Goal: Complete application form: Complete application form

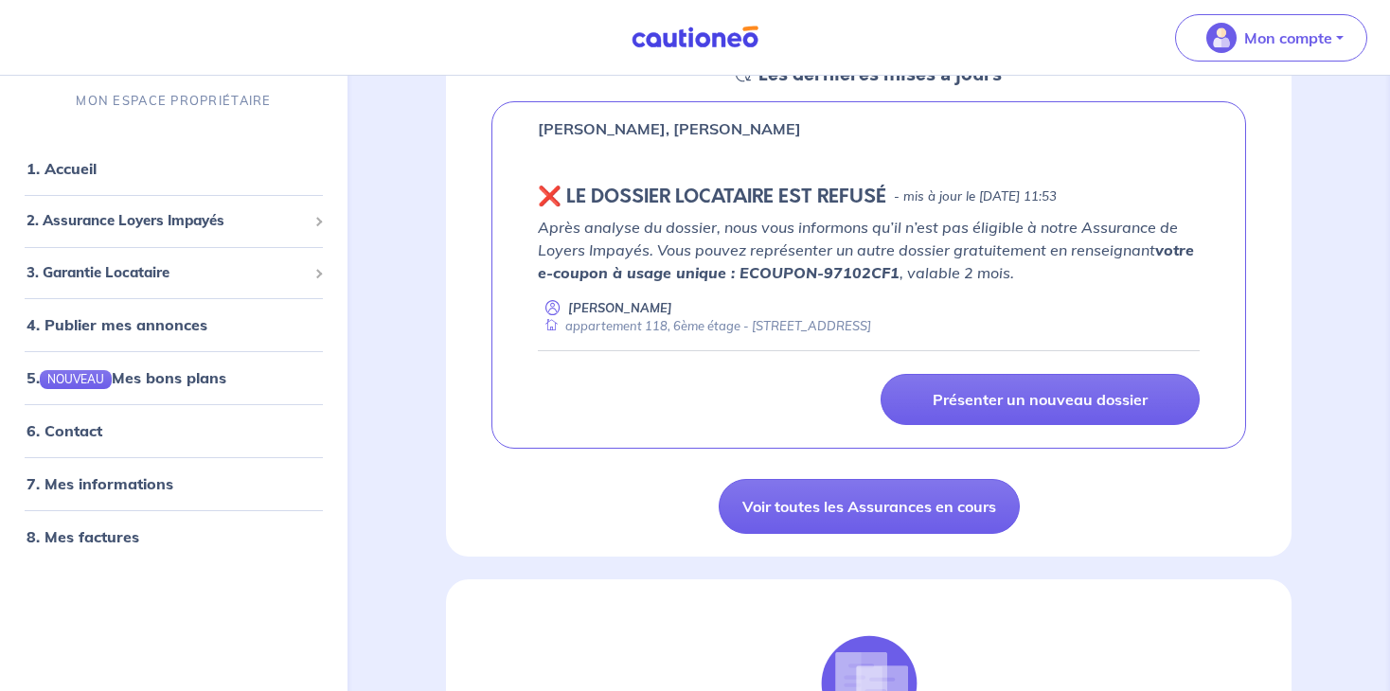
scroll to position [319, 0]
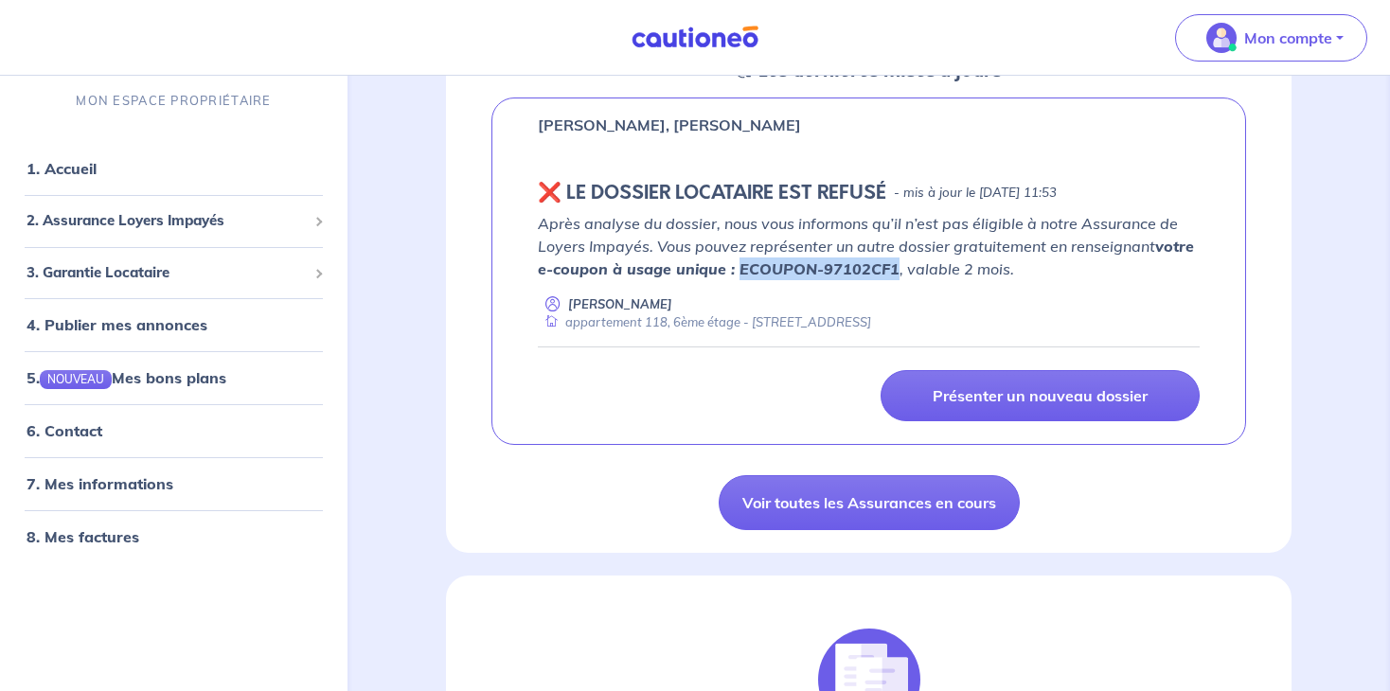
drag, startPoint x: 892, startPoint y: 264, endPoint x: 739, endPoint y: 270, distance: 152.5
click at [739, 270] on strong "votre e-coupon à usage unique : ECOUPON-97102CF1" at bounding box center [866, 258] width 656 height 42
copy strong "ECOUPON-97102CF1"
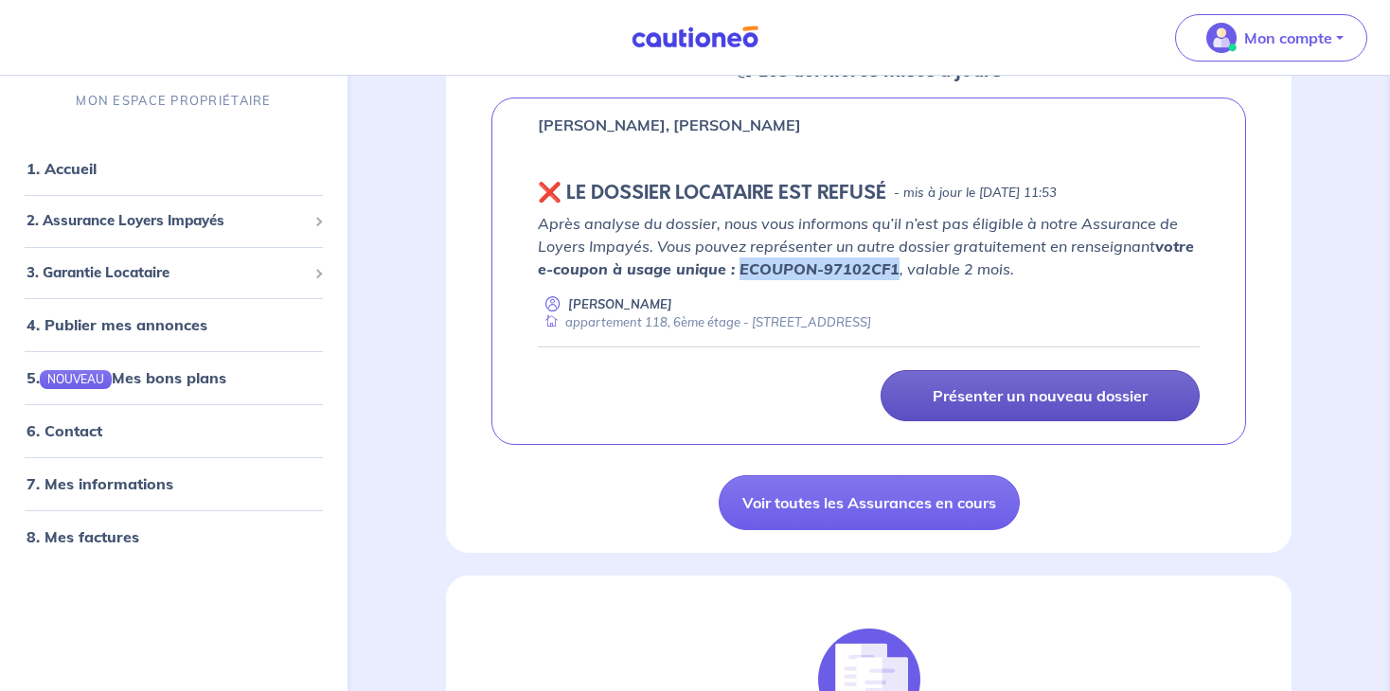
click at [984, 388] on p "Présenter un nouveau dossier" at bounding box center [1040, 395] width 215 height 19
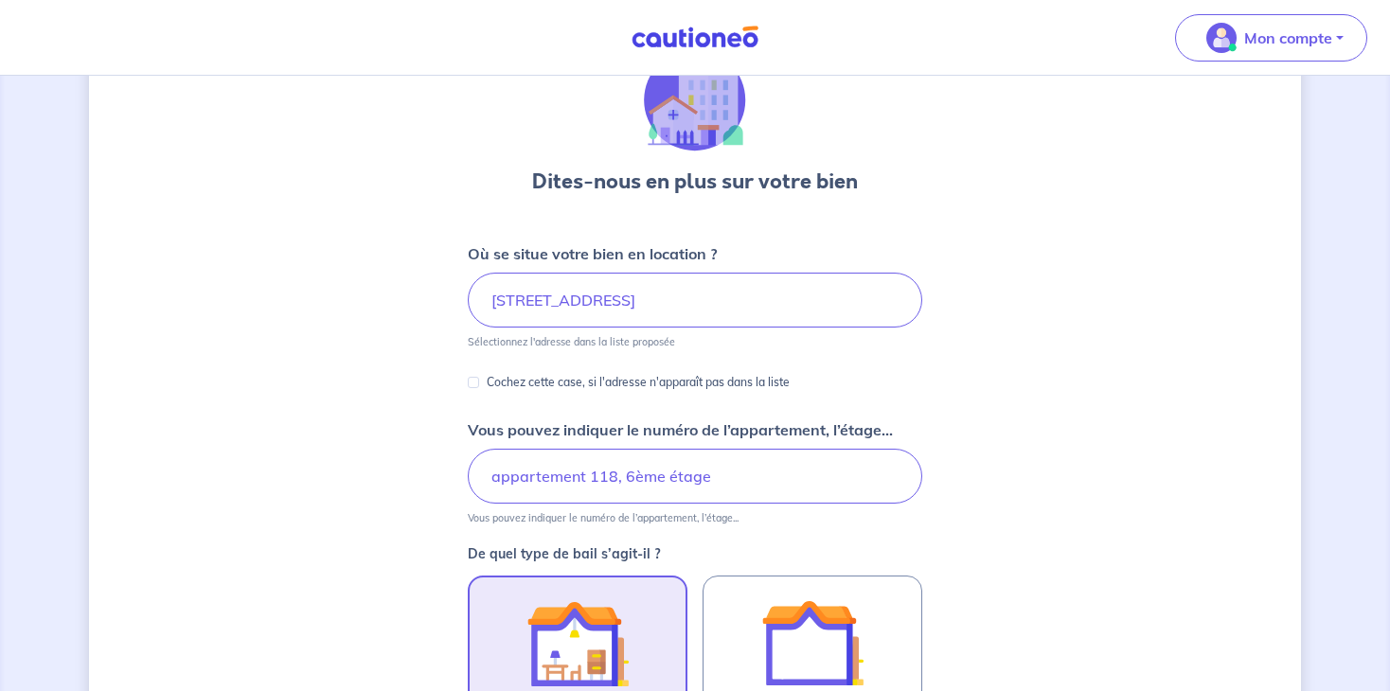
scroll to position [783, 0]
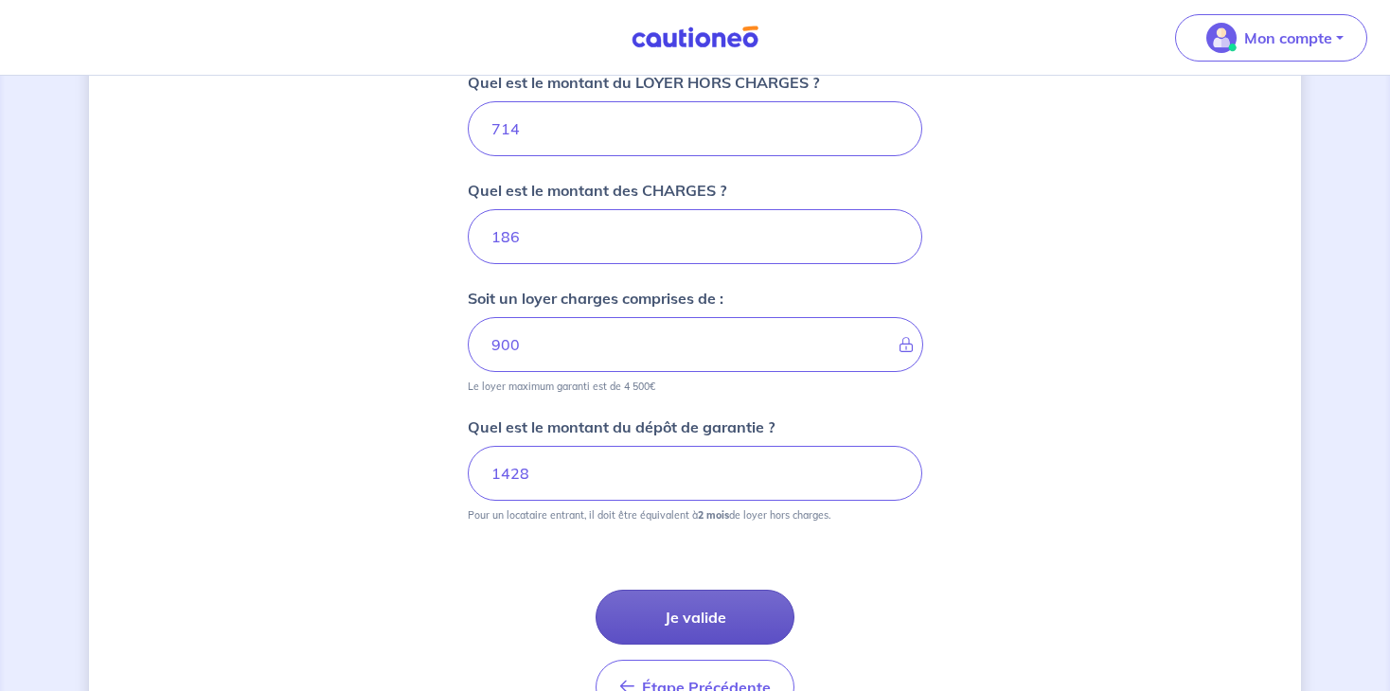
click at [704, 609] on button "Je valide" at bounding box center [695, 617] width 199 height 55
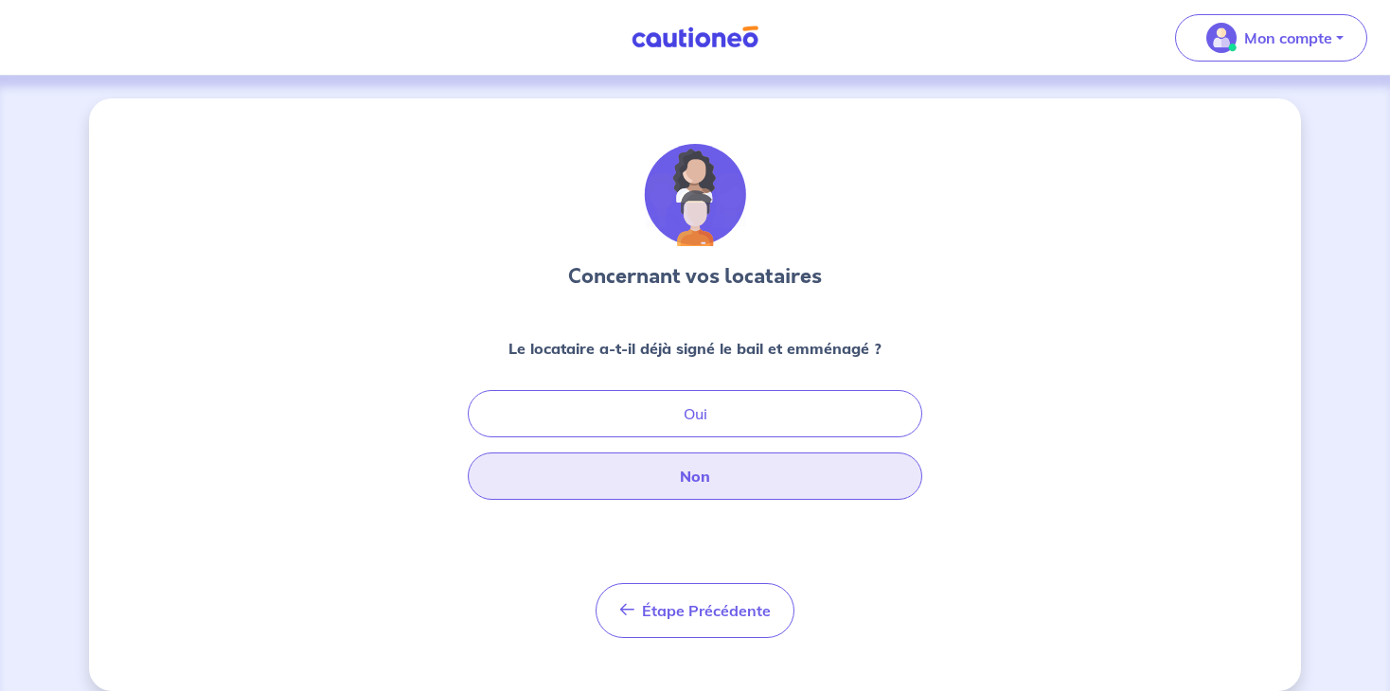
click at [677, 472] on button "Non" at bounding box center [695, 476] width 454 height 47
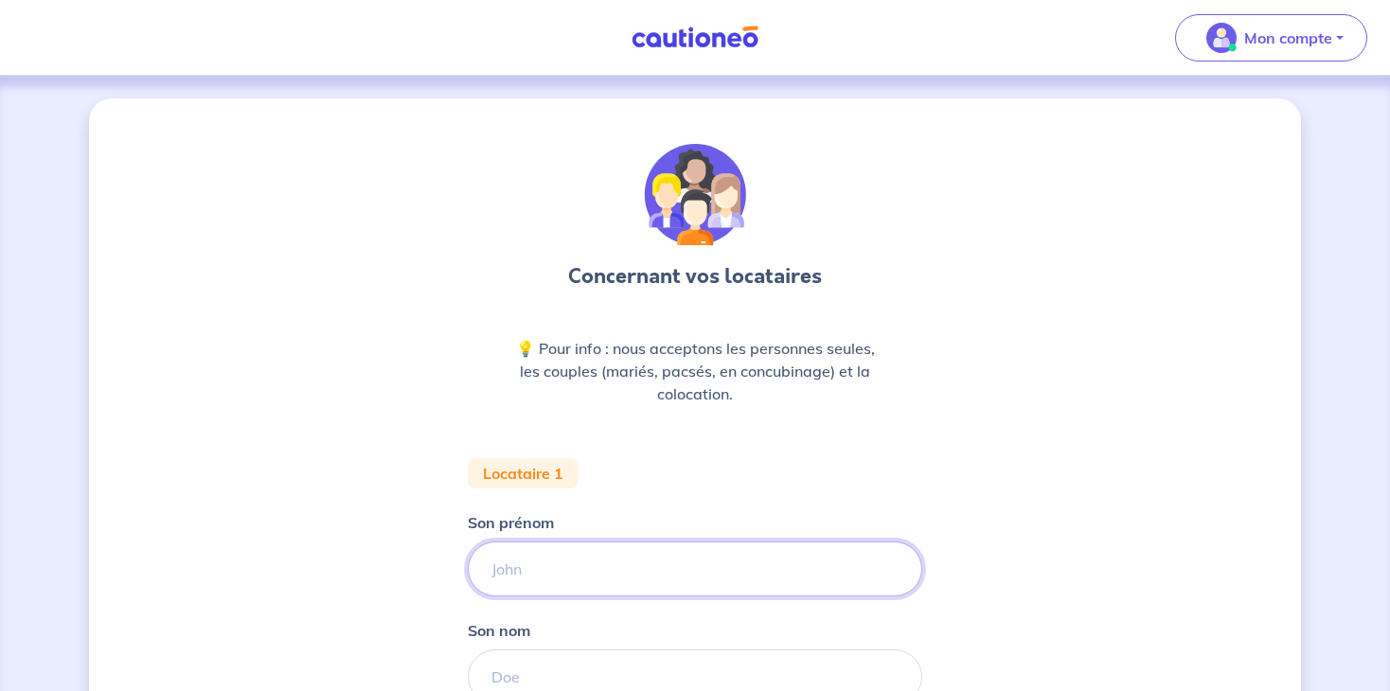
click at [749, 595] on input "Son prénom" at bounding box center [695, 569] width 454 height 55
type input "[PERSON_NAME]"
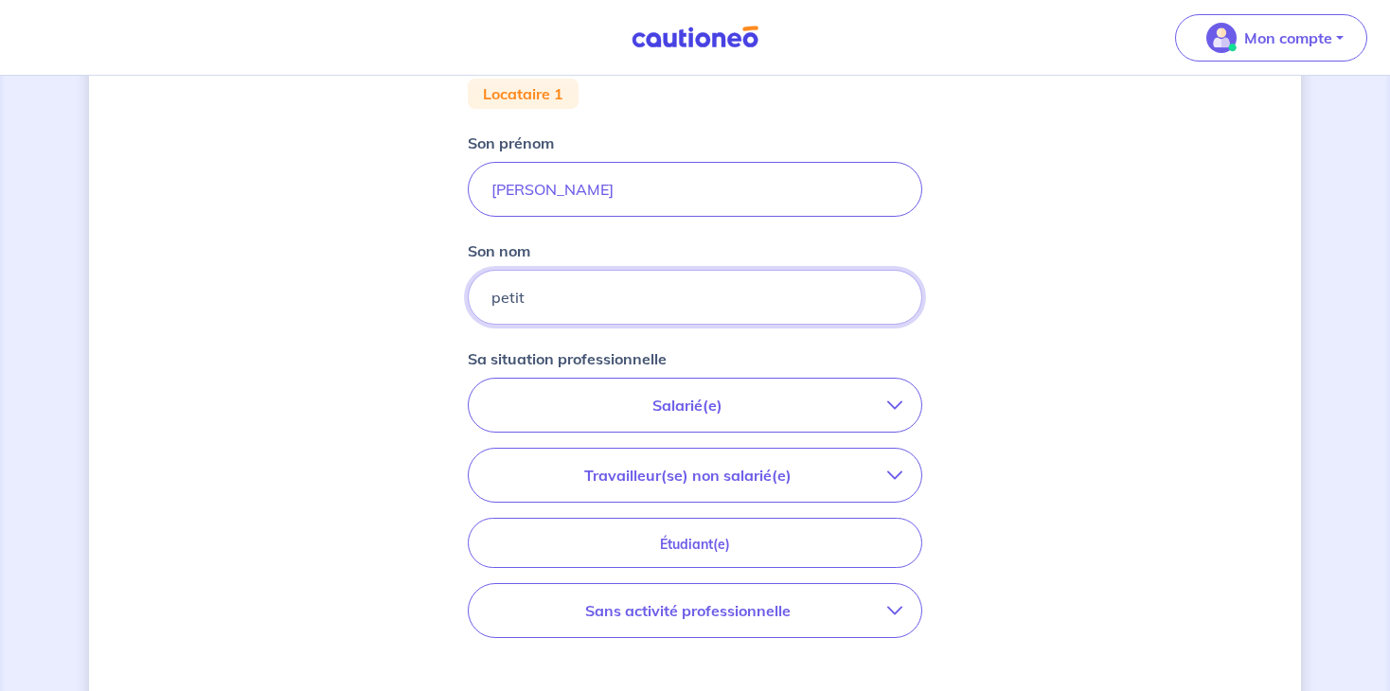
scroll to position [390, 0]
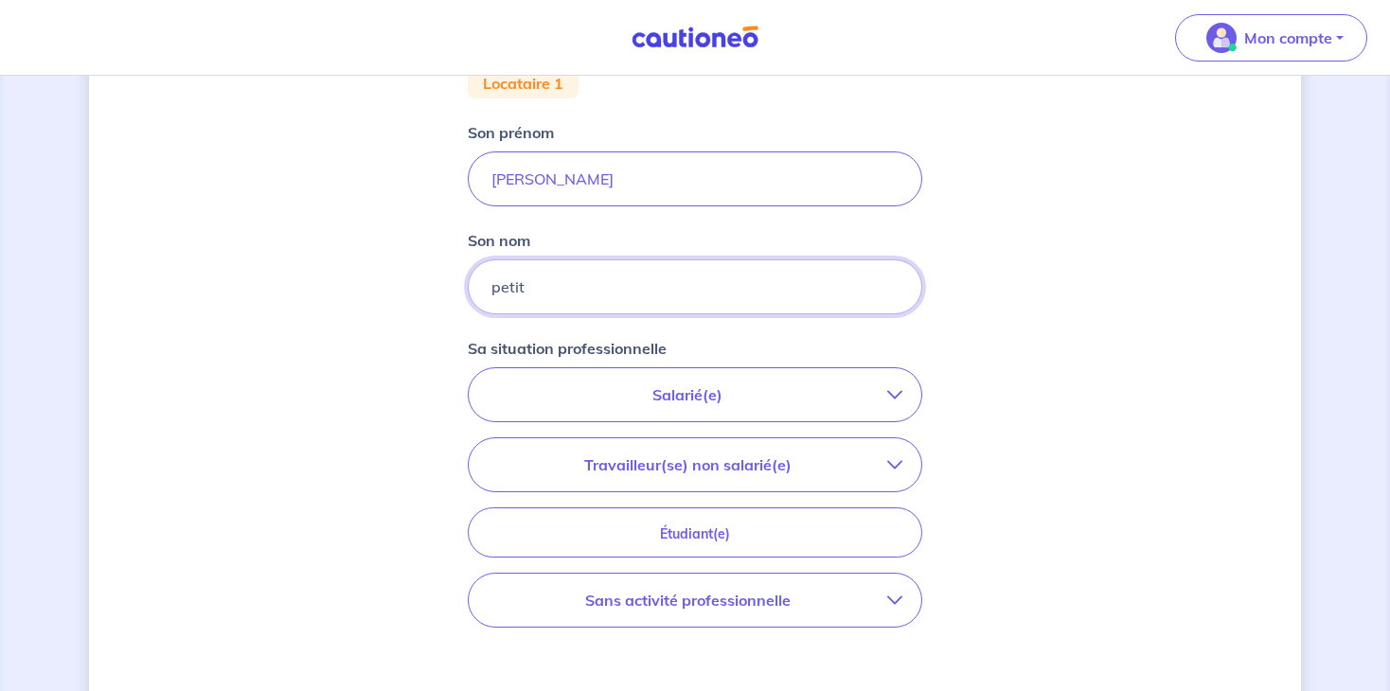
type input "petit"
click at [632, 601] on p "Sans activité professionnelle" at bounding box center [688, 600] width 400 height 23
click at [517, 683] on div "Sans activité professionnelle" at bounding box center [618, 679] width 238 height 23
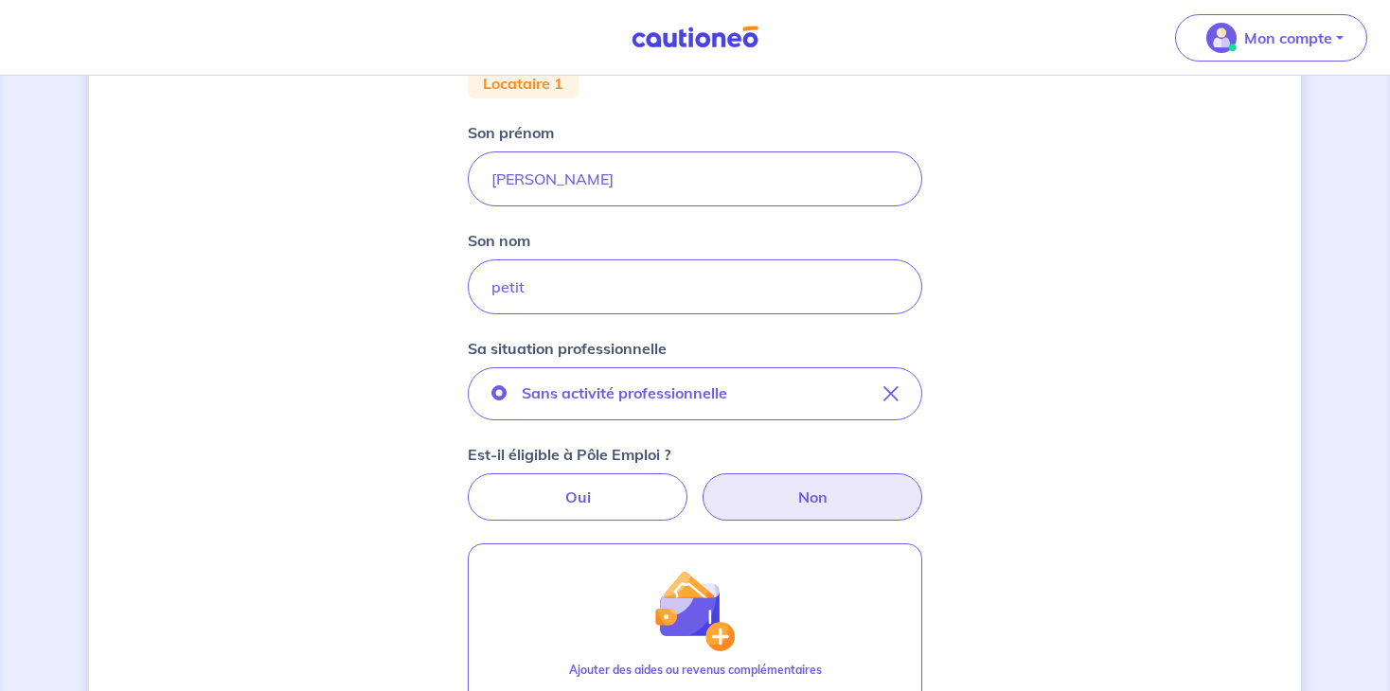
click at [838, 494] on label "Non" at bounding box center [813, 496] width 220 height 47
click at [702, 486] on input "Non" at bounding box center [695, 479] width 12 height 12
radio input "true"
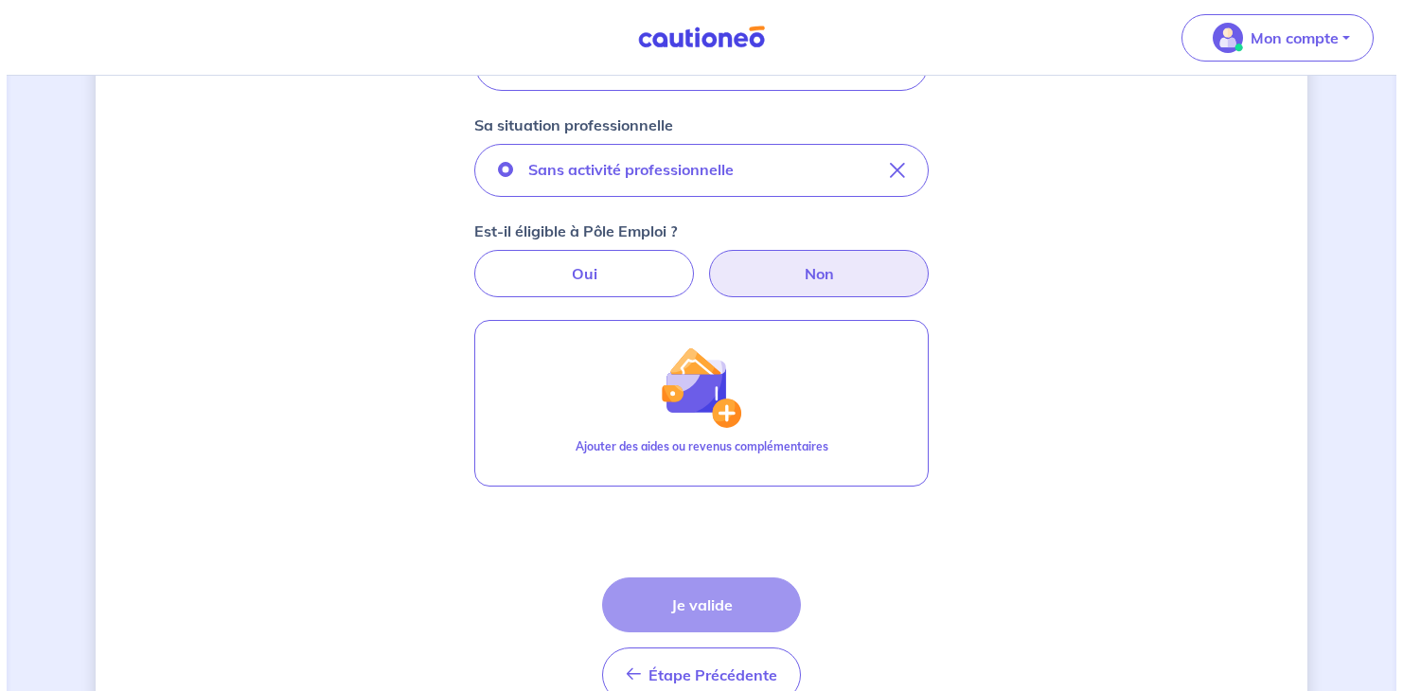
scroll to position [654, 0]
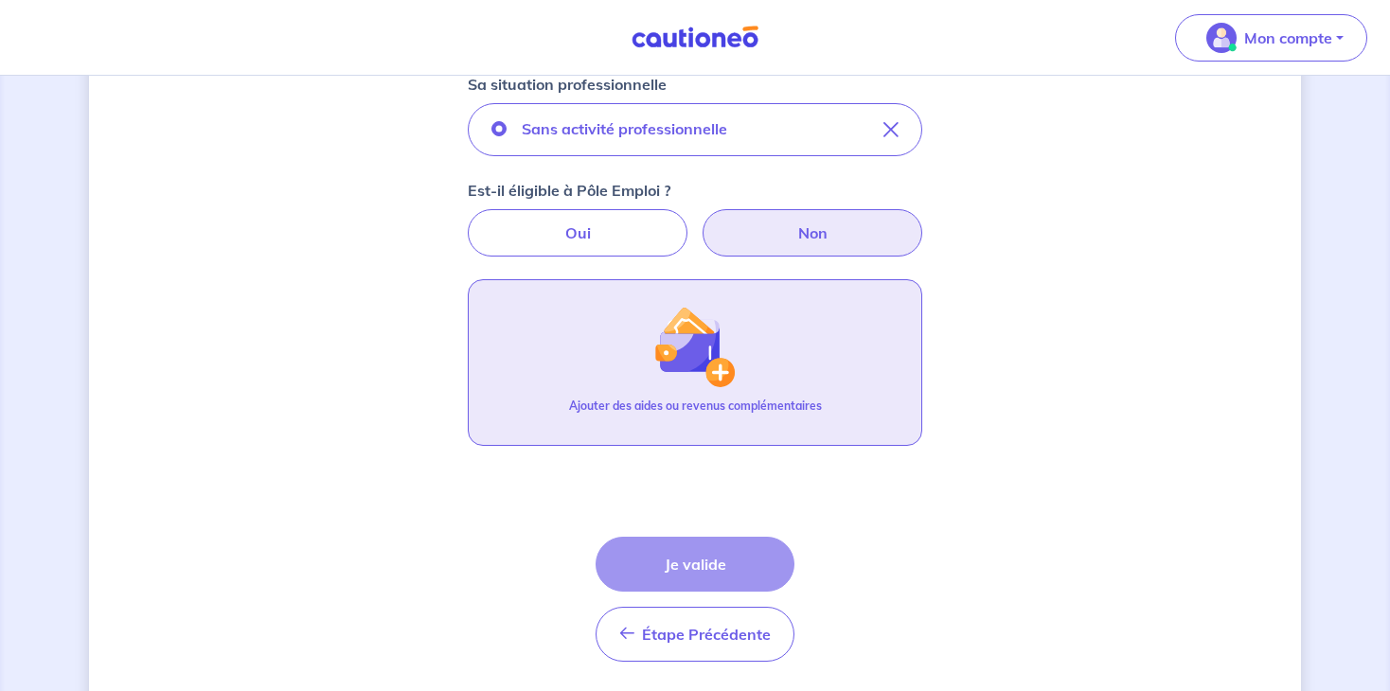
click at [738, 347] on button "Ajouter des aides ou revenus complémentaires" at bounding box center [695, 362] width 454 height 167
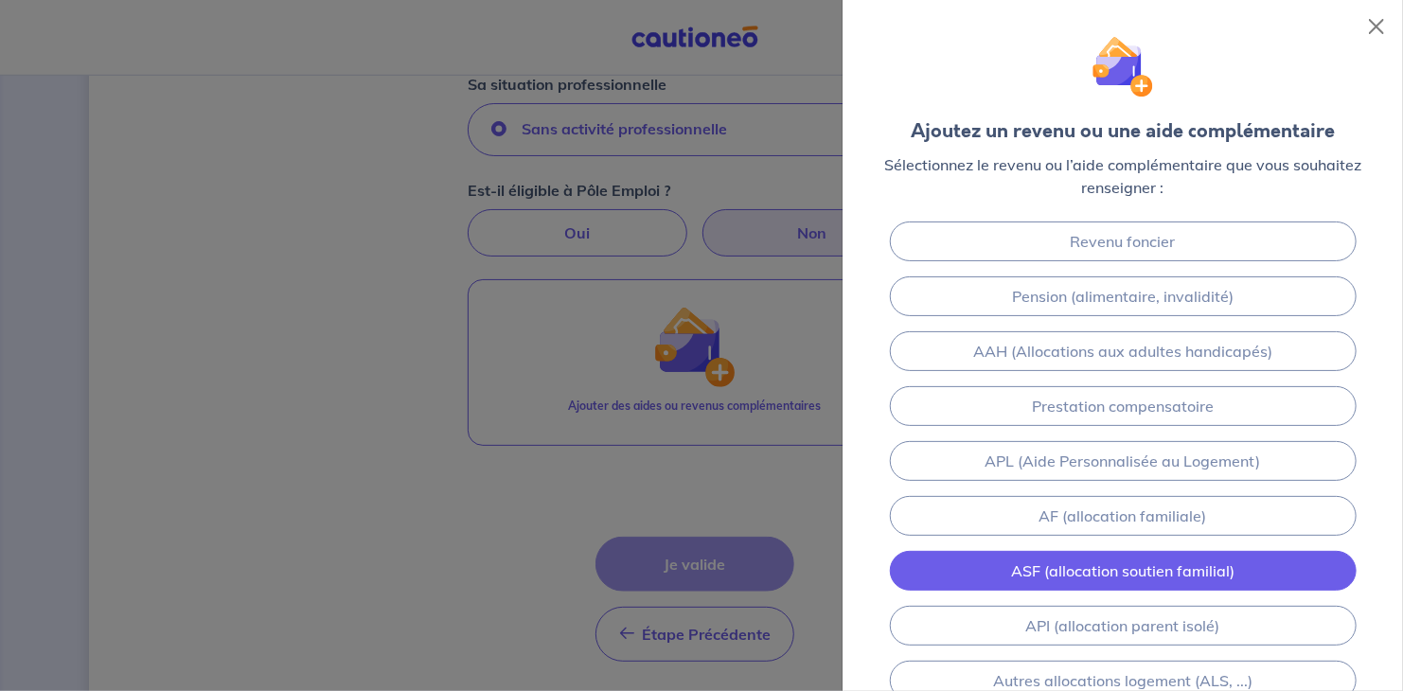
click at [1192, 564] on link "ASF (allocation soutien familial)" at bounding box center [1123, 571] width 467 height 40
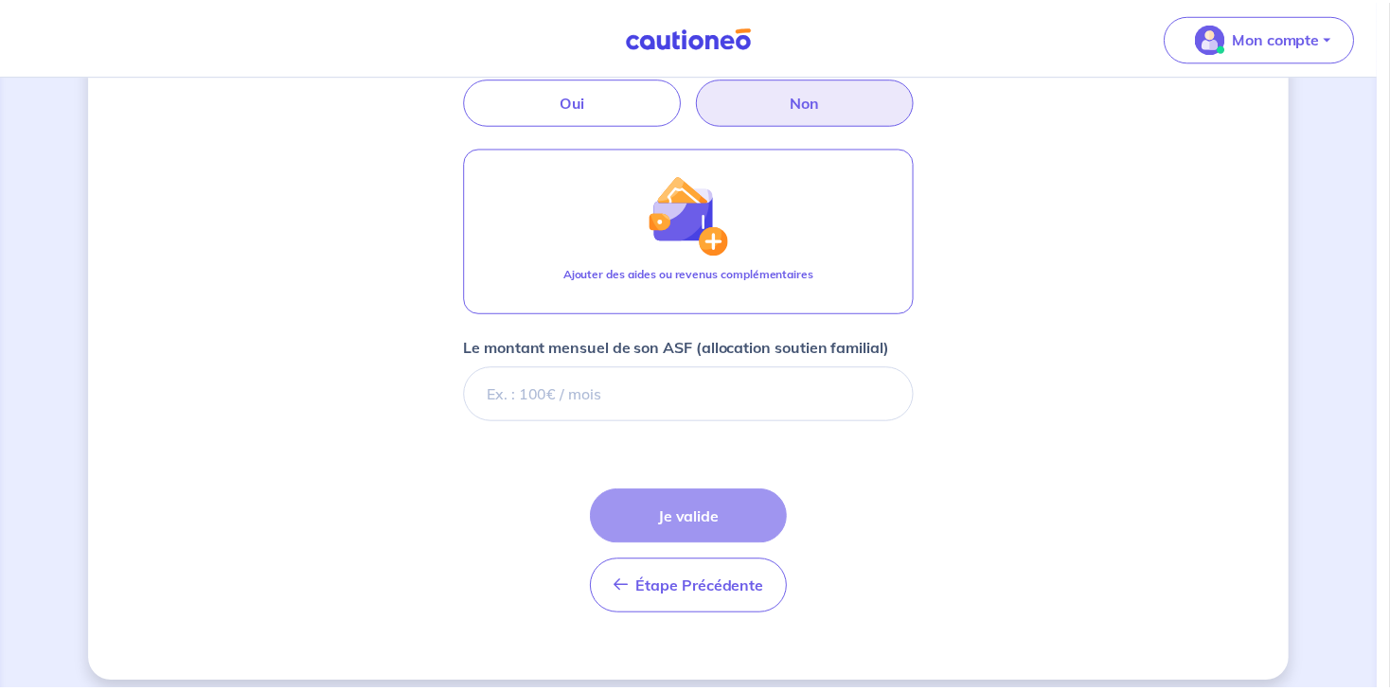
scroll to position [798, 0]
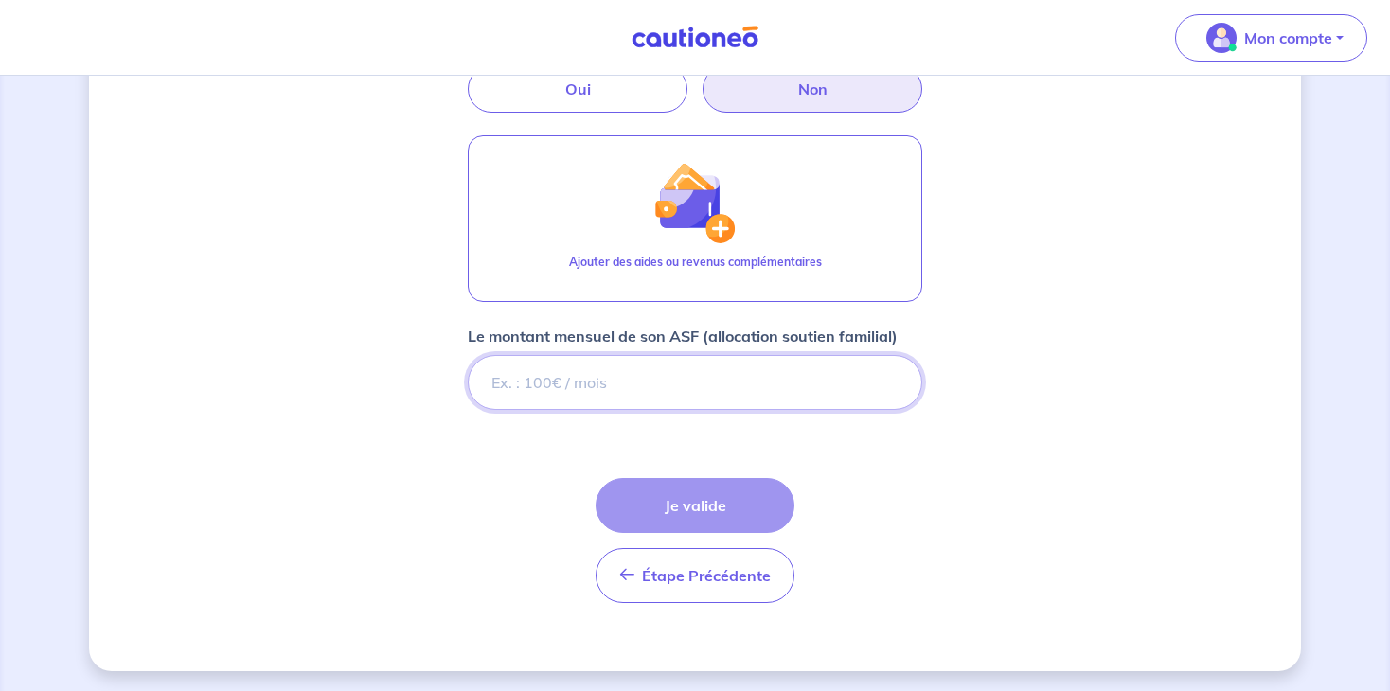
click at [596, 382] on input "Le montant mensuel de son ASF (allocation soutien familial)" at bounding box center [695, 382] width 454 height 55
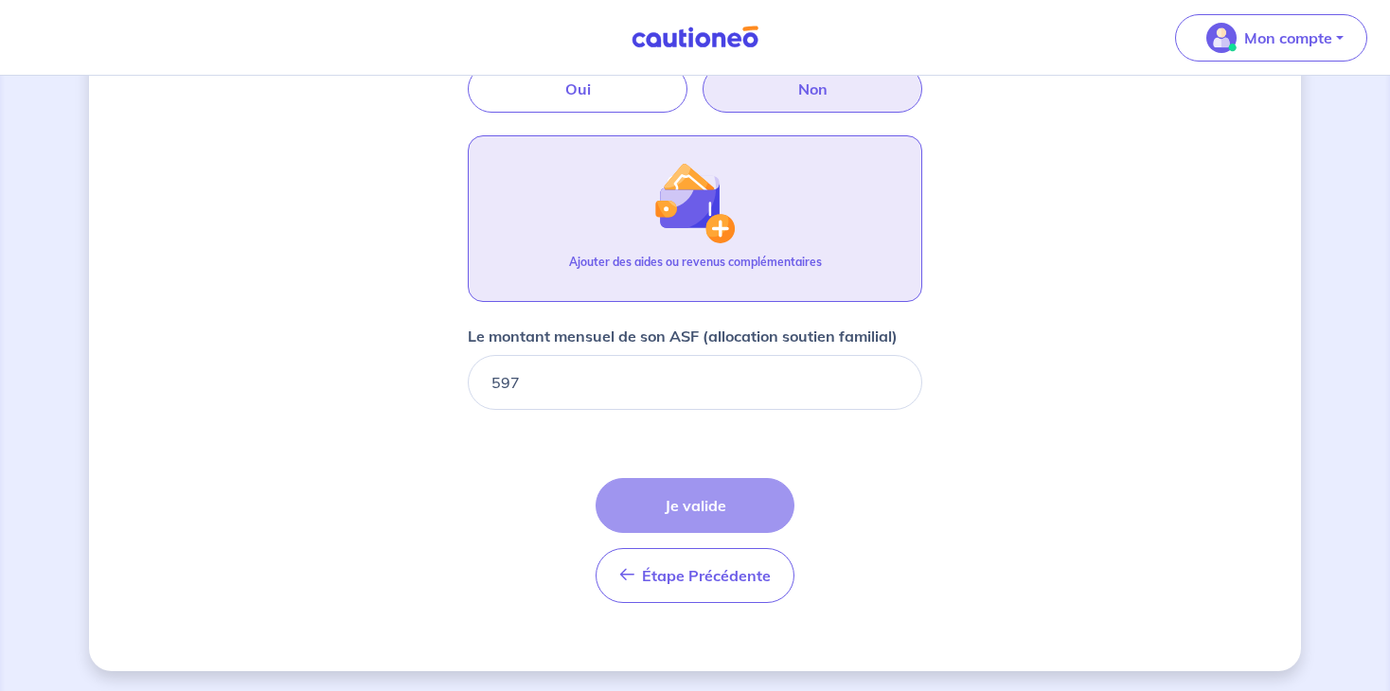
click at [666, 224] on img "button" at bounding box center [694, 202] width 81 height 81
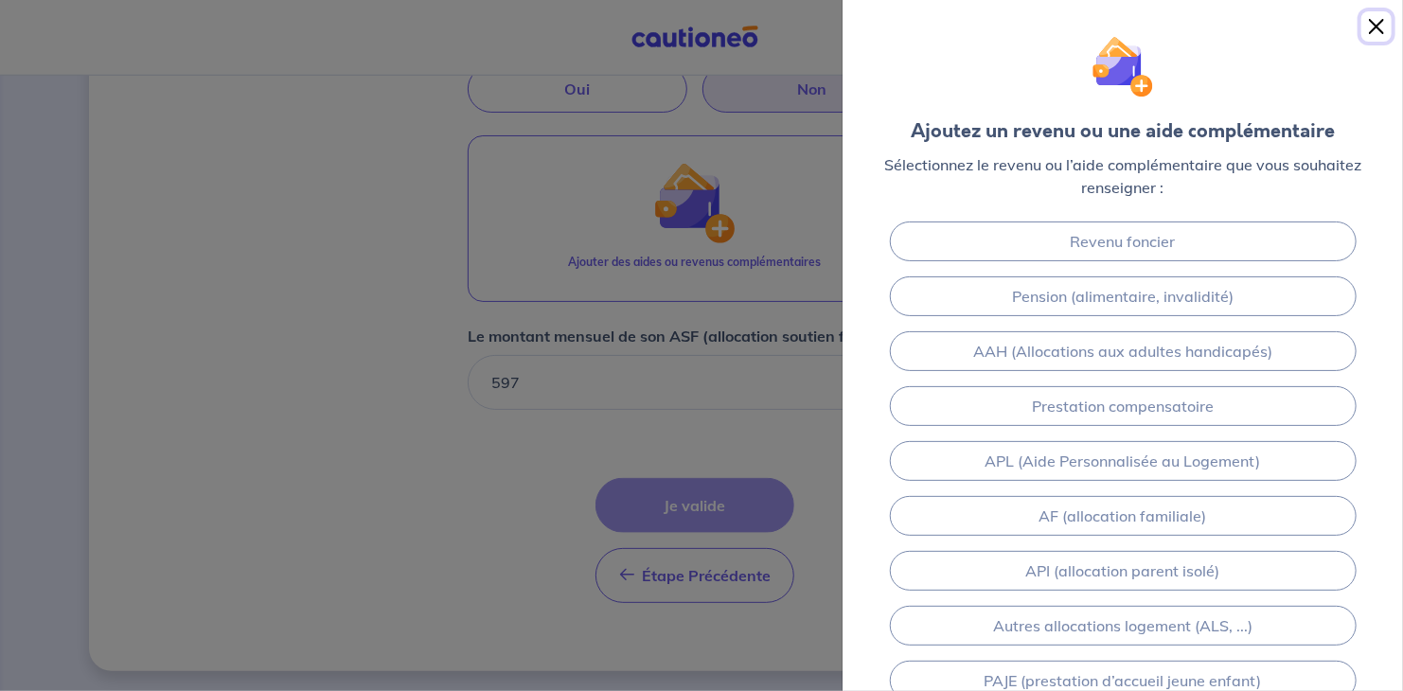
click at [1370, 17] on button "Close" at bounding box center [1377, 26] width 30 height 30
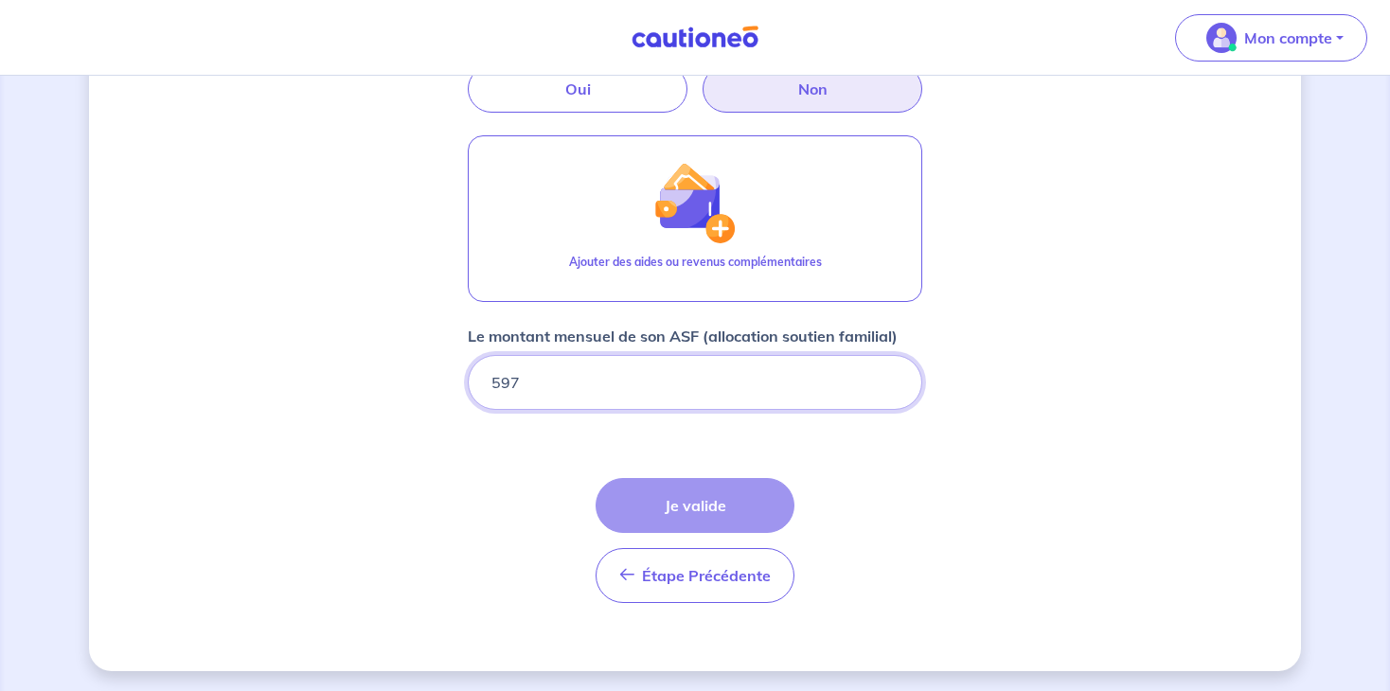
click at [543, 390] on input "597" at bounding box center [695, 382] width 454 height 55
type input "5"
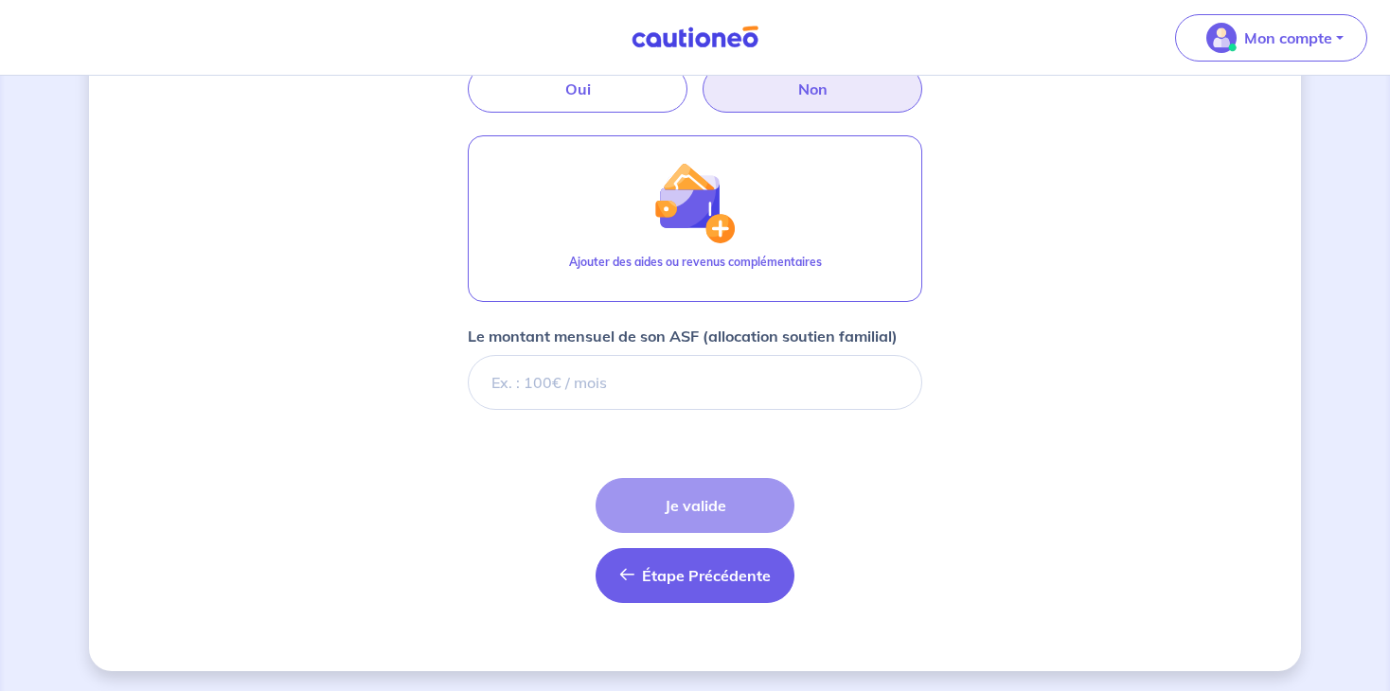
click at [686, 572] on span "Étape Précédente" at bounding box center [706, 575] width 129 height 19
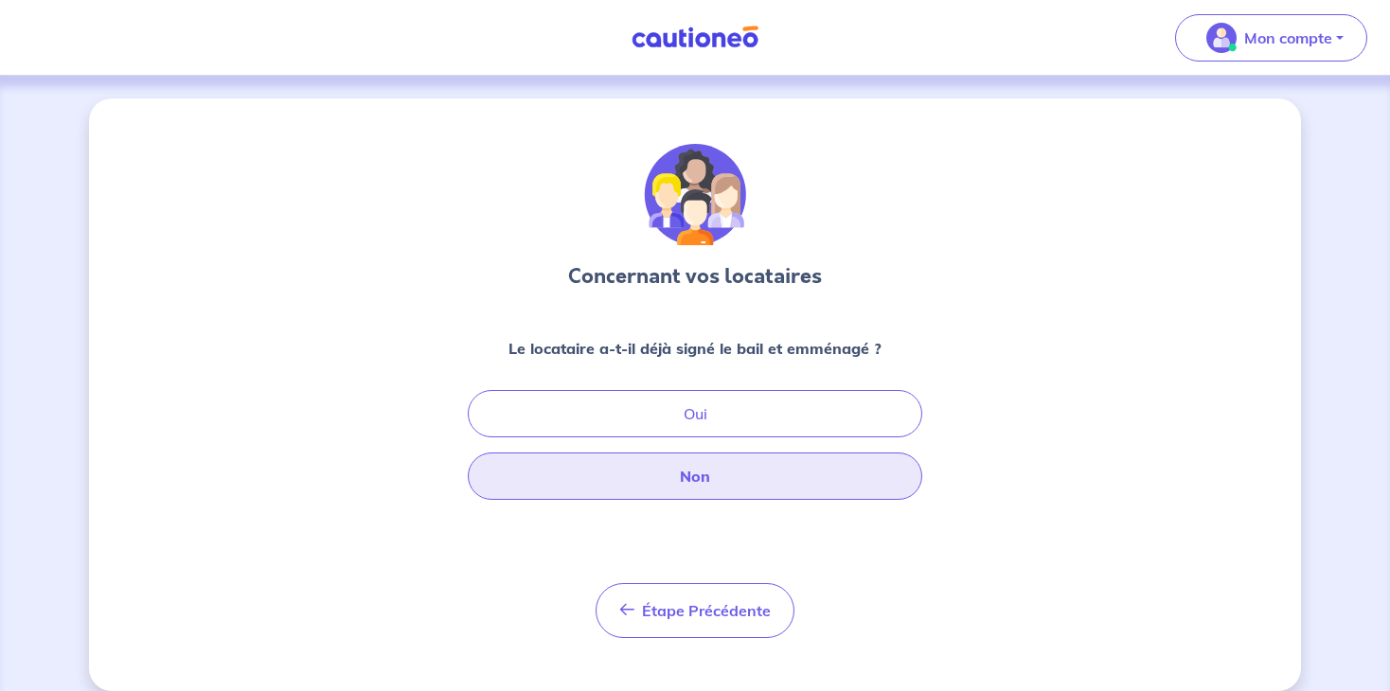
click at [665, 486] on button "Non" at bounding box center [695, 476] width 454 height 47
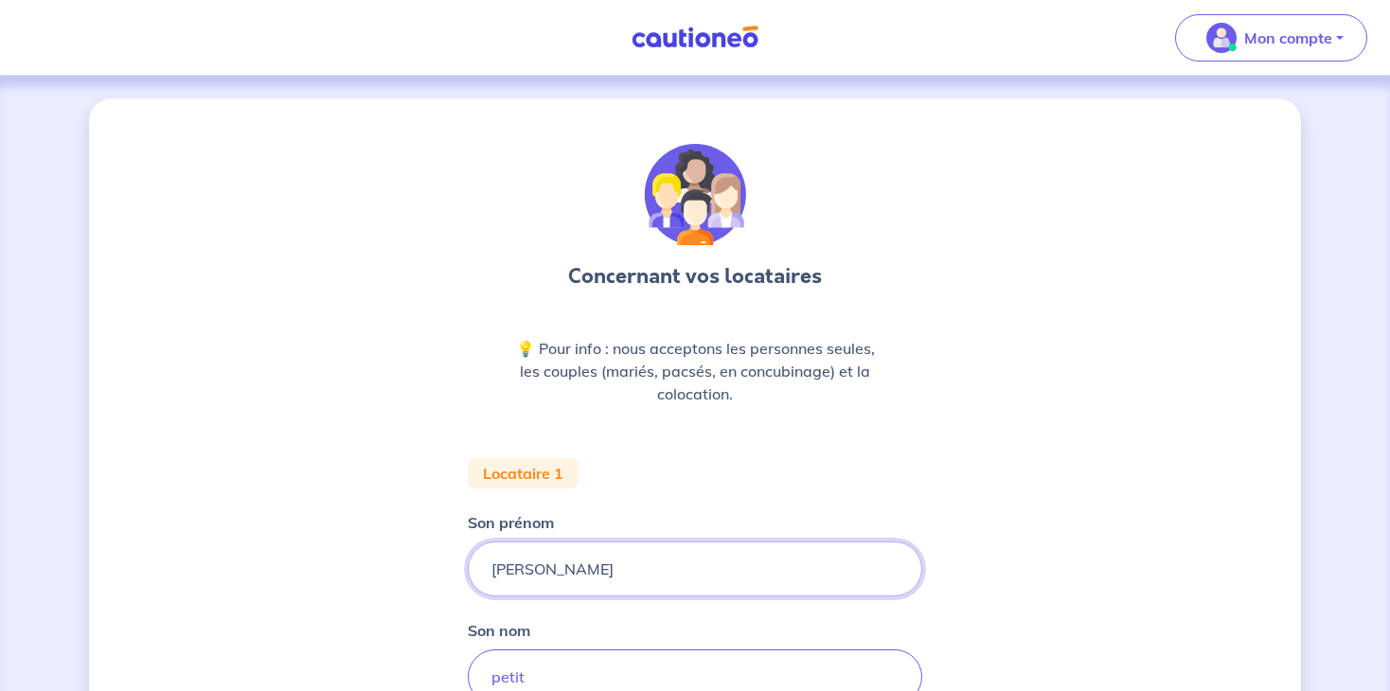
drag, startPoint x: 691, startPoint y: 561, endPoint x: 294, endPoint y: 444, distance: 413.5
type input "abdenacer"
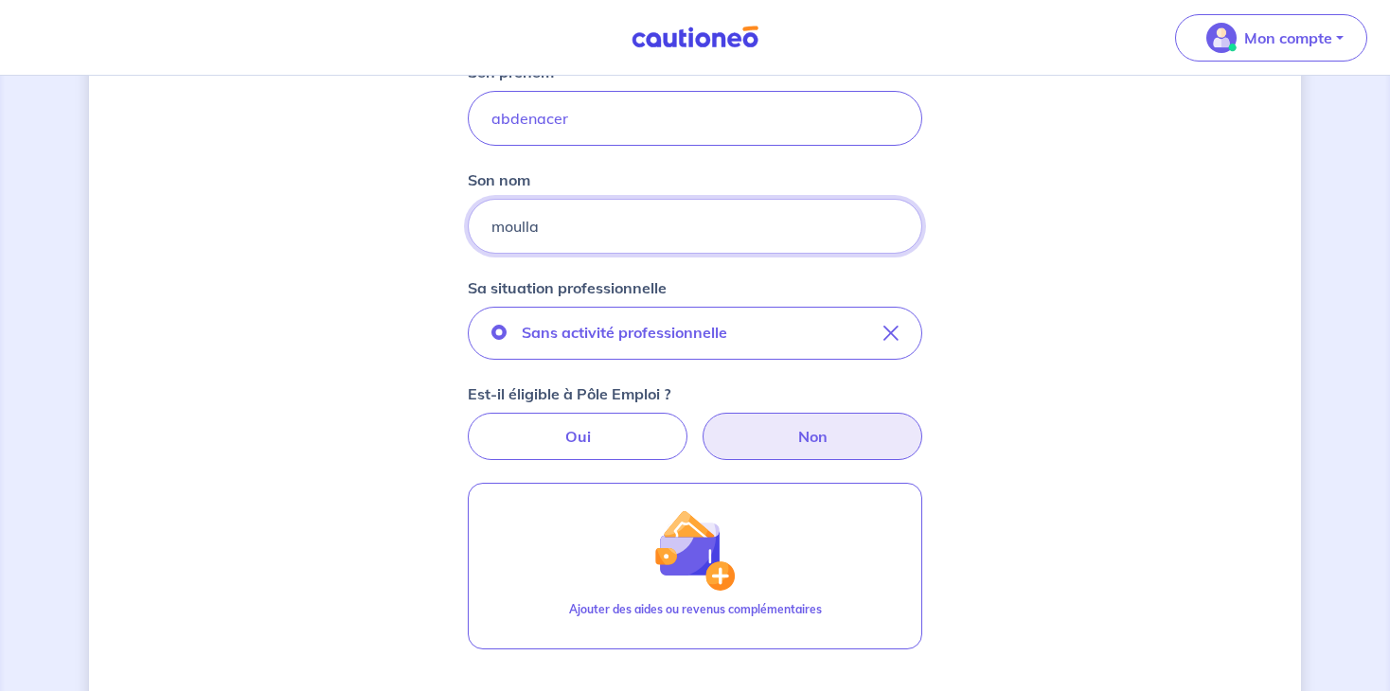
scroll to position [452, 0]
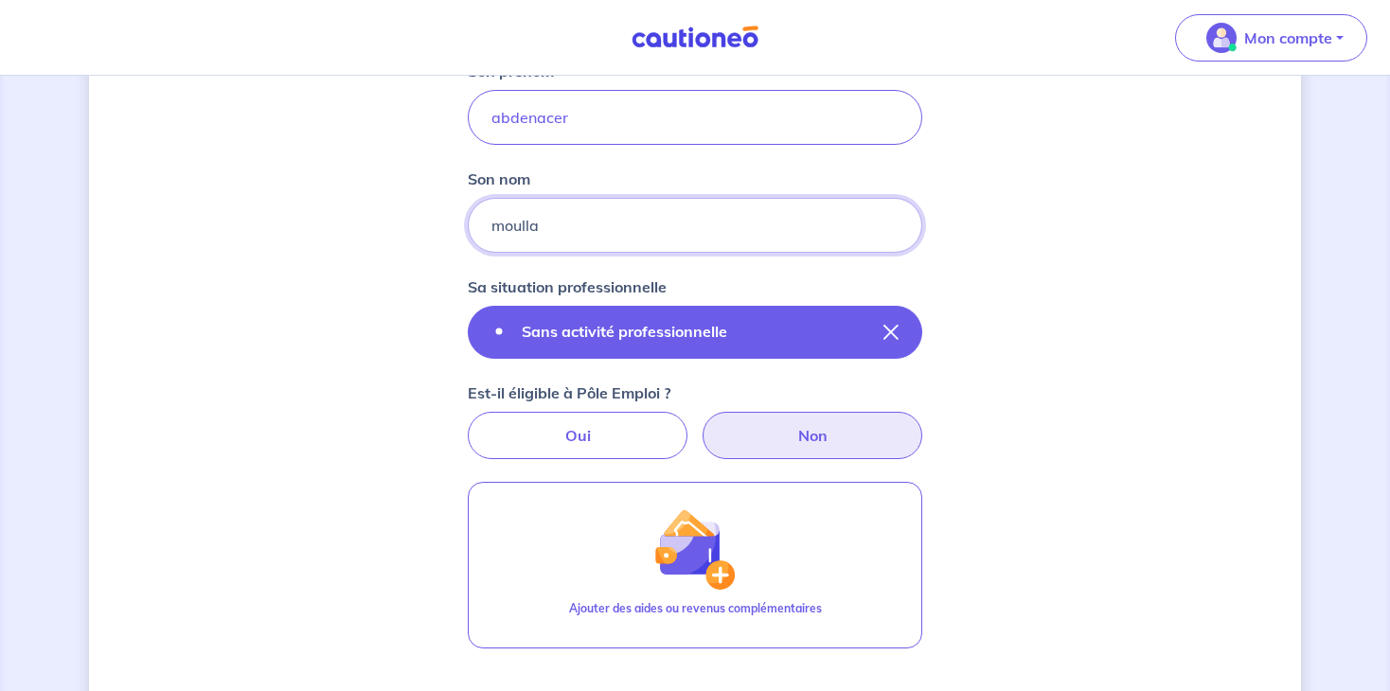
type input "moulla"
click at [873, 322] on button "Sans activité professionnelle" at bounding box center [695, 332] width 454 height 53
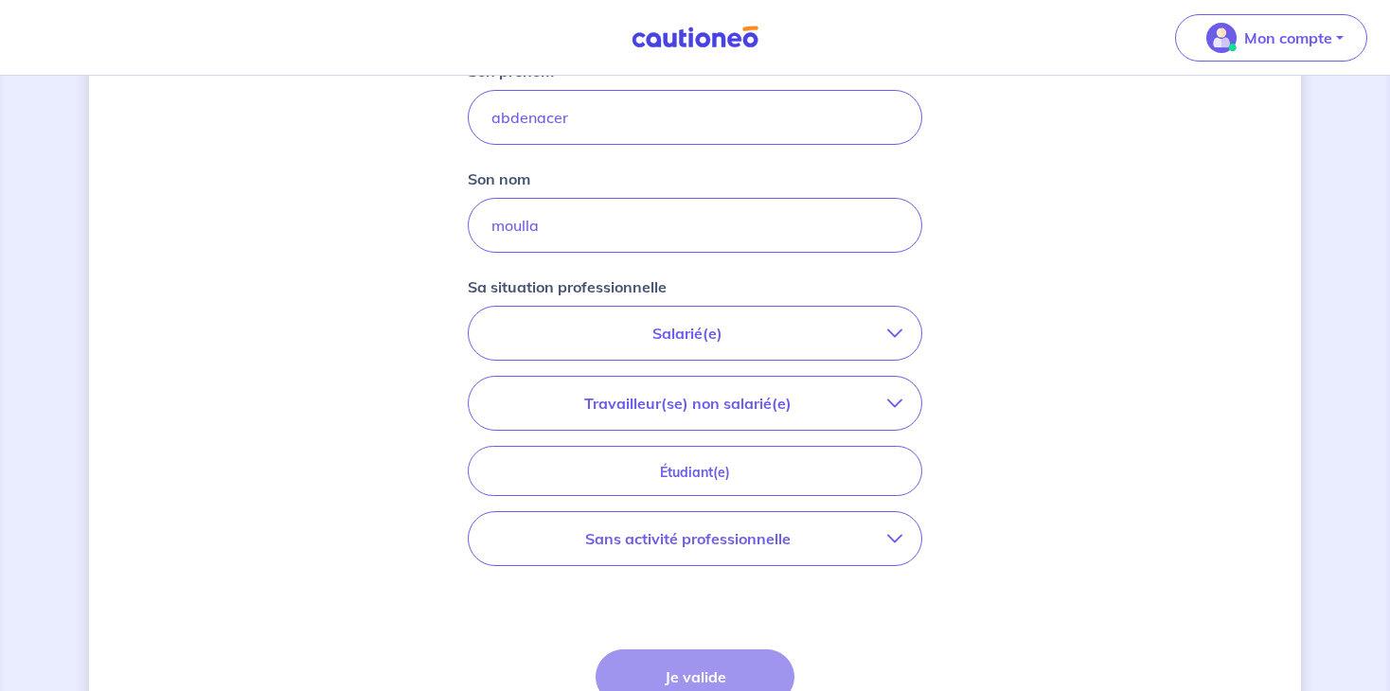
click at [799, 332] on p "Salarié(e)" at bounding box center [688, 333] width 400 height 23
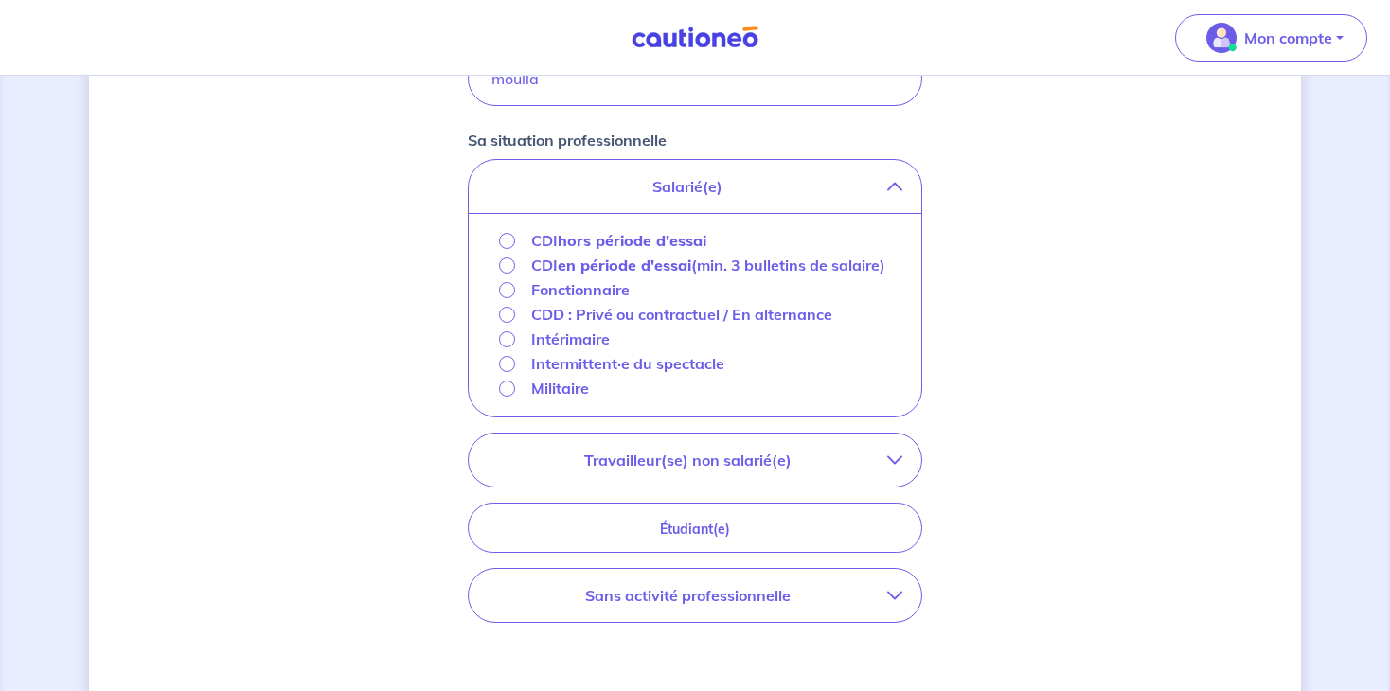
scroll to position [629, 0]
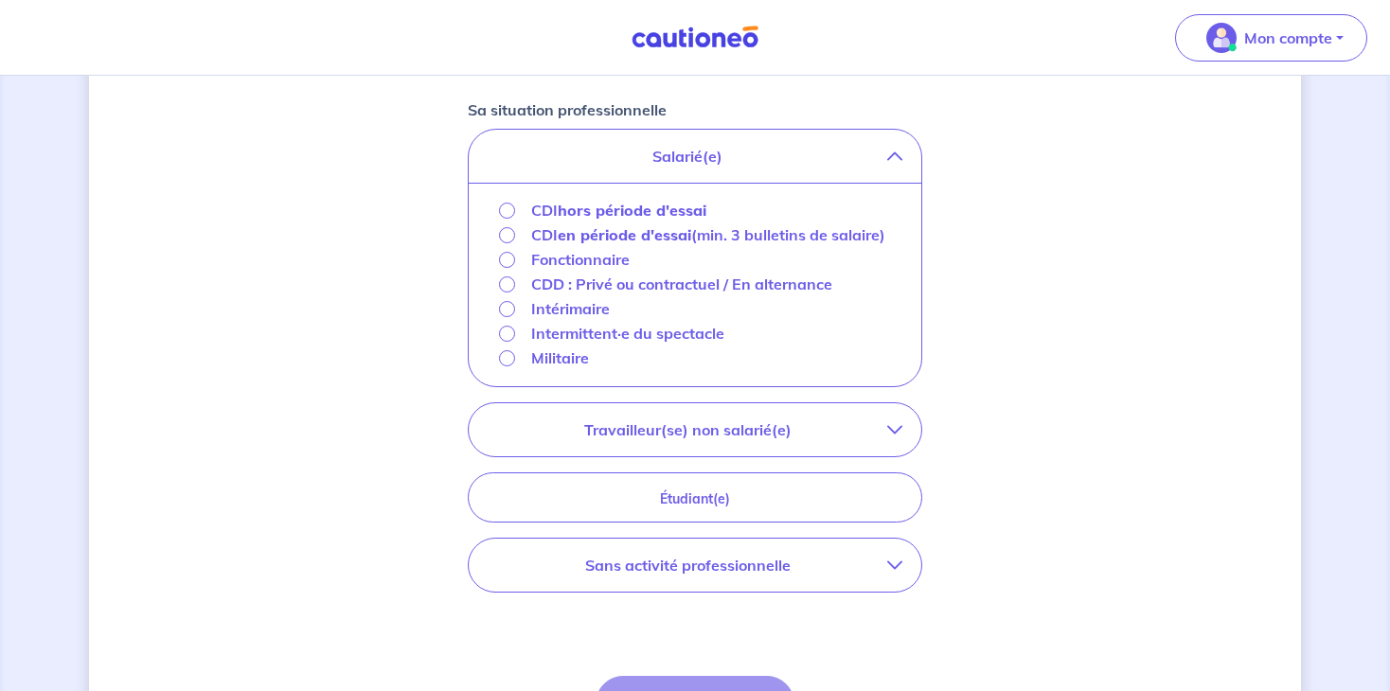
click at [704, 419] on p "Travailleur(se) non salarié(e)" at bounding box center [688, 430] width 400 height 23
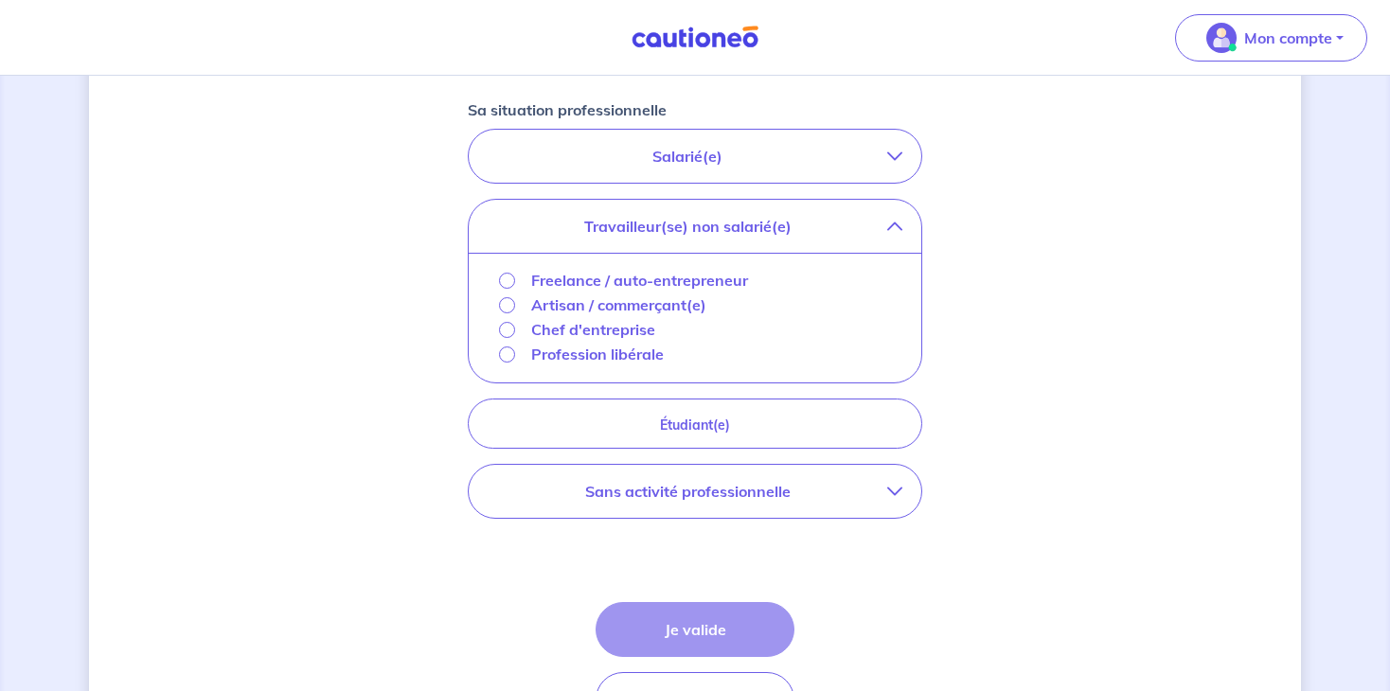
click at [511, 287] on div "Freelance / auto-entrepreneur" at bounding box center [623, 280] width 249 height 23
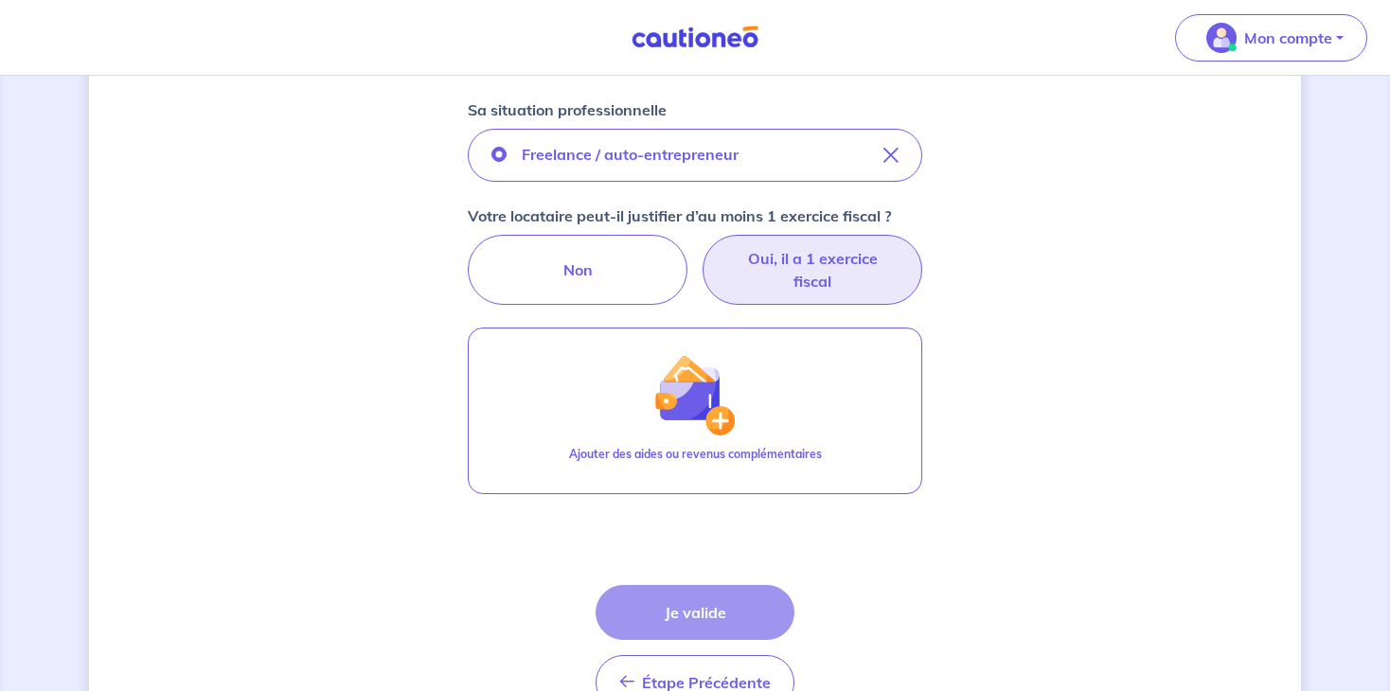
click at [804, 256] on label "Oui, il a 1 exercice fiscal" at bounding box center [813, 270] width 220 height 70
click at [702, 247] on input "Oui, il a 1 exercice fiscal" at bounding box center [695, 241] width 12 height 12
radio input "true"
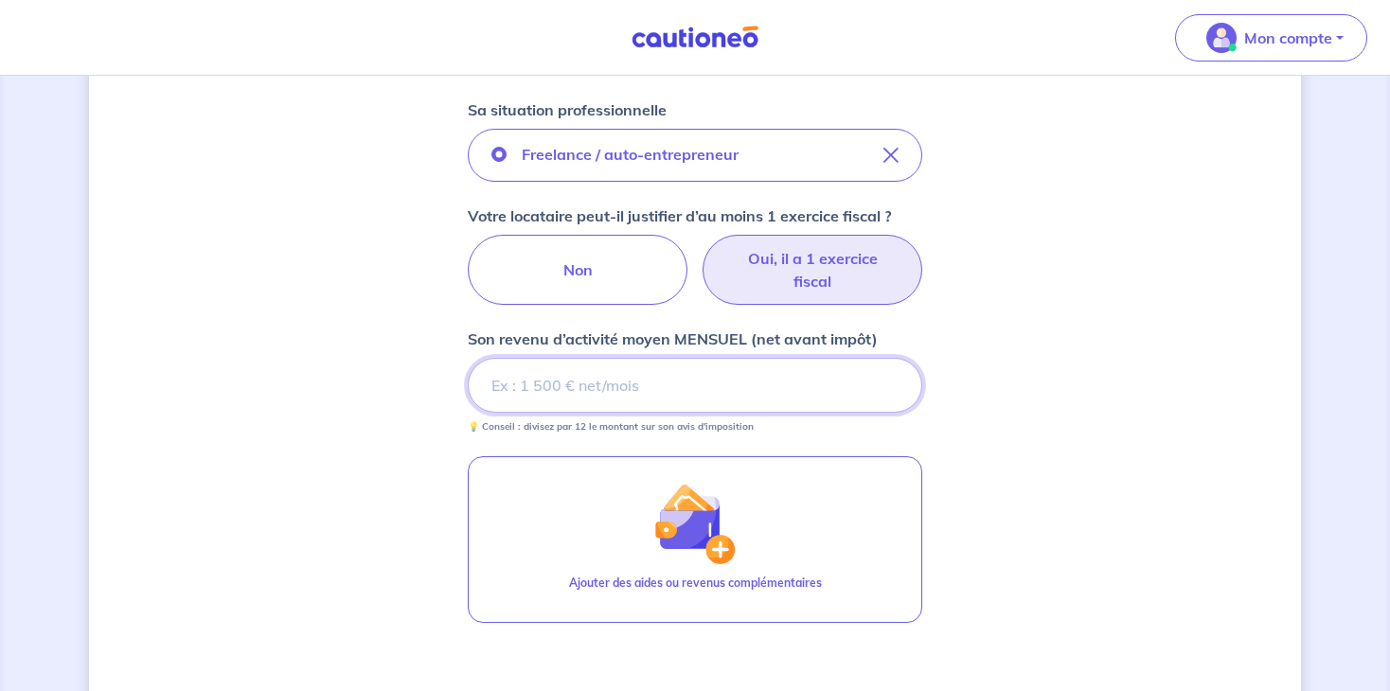
click at [580, 383] on input "Son revenu d’activité moyen MENSUEL (net avant impôt)" at bounding box center [695, 385] width 454 height 55
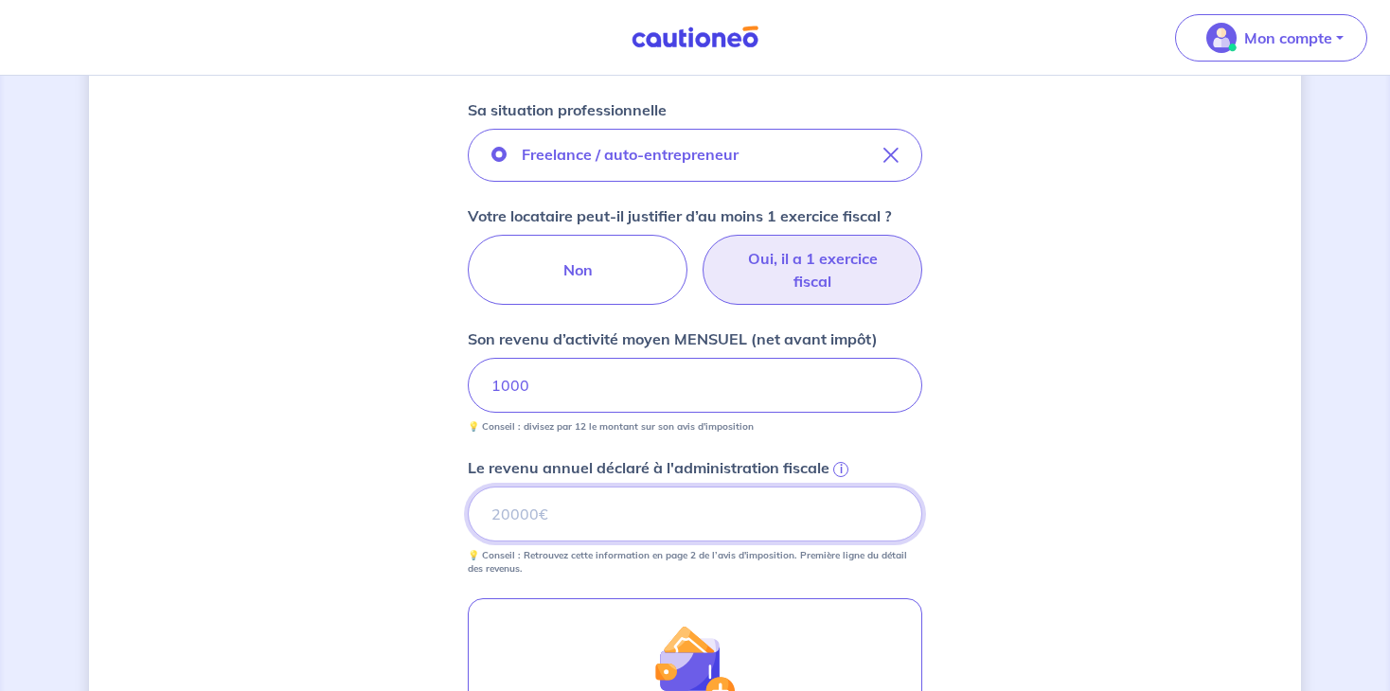
click at [582, 507] on input "Le revenu annuel déclaré à l'administration fiscale i" at bounding box center [695, 514] width 454 height 55
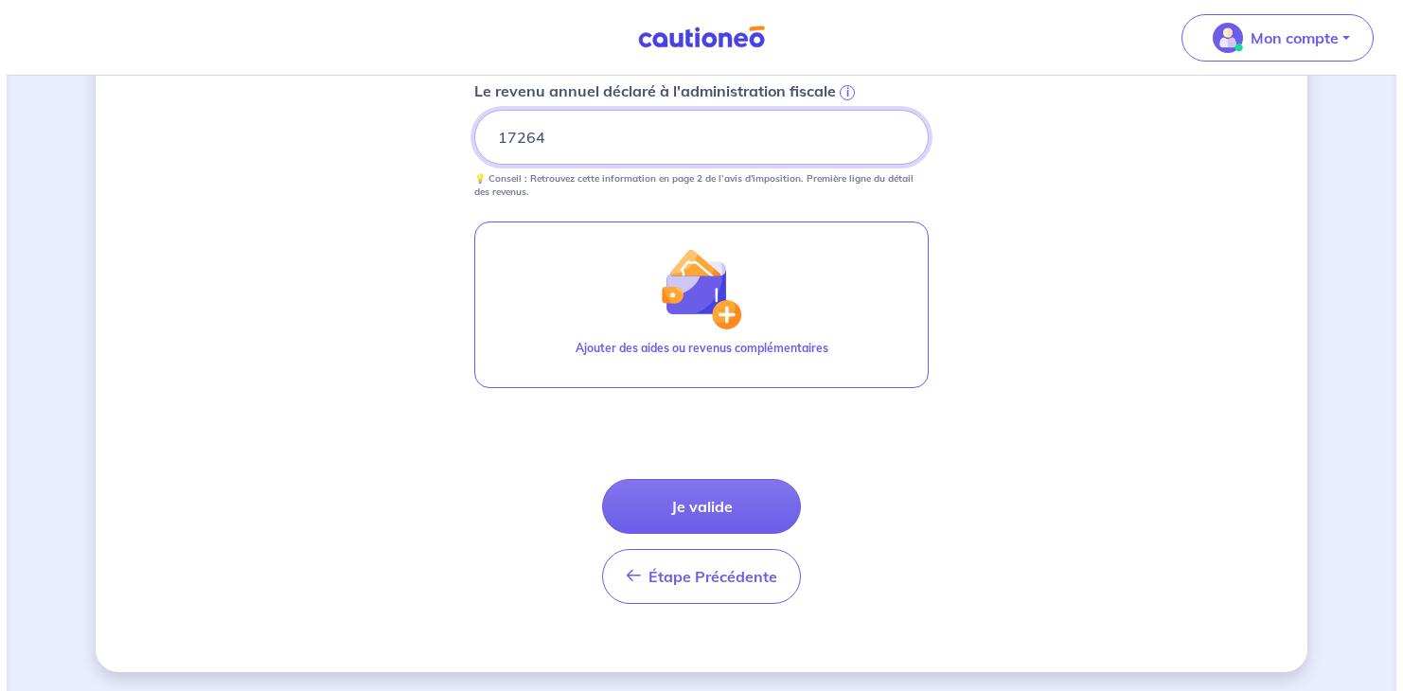
scroll to position [998, 0]
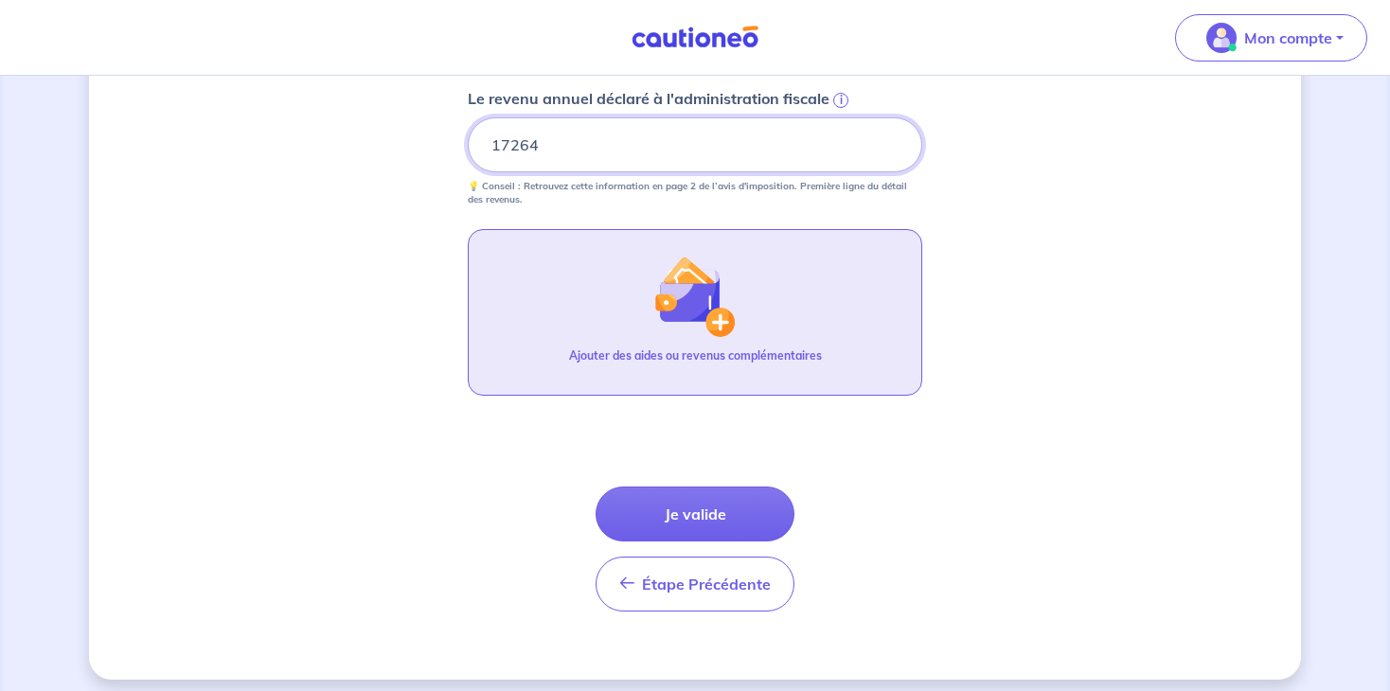
type input "17264"
click at [644, 273] on button "Ajouter des aides ou revenus complémentaires" at bounding box center [695, 312] width 454 height 167
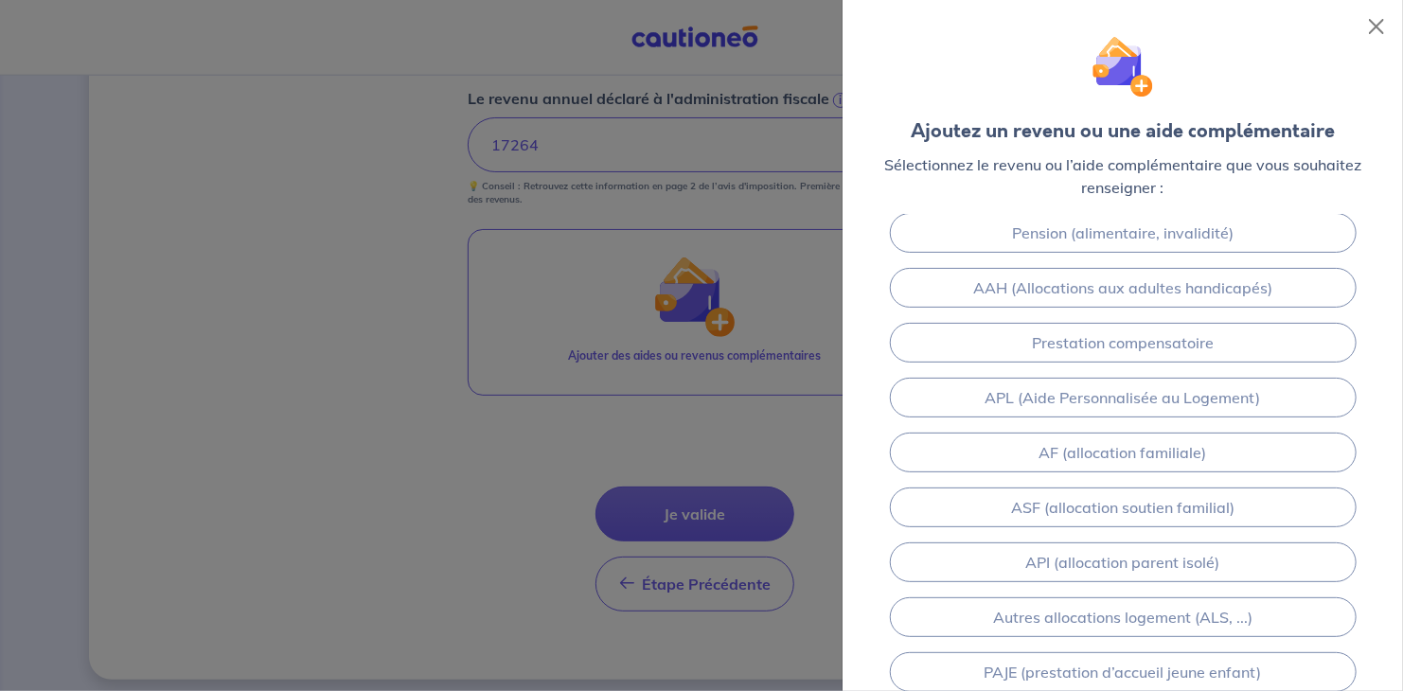
scroll to position [0, 0]
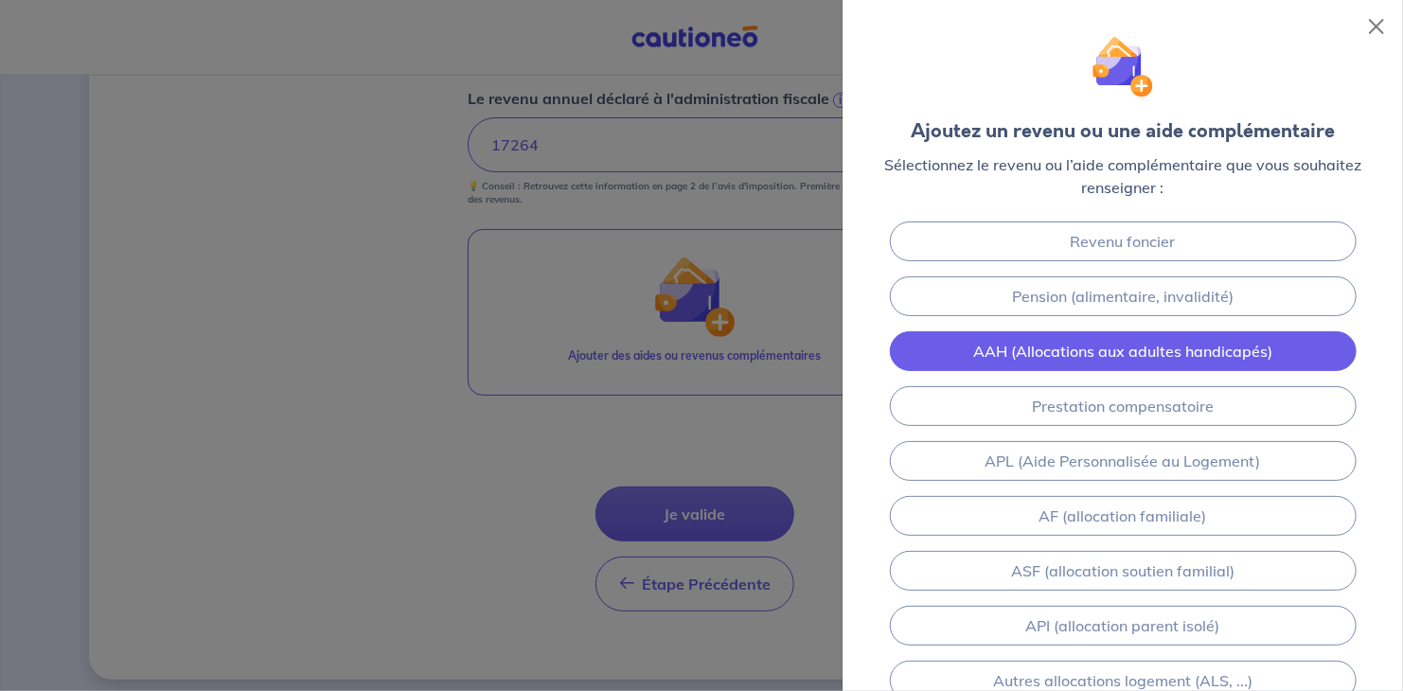
click at [1181, 352] on link "AAH (Allocations aux adultes handicapés)" at bounding box center [1123, 351] width 467 height 40
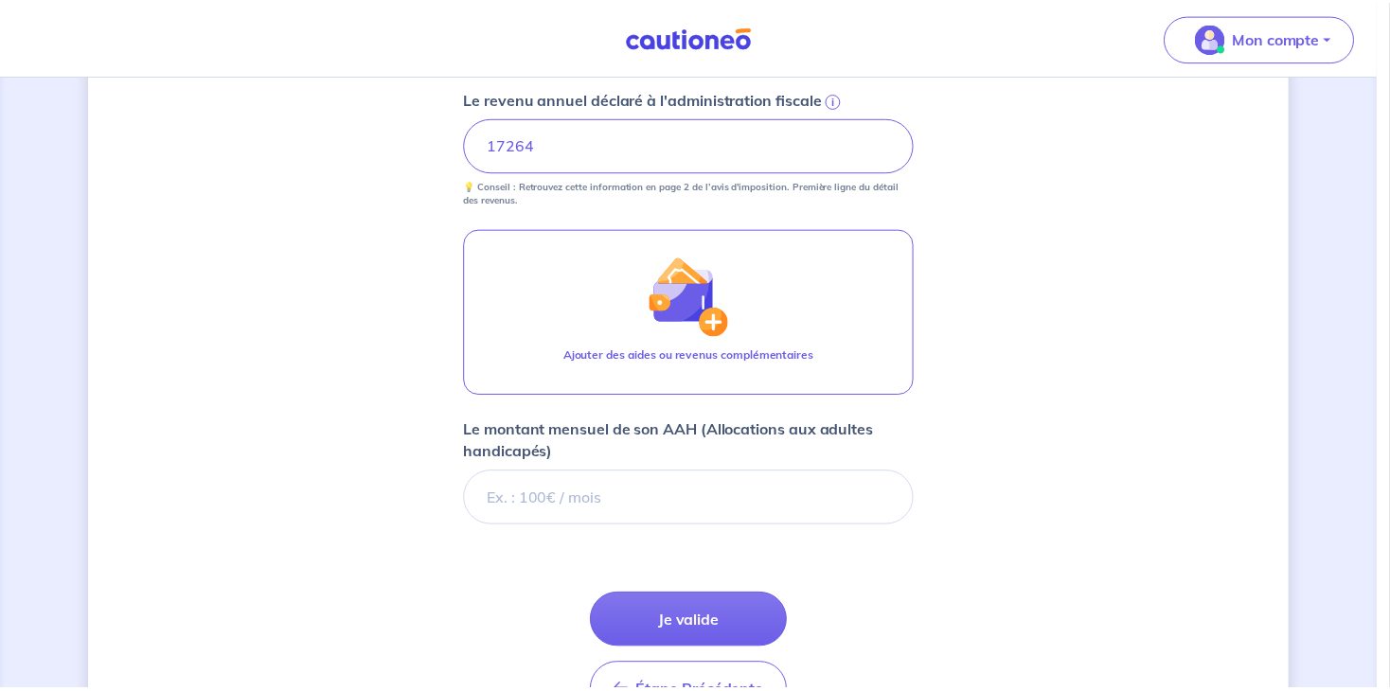
scroll to position [1113, 0]
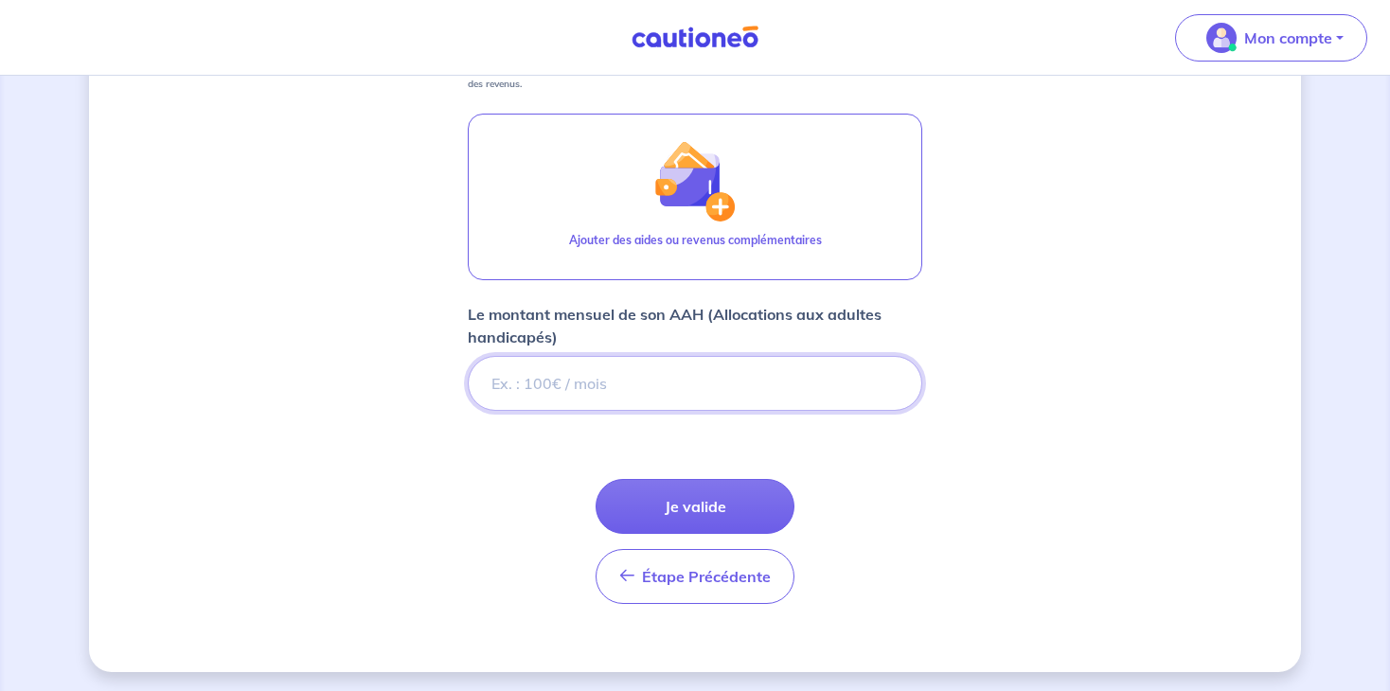
click at [523, 383] on input "Le montant mensuel de son AAH (Allocations aux adultes handicapés)" at bounding box center [695, 383] width 454 height 55
type input "1016"
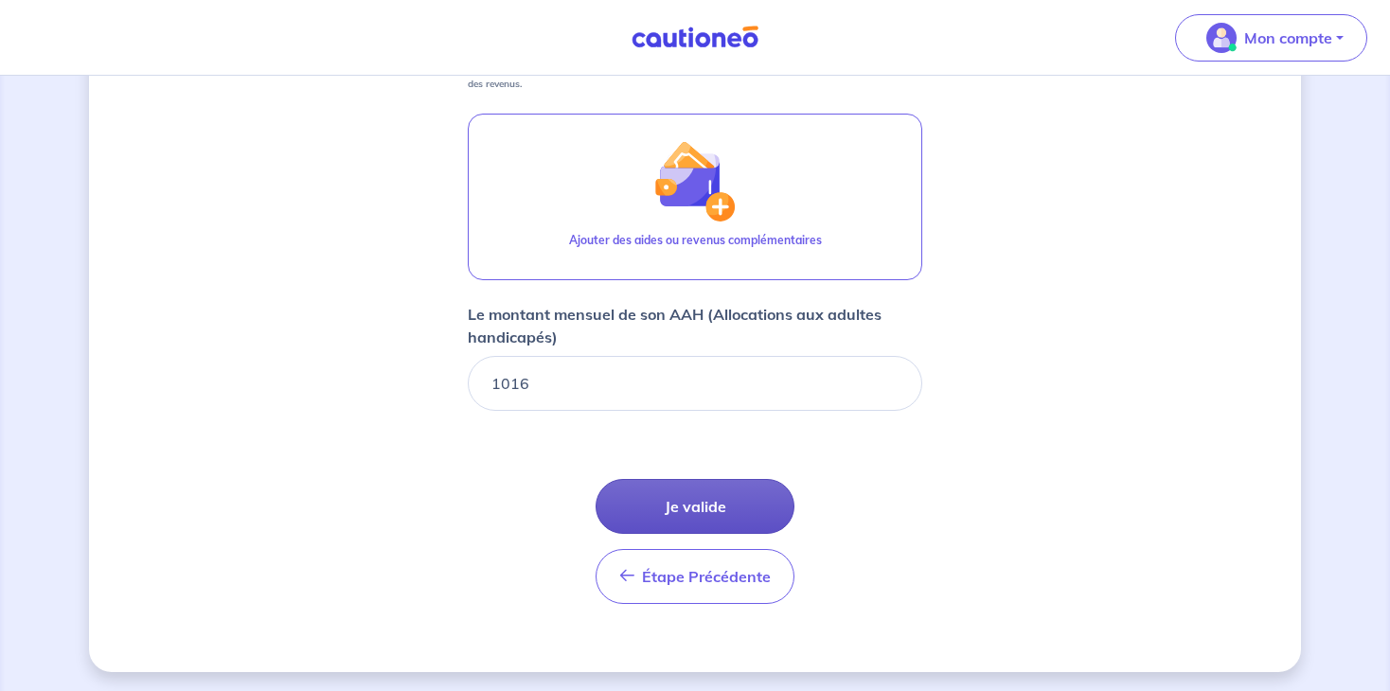
click at [681, 501] on button "Je valide" at bounding box center [695, 506] width 199 height 55
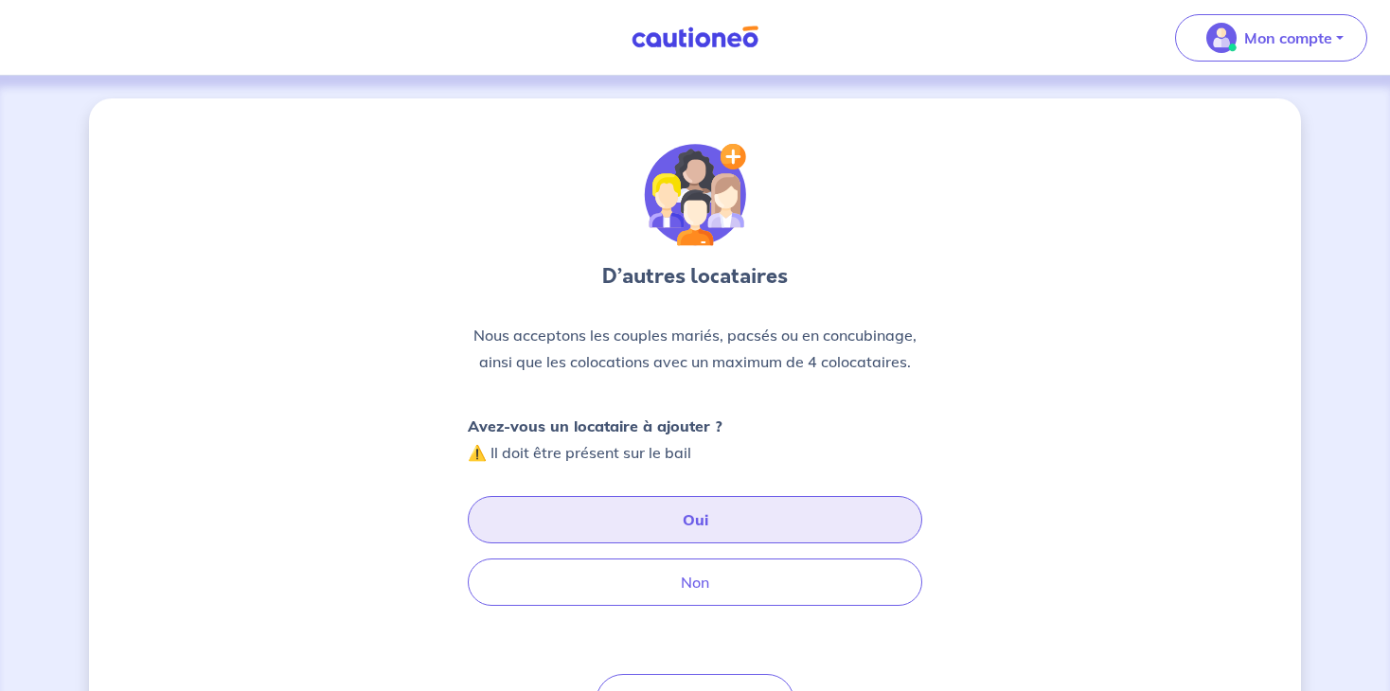
click at [700, 537] on button "Oui" at bounding box center [695, 519] width 454 height 47
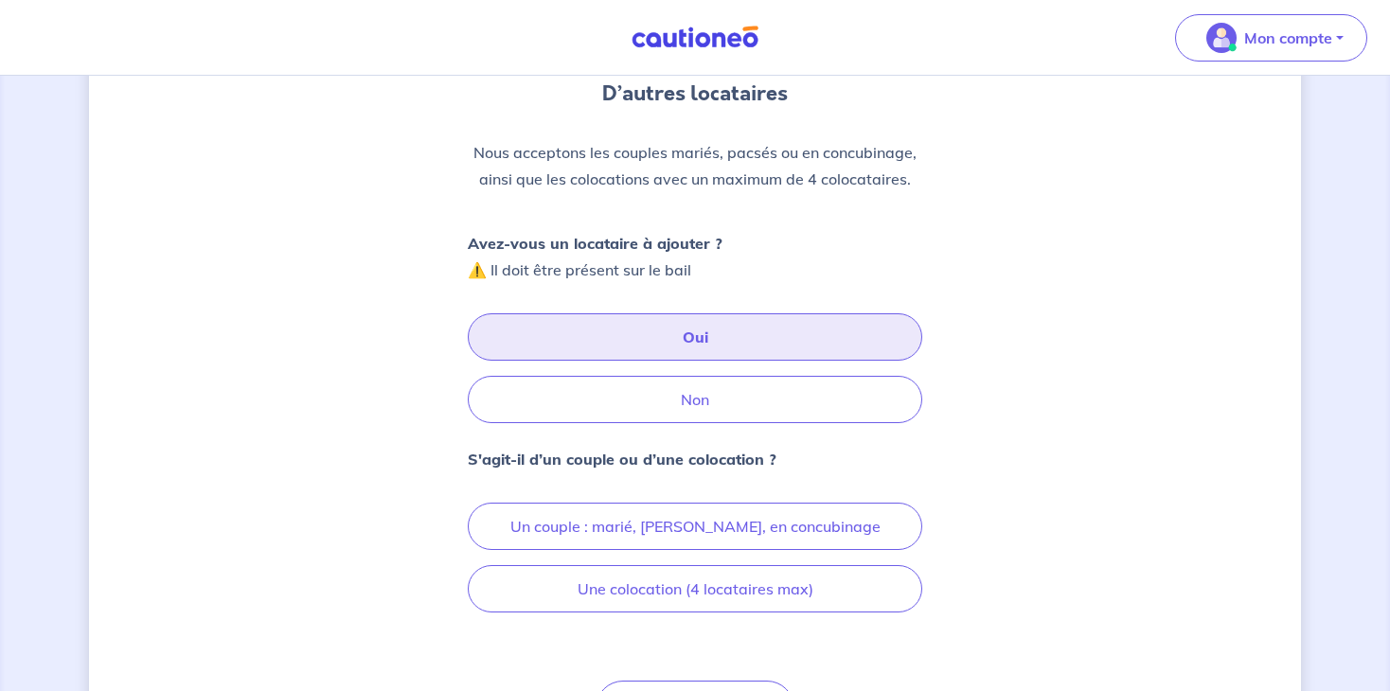
scroll to position [208, 0]
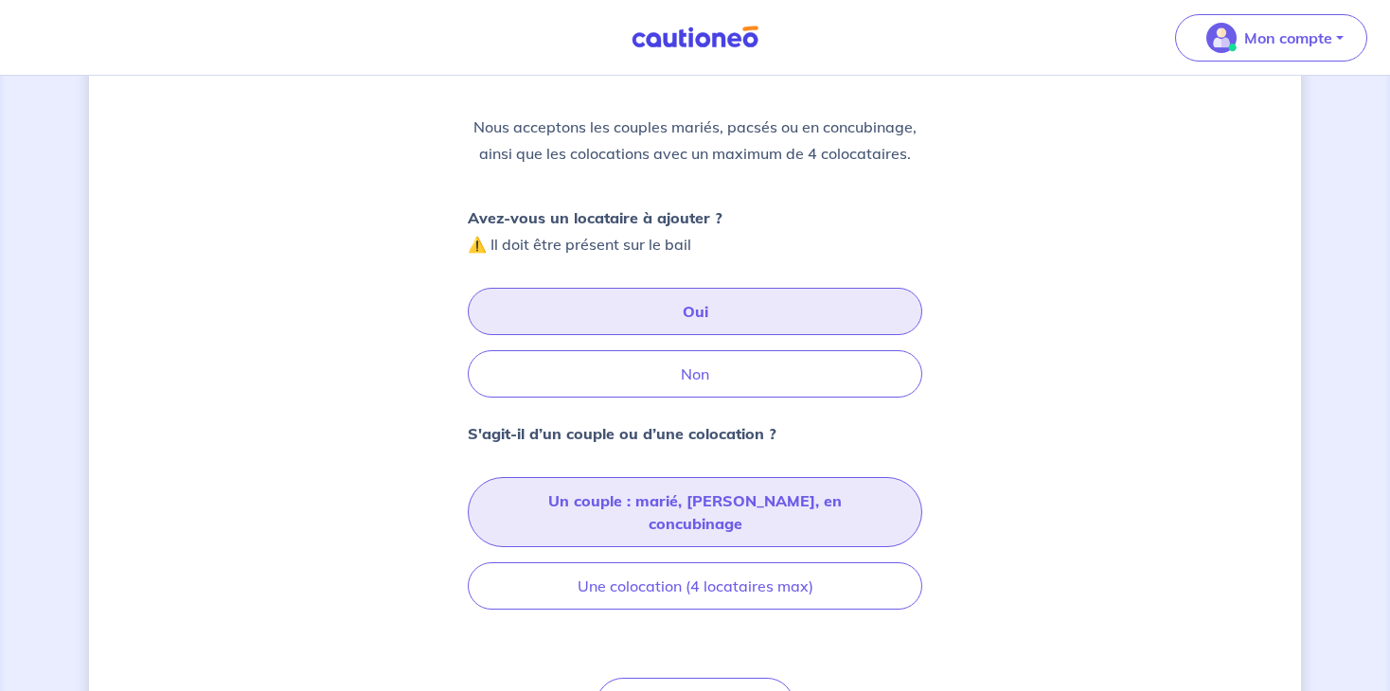
click at [725, 495] on button "Un couple : marié, [PERSON_NAME], en concubinage" at bounding box center [695, 512] width 454 height 70
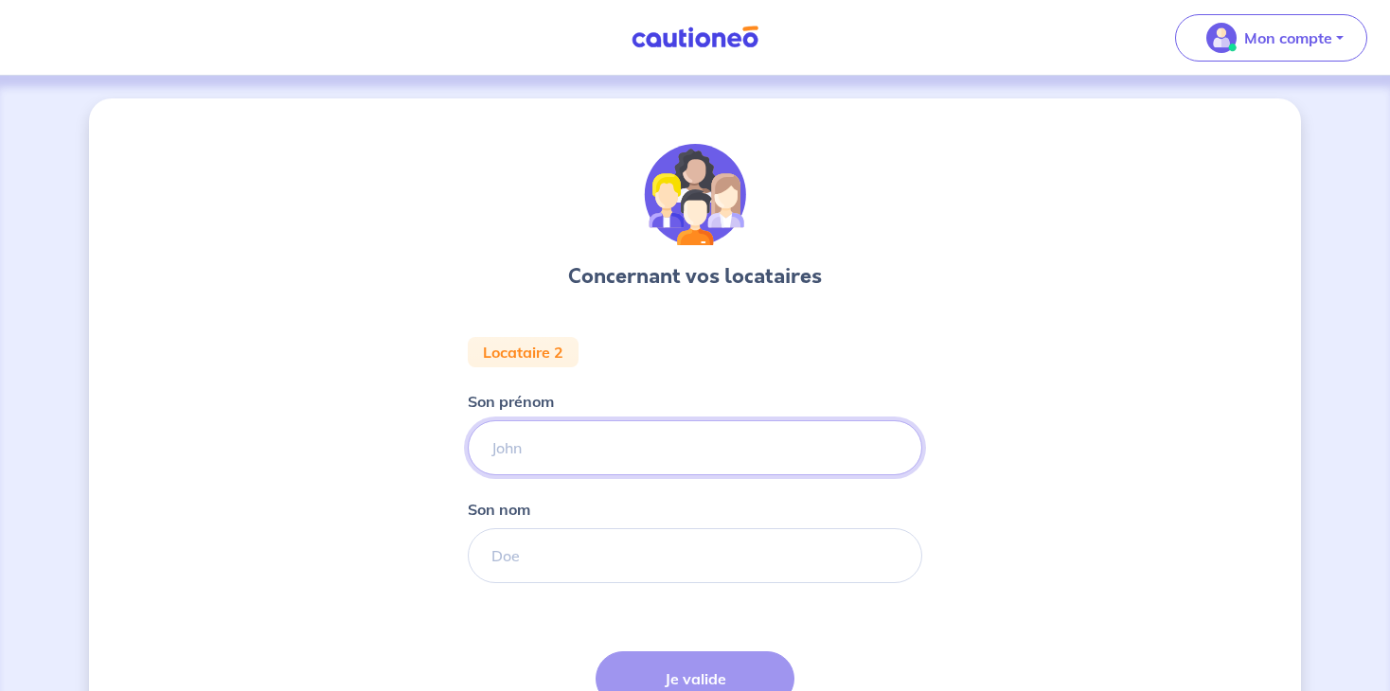
click at [547, 444] on input "Son prénom" at bounding box center [695, 447] width 454 height 55
type input "[PERSON_NAME]"
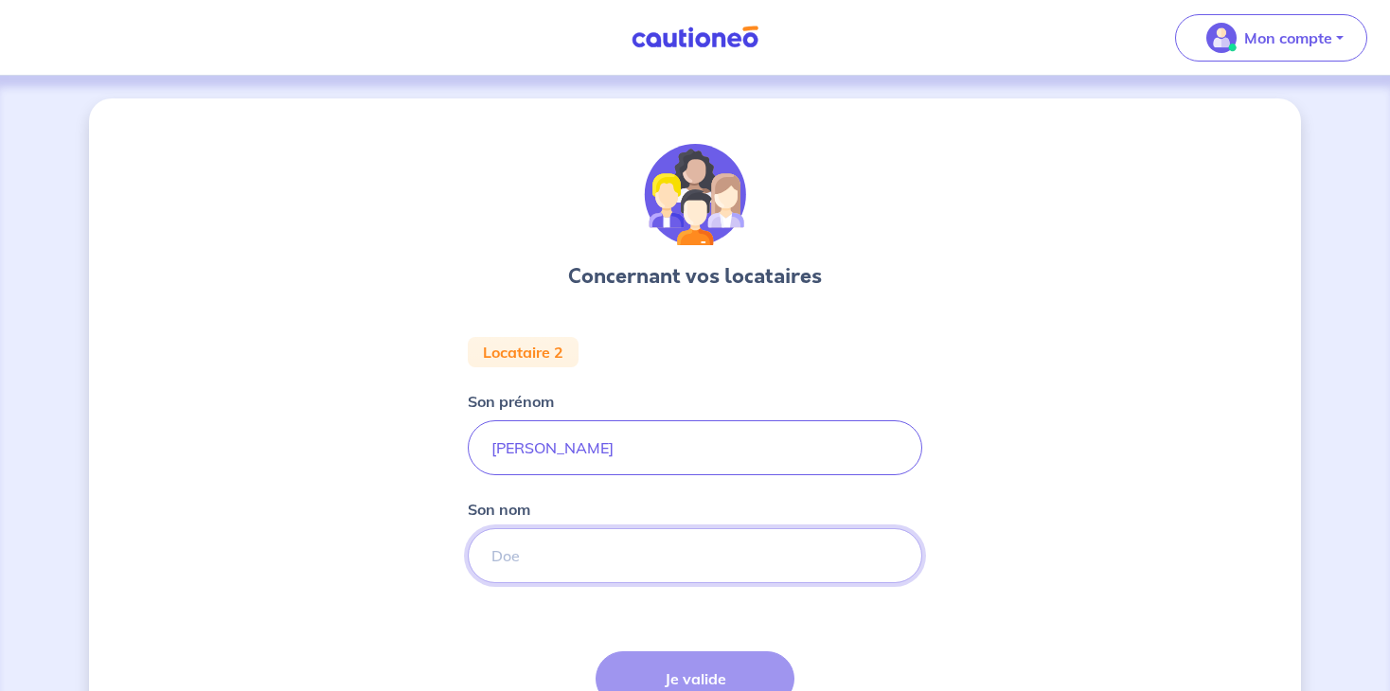
click at [584, 555] on input "Son nom" at bounding box center [695, 555] width 454 height 55
type input "petit"
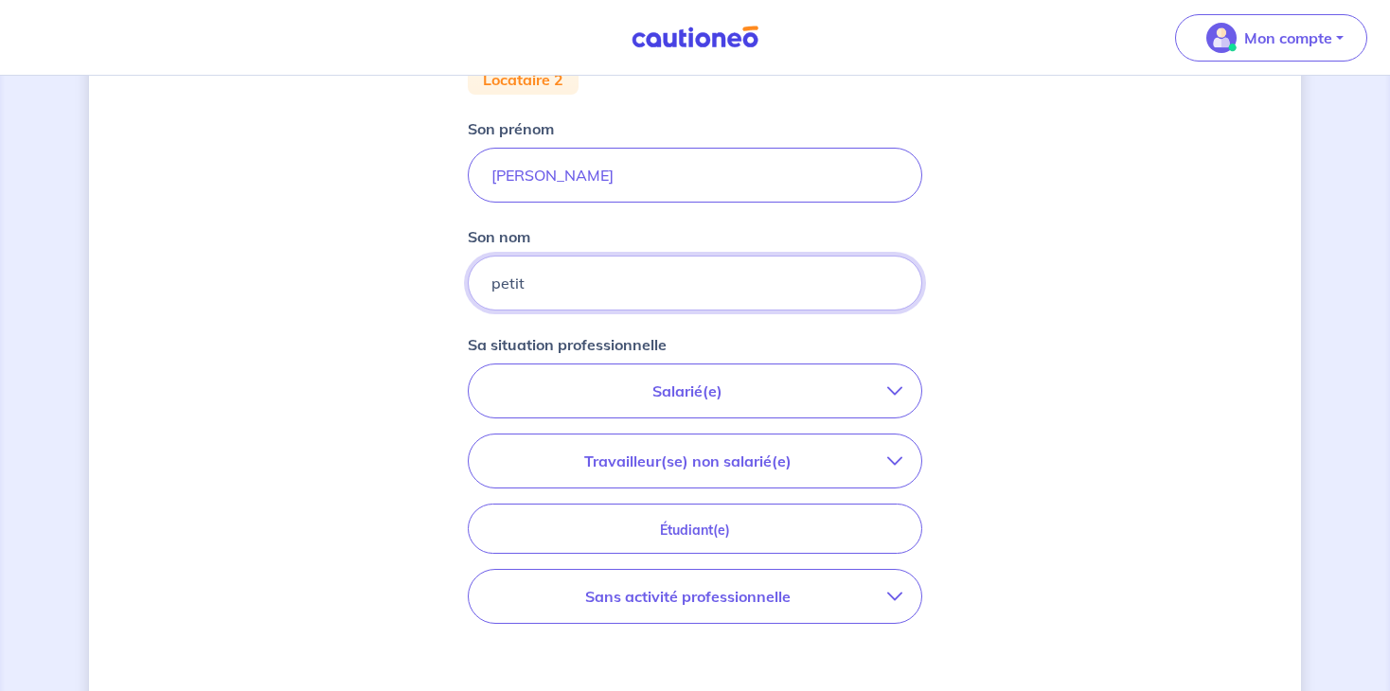
scroll to position [280, 0]
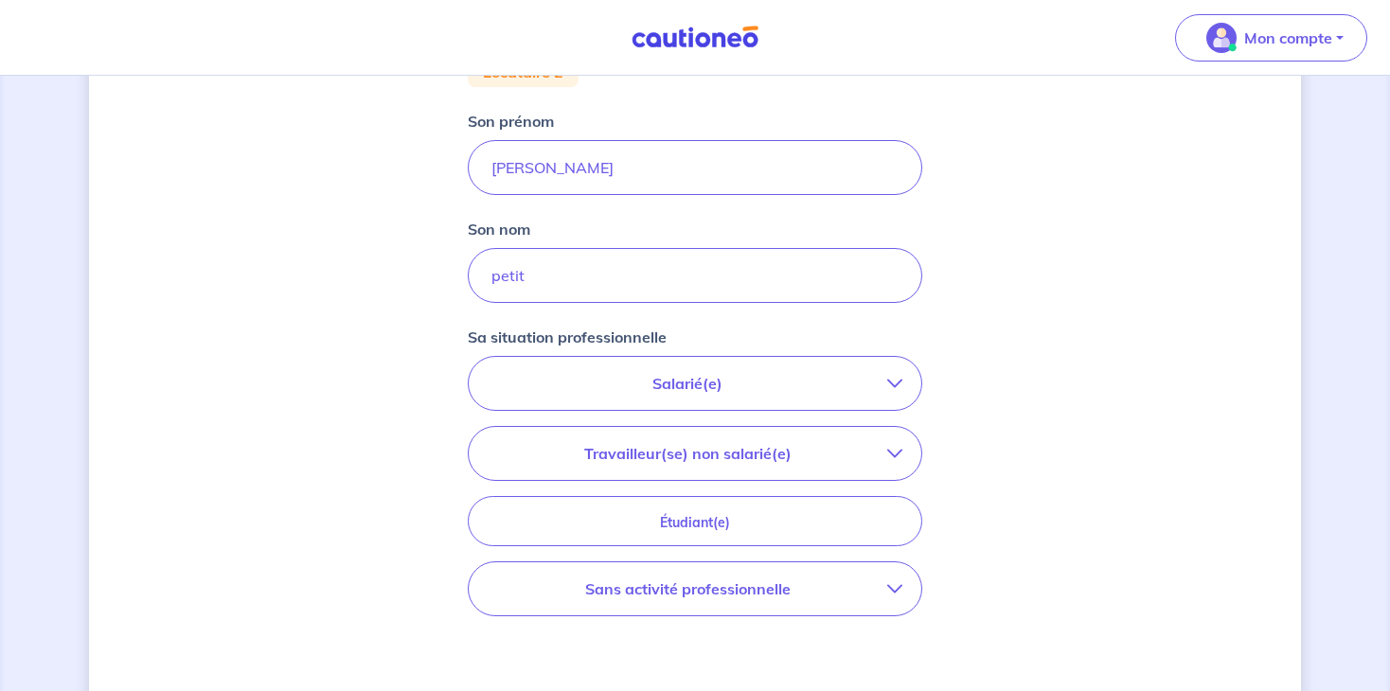
click at [738, 597] on p "Sans activité professionnelle" at bounding box center [688, 589] width 400 height 23
click at [509, 668] on input "Sans activité professionnelle" at bounding box center [507, 668] width 16 height 16
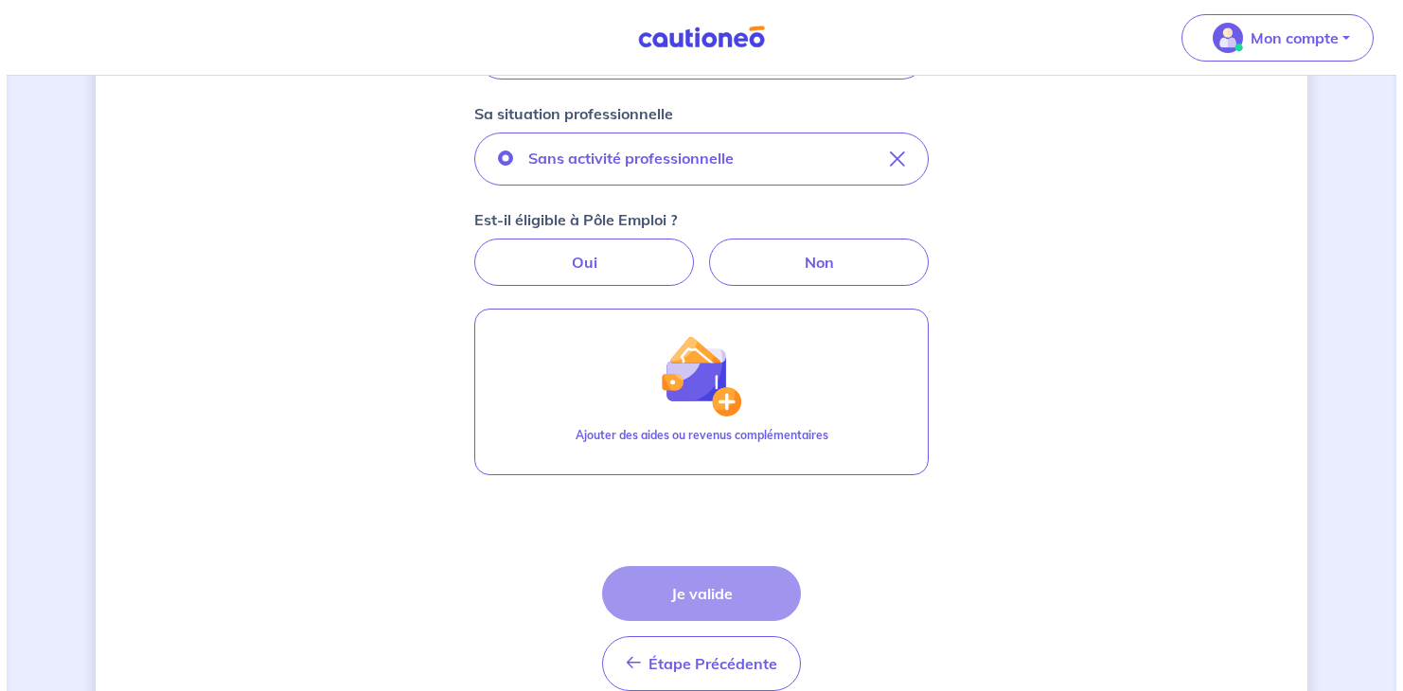
scroll to position [592, 0]
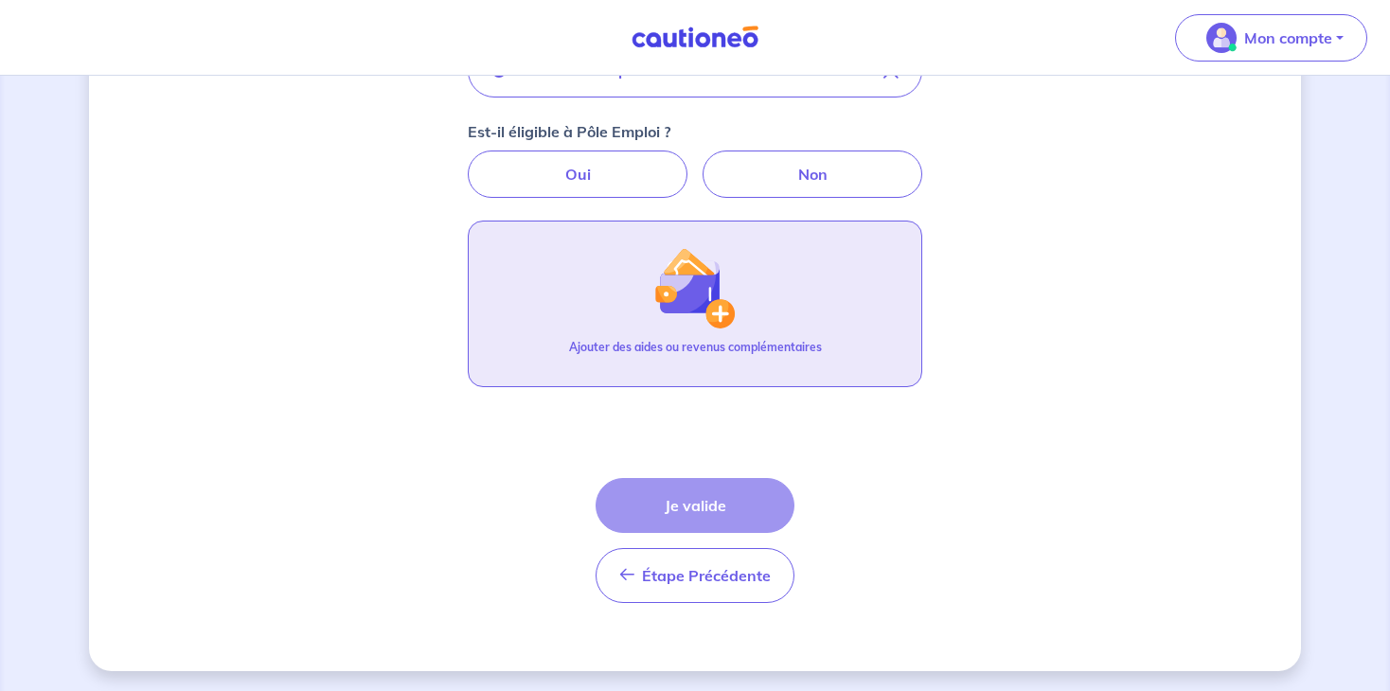
click at [628, 276] on button "Ajouter des aides ou revenus complémentaires" at bounding box center [695, 304] width 454 height 167
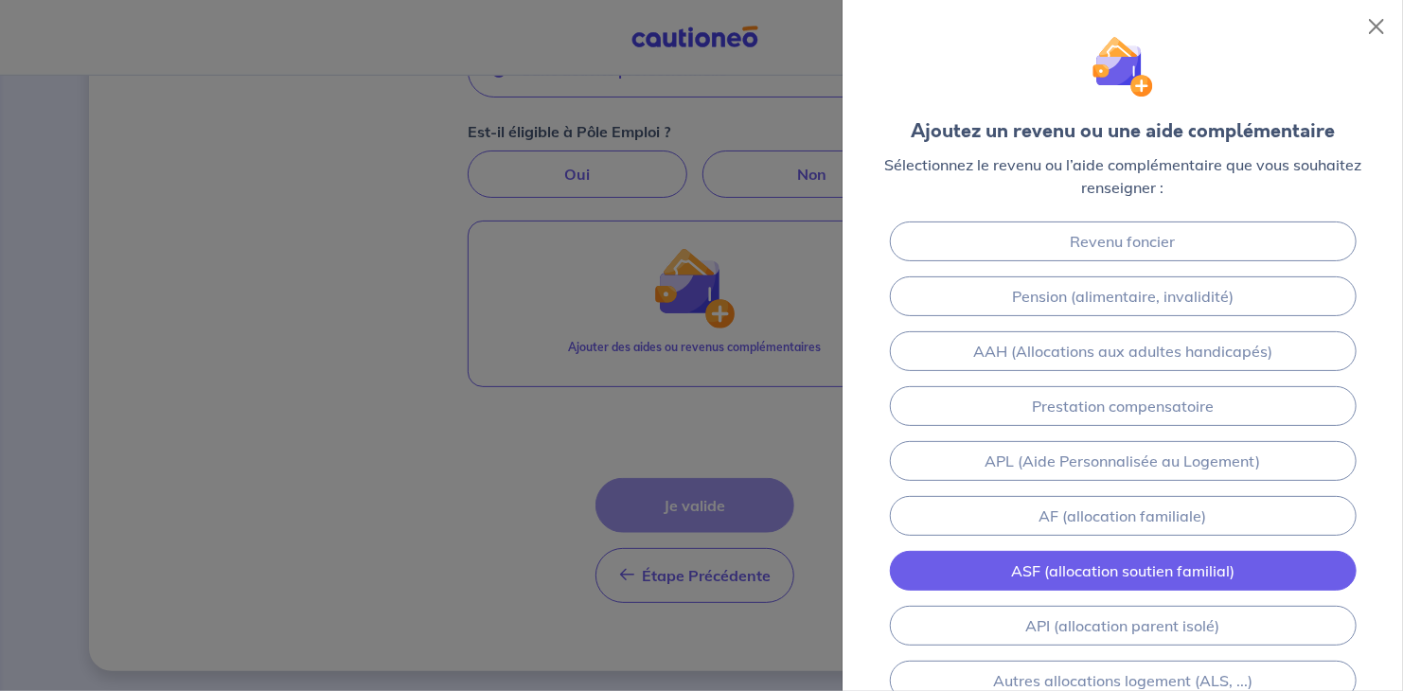
click at [1166, 562] on link "ASF (allocation soutien familial)" at bounding box center [1123, 571] width 467 height 40
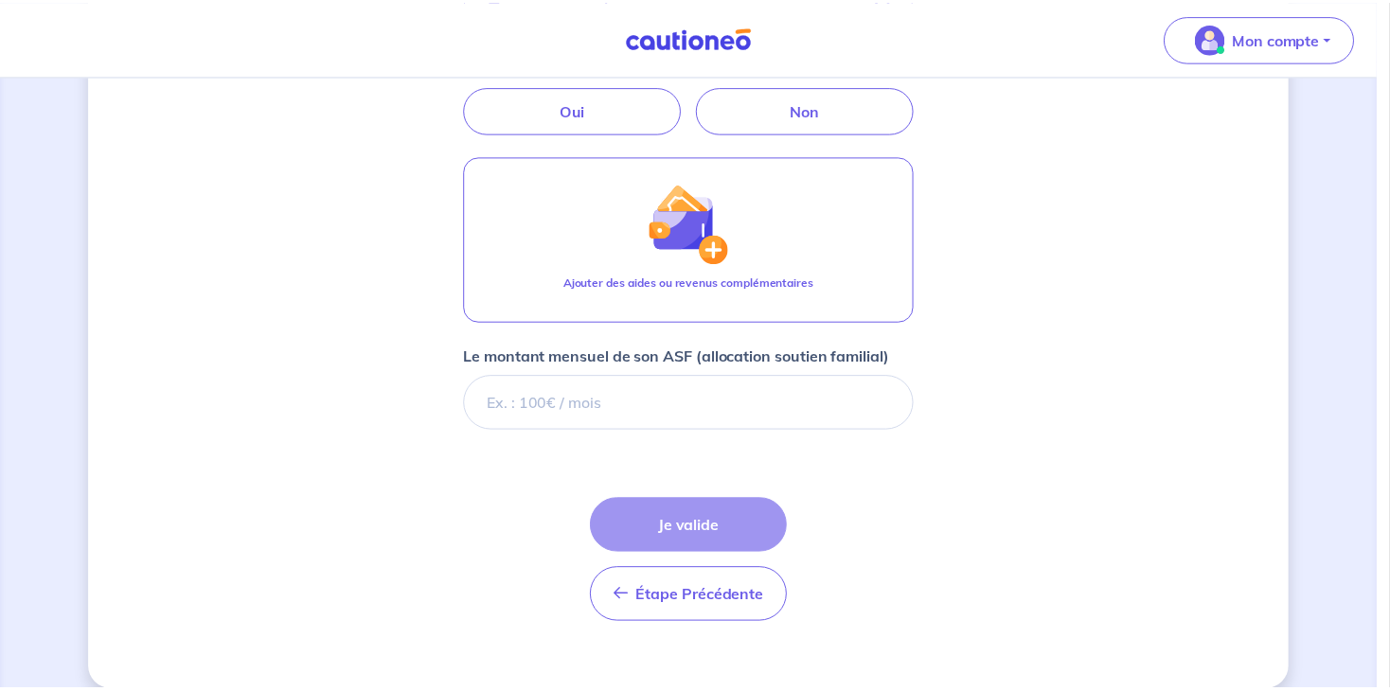
scroll to position [677, 0]
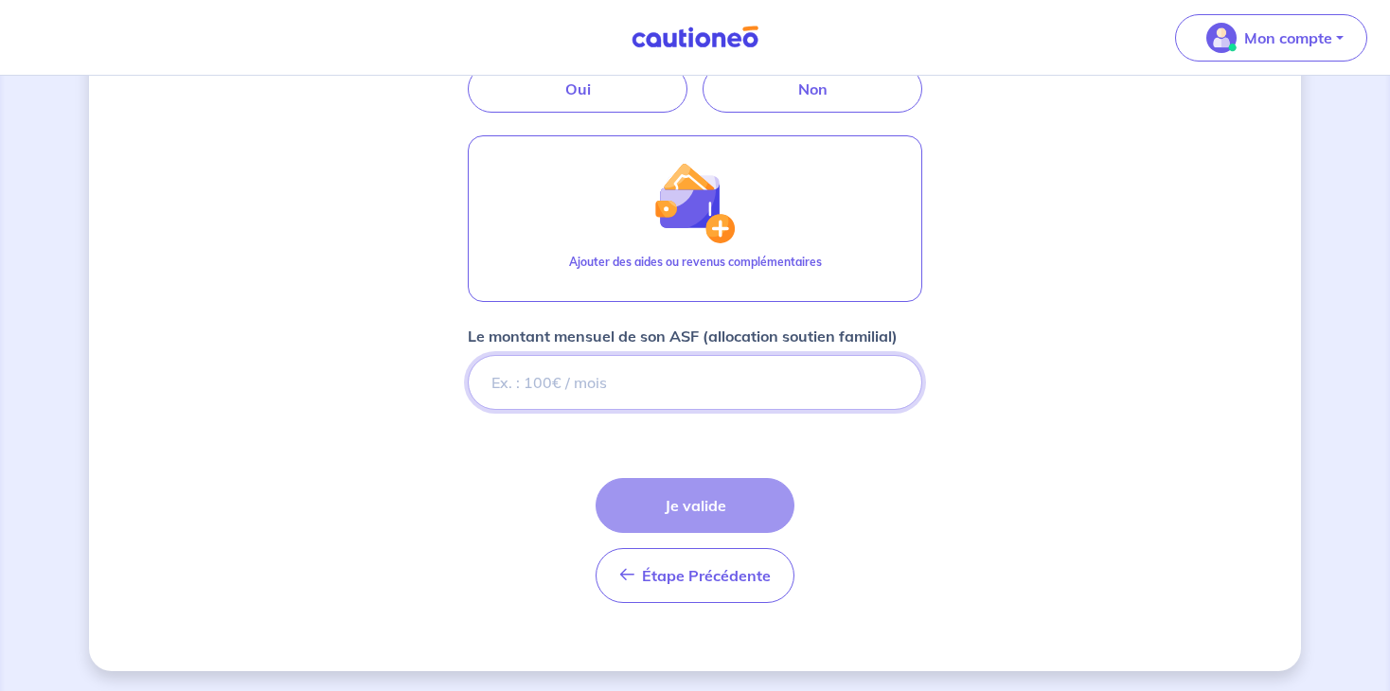
click at [774, 396] on input "Le montant mensuel de son ASF (allocation soutien familial)" at bounding box center [695, 382] width 454 height 55
type input "597"
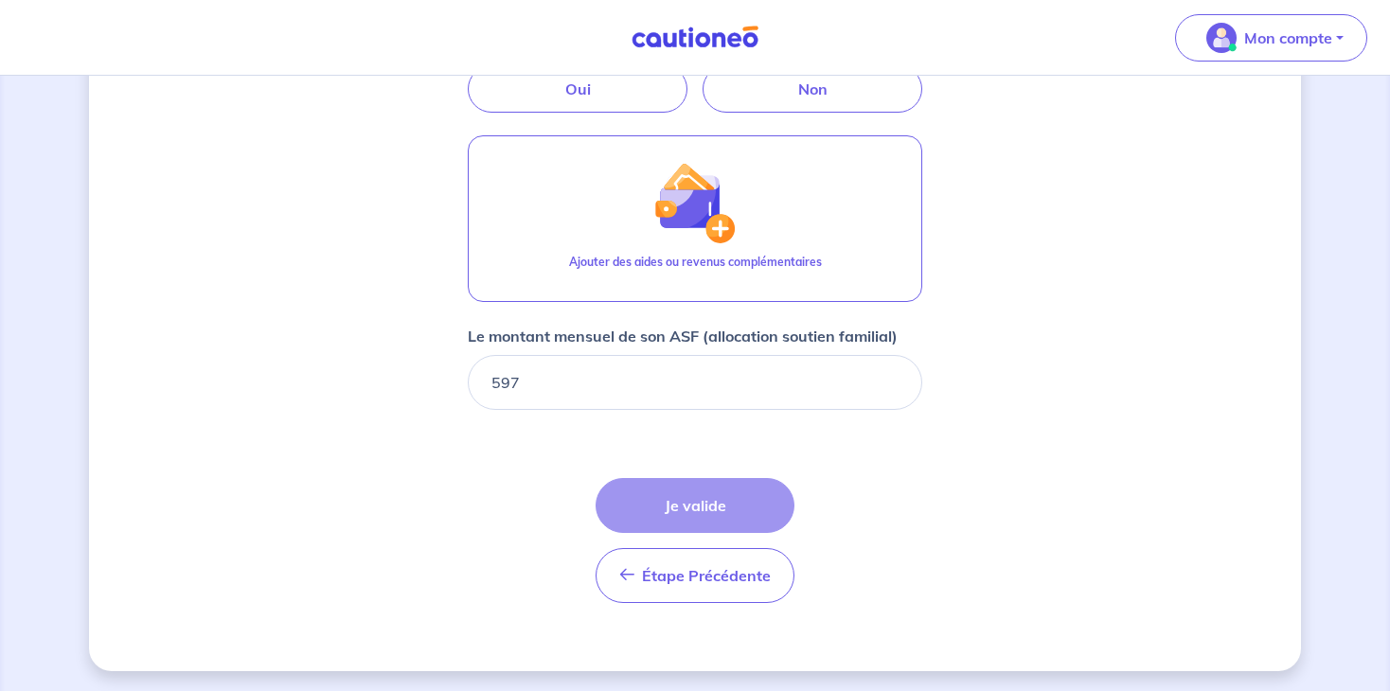
click at [937, 478] on div "Concernant vos locataires Locataire 2 Son prénom [PERSON_NAME] nom petit Sa sit…" at bounding box center [695, 46] width 1212 height 1250
click at [682, 498] on div "Étape Précédente Précédent Je valide Je valide" at bounding box center [695, 540] width 199 height 125
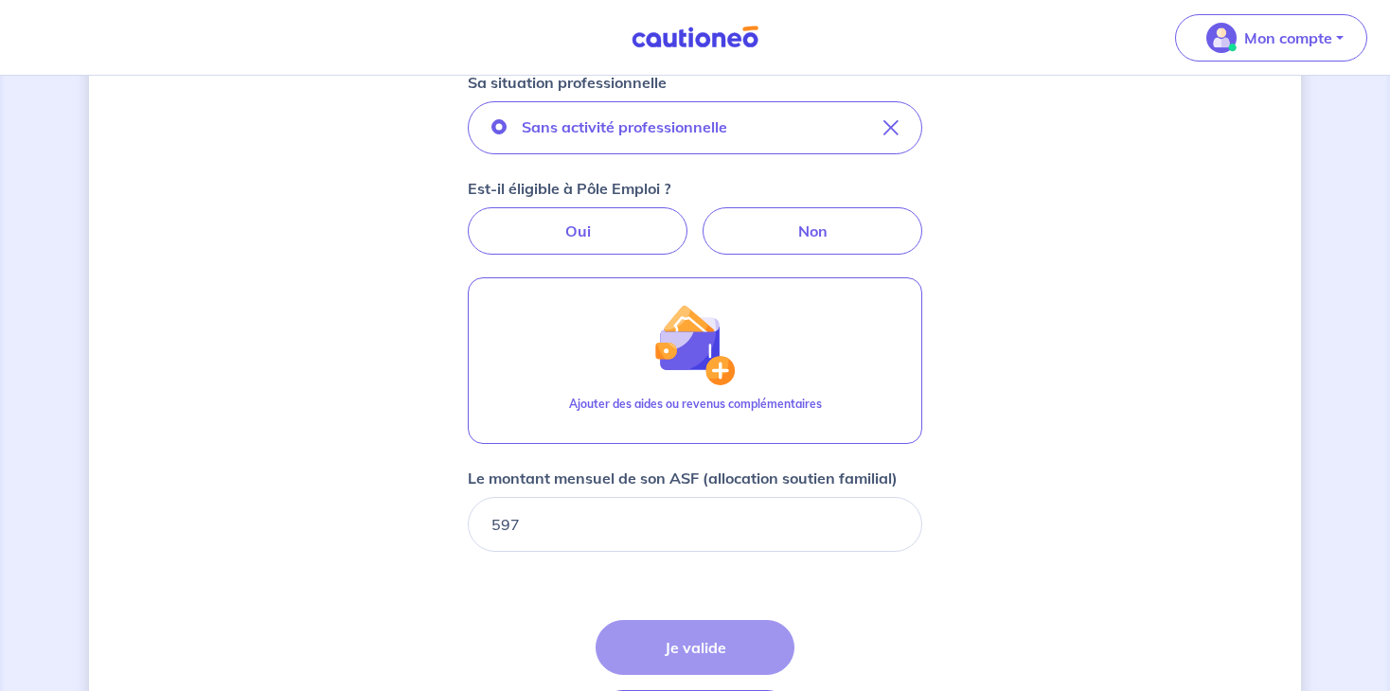
scroll to position [542, 0]
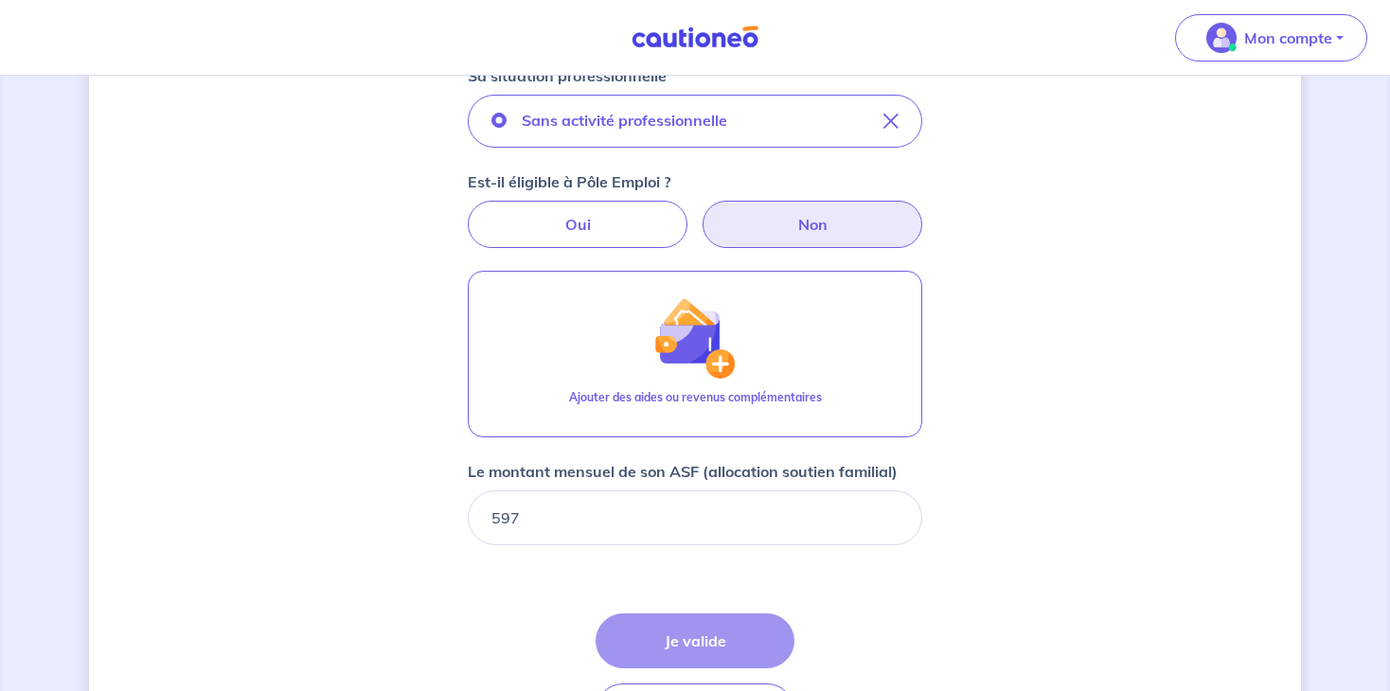
click at [854, 223] on label "Non" at bounding box center [813, 224] width 220 height 47
click at [702, 213] on input "Non" at bounding box center [695, 207] width 12 height 12
radio input "true"
drag, startPoint x: 787, startPoint y: 523, endPoint x: 366, endPoint y: 465, distance: 424.3
click at [366, 465] on div "Concernant vos locataires Locataire 2 Son prénom [PERSON_NAME] nom petit Sa sit…" at bounding box center [695, 182] width 1212 height 1250
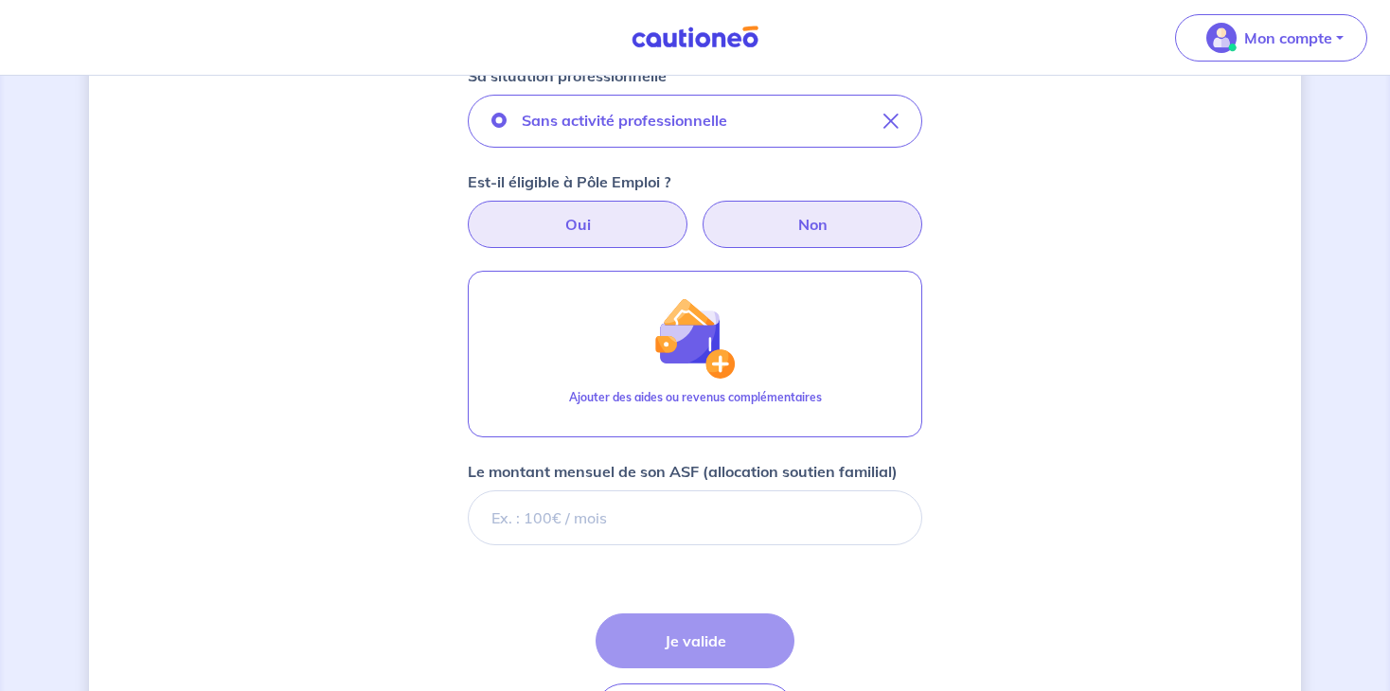
click at [586, 226] on label "Oui" at bounding box center [578, 224] width 220 height 47
click at [689, 213] on input "Oui" at bounding box center [695, 207] width 12 height 12
radio input "true"
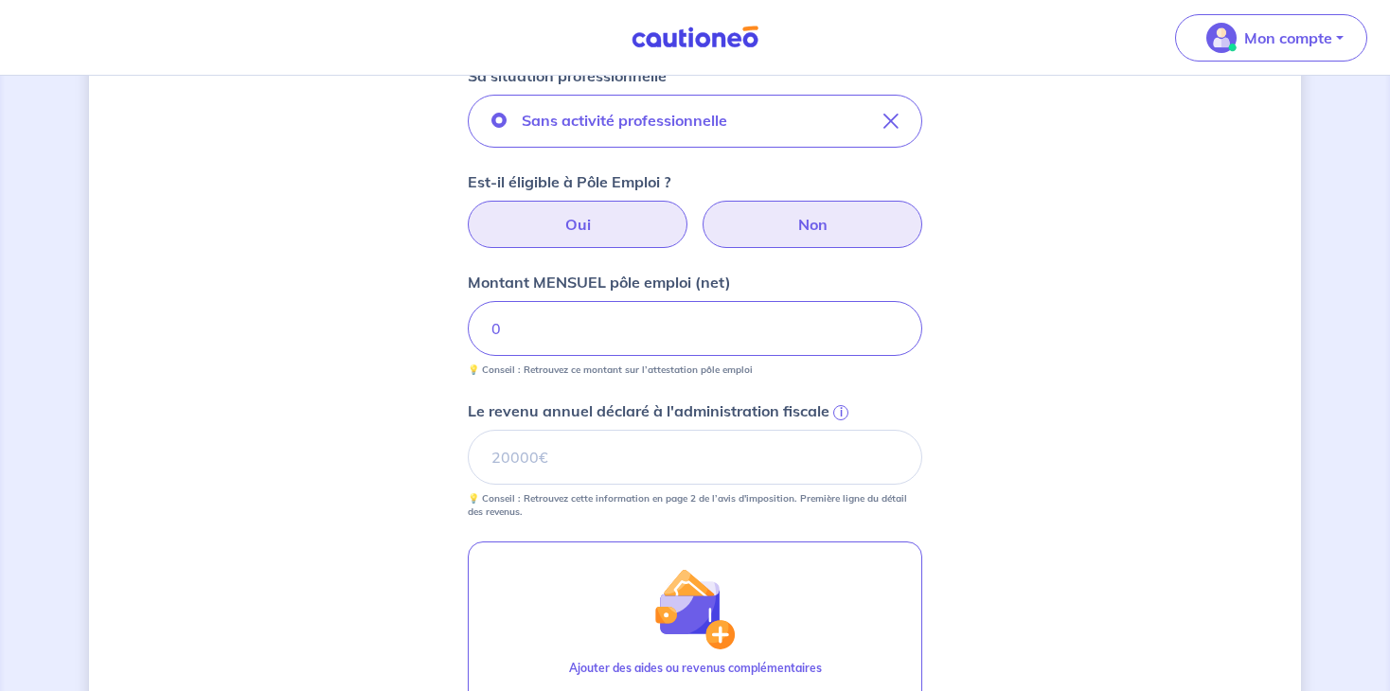
click at [844, 223] on label "Non" at bounding box center [813, 224] width 220 height 47
click at [702, 213] on input "Non" at bounding box center [695, 207] width 12 height 12
radio input "true"
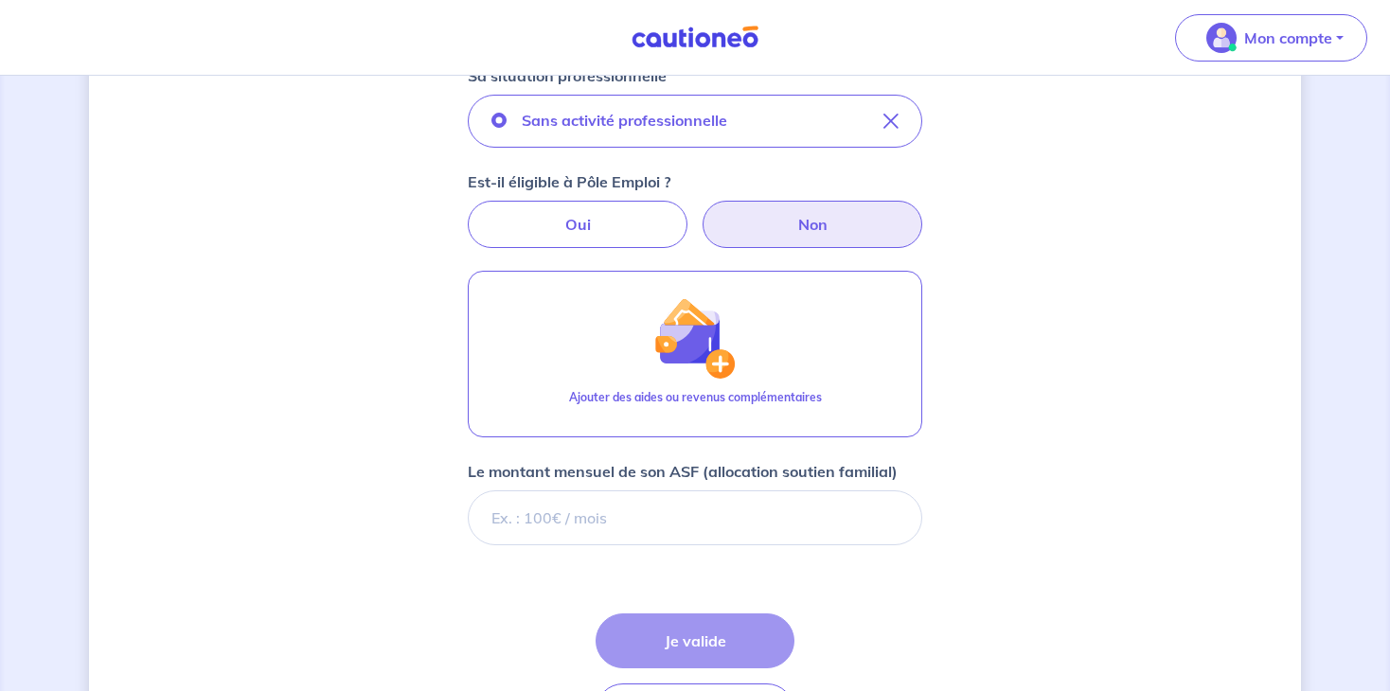
click at [685, 634] on div "Étape Précédente Précédent Je valide Je valide" at bounding box center [695, 676] width 199 height 125
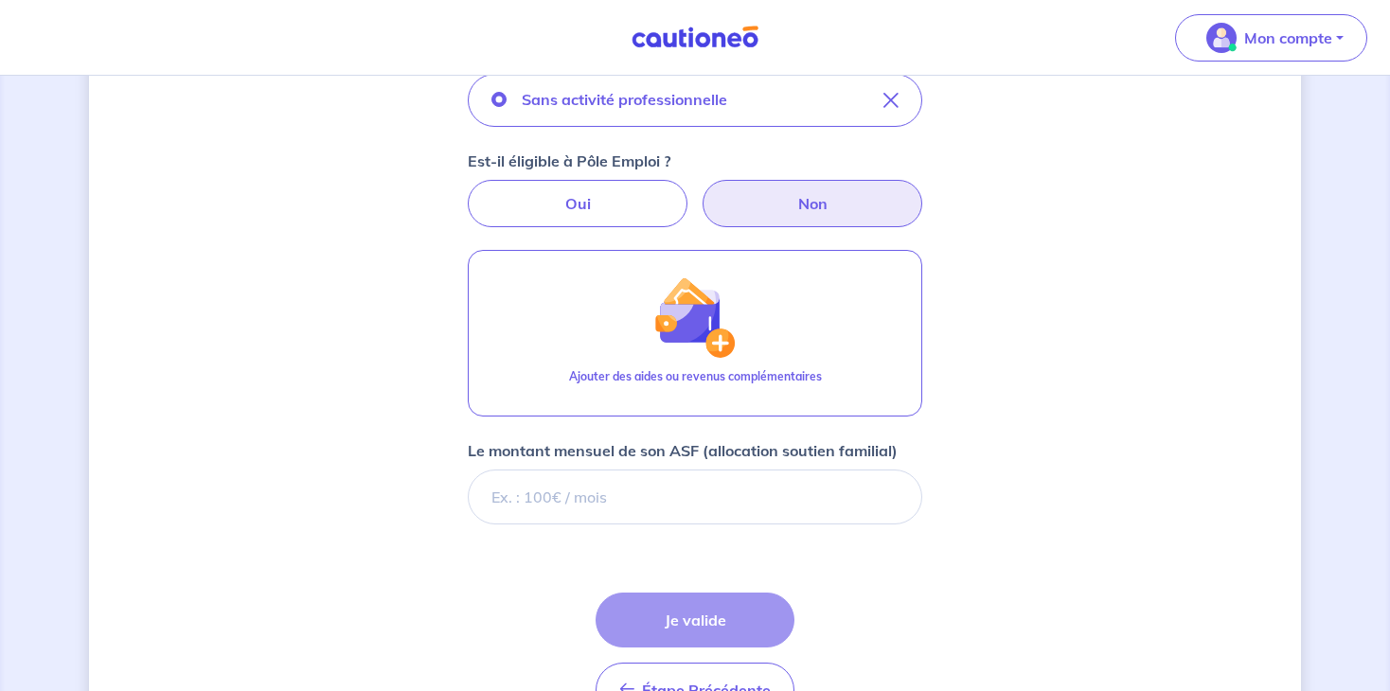
scroll to position [677, 0]
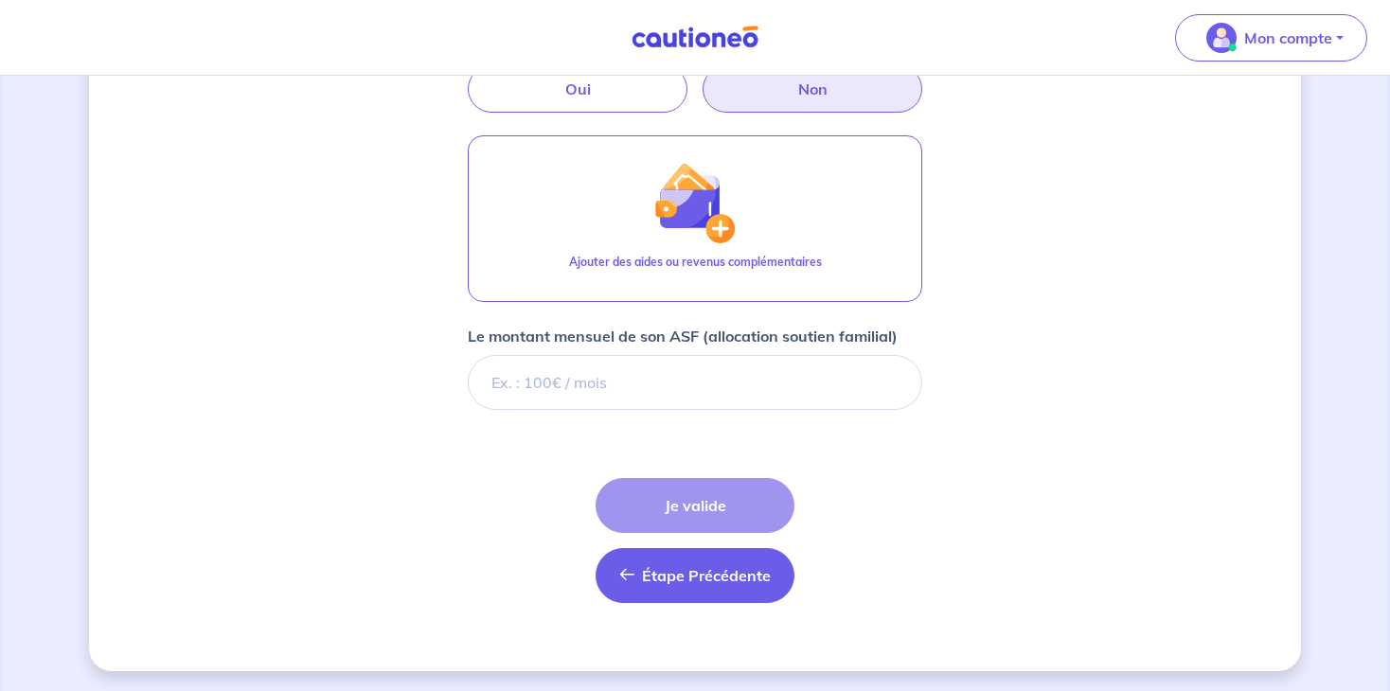
click at [709, 578] on span "Étape Précédente" at bounding box center [706, 575] width 129 height 19
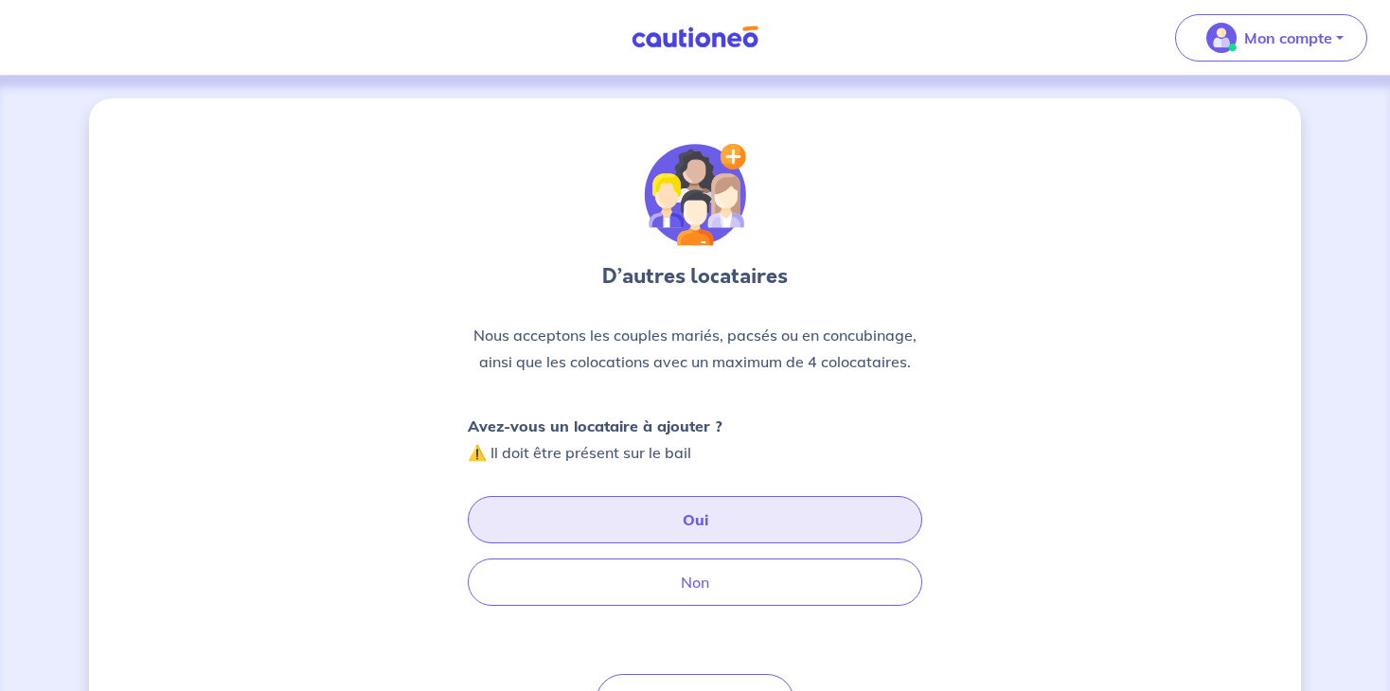
click at [660, 514] on button "Oui" at bounding box center [695, 519] width 454 height 47
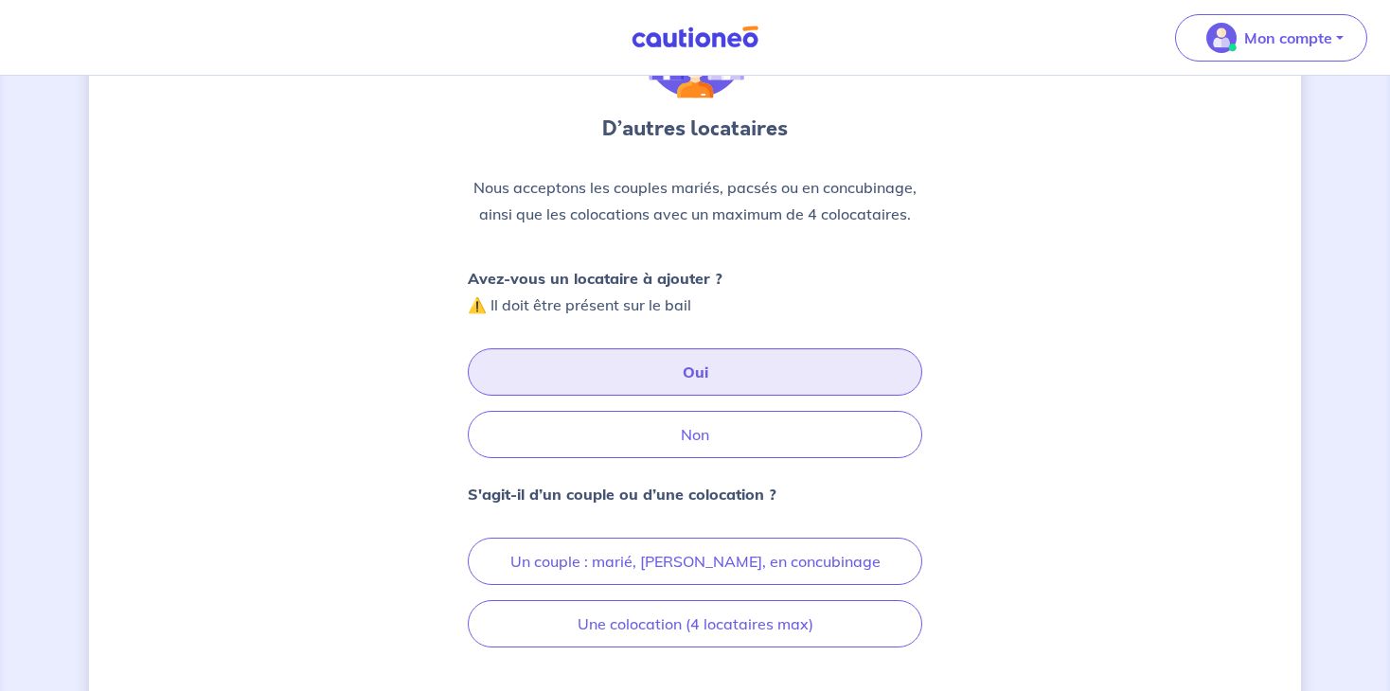
scroll to position [248, 0]
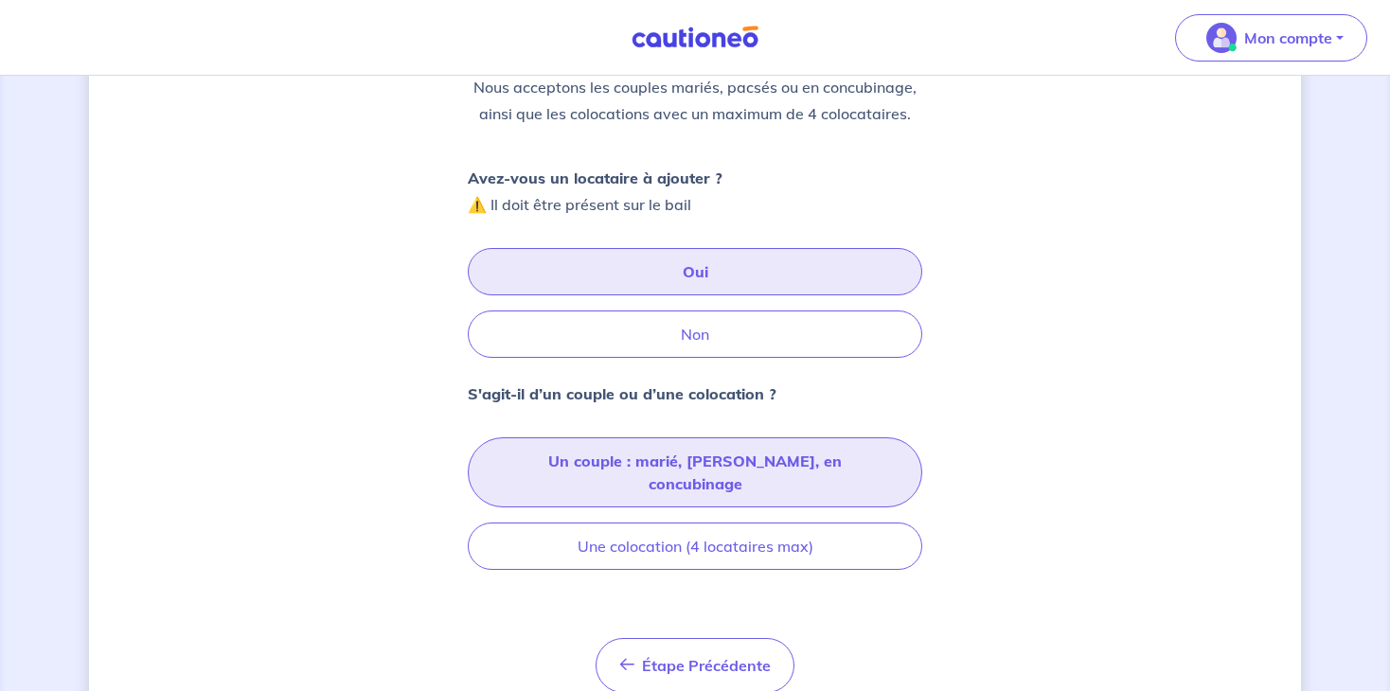
click at [779, 477] on button "Un couple : marié, [PERSON_NAME], en concubinage" at bounding box center [695, 472] width 454 height 70
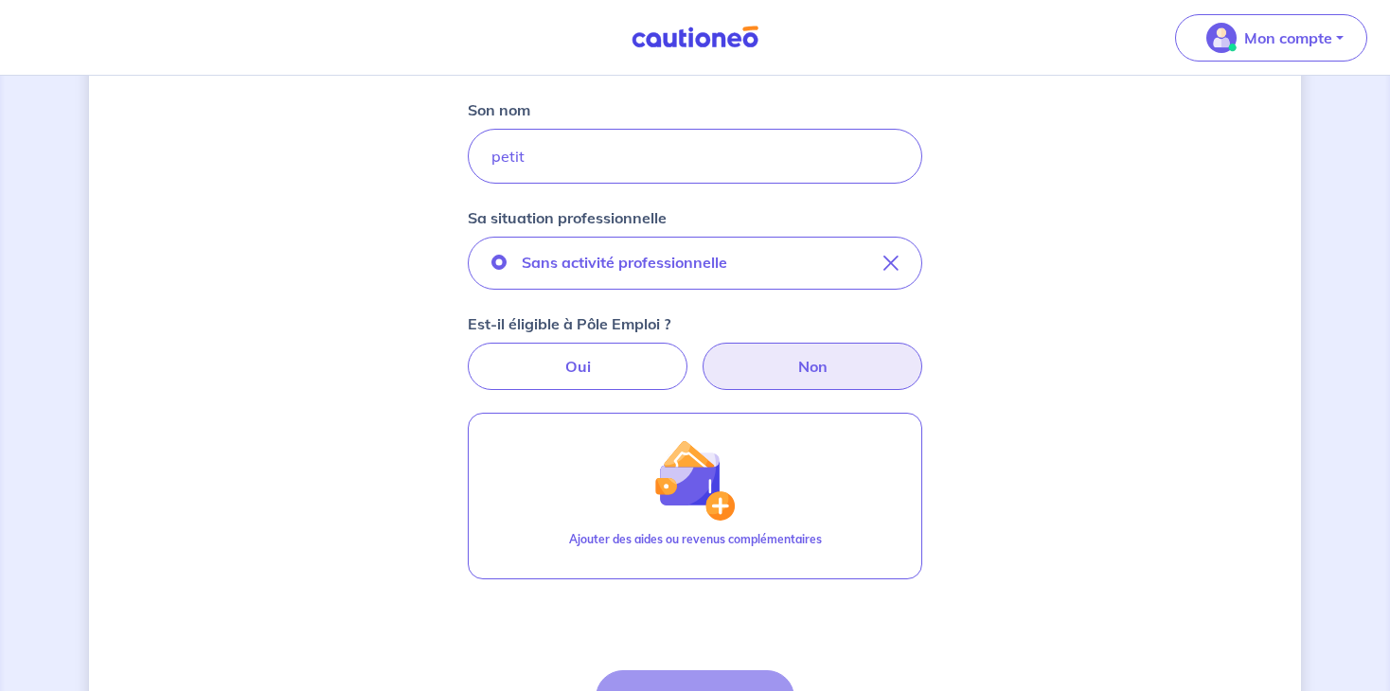
scroll to position [423, 0]
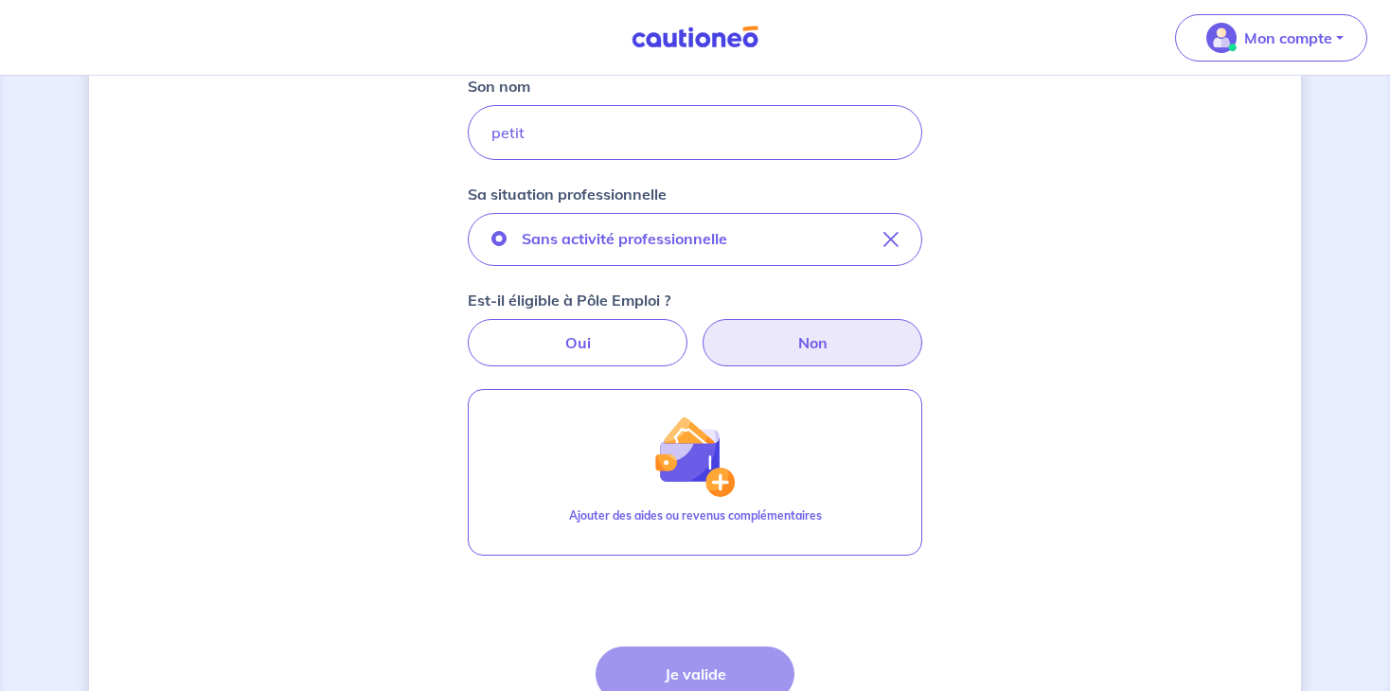
click at [808, 343] on label "Non" at bounding box center [813, 342] width 220 height 47
click at [702, 331] on input "Non" at bounding box center [695, 325] width 12 height 12
click at [593, 340] on label "Oui" at bounding box center [578, 342] width 220 height 47
click at [689, 331] on input "Oui" at bounding box center [695, 325] width 12 height 12
radio input "true"
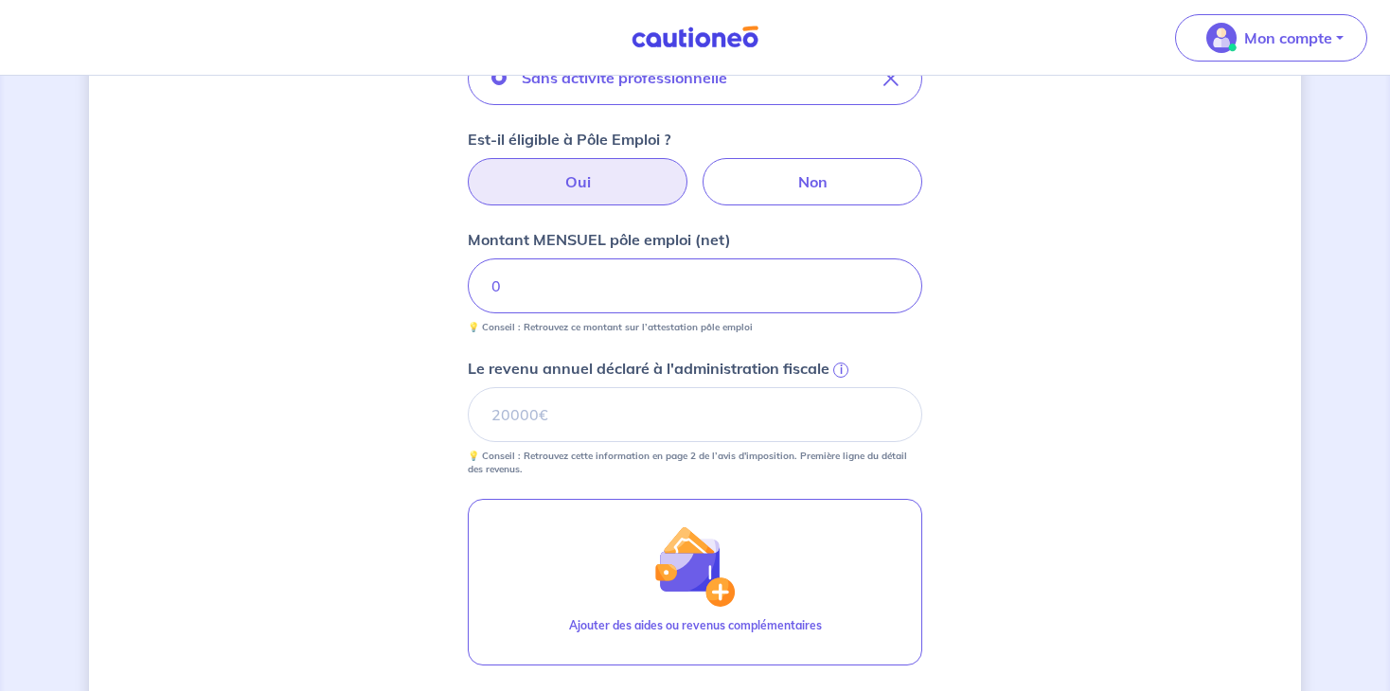
scroll to position [590, 0]
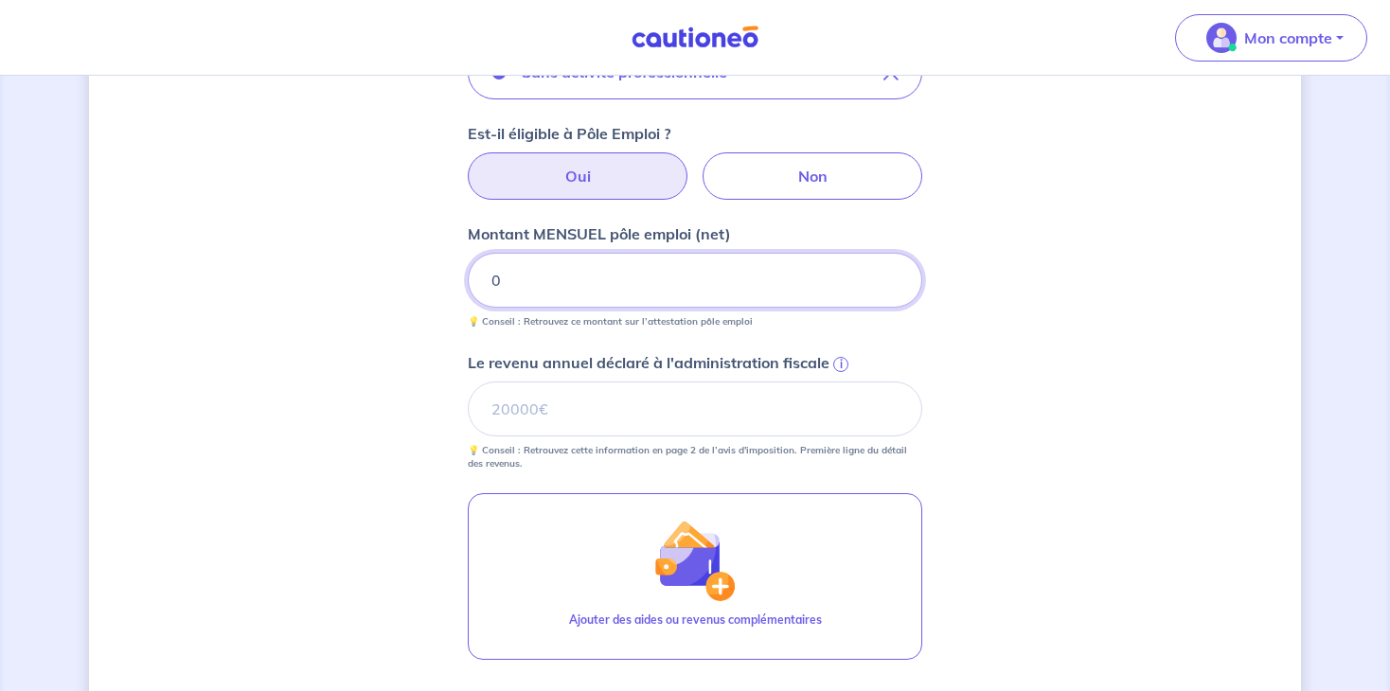
drag, startPoint x: 601, startPoint y: 294, endPoint x: 363, endPoint y: 276, distance: 239.2
click at [363, 276] on div "Concernant vos locataires Locataire 2 Son prénom [PERSON_NAME] nom petit Sa sit…" at bounding box center [695, 226] width 1212 height 1435
click at [364, 315] on div "Concernant vos locataires Locataire 2 Son prénom [PERSON_NAME] nom petit Sa sit…" at bounding box center [695, 226] width 1212 height 1435
click at [608, 418] on input "Le revenu annuel déclaré à l'administration fiscale i" at bounding box center [695, 409] width 454 height 55
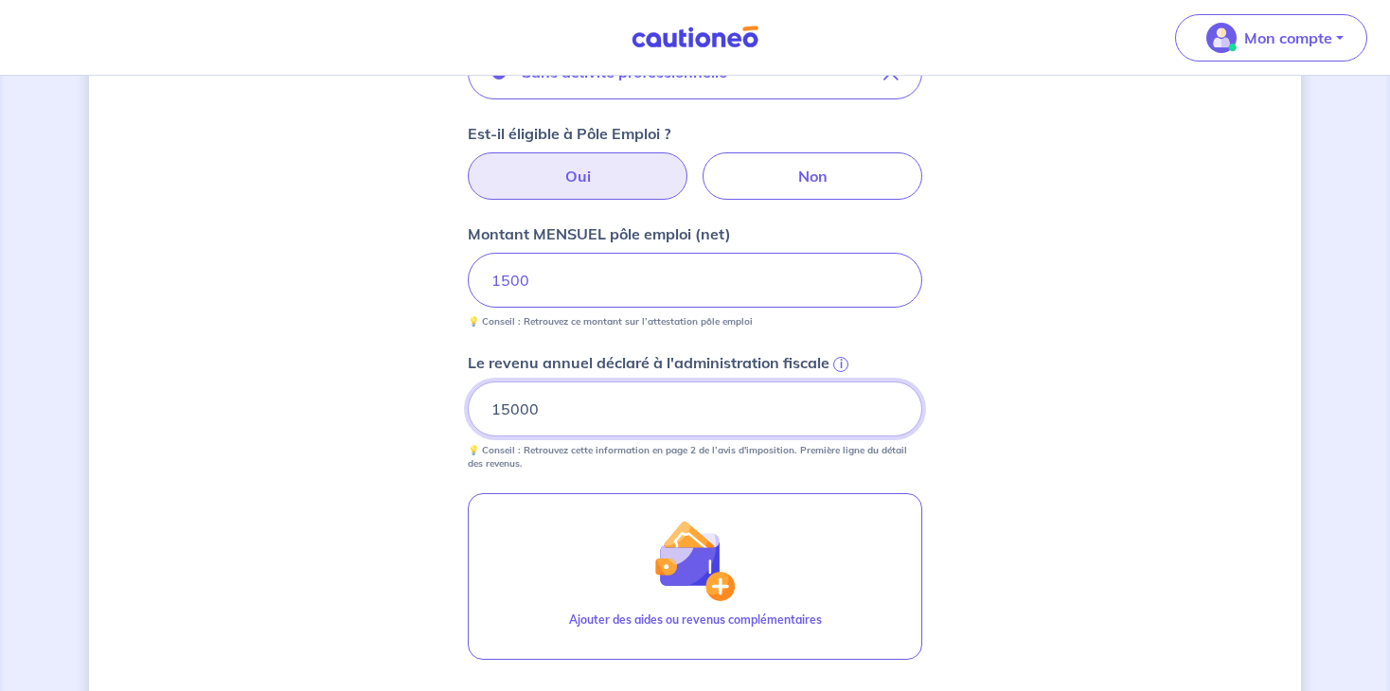
type input "15000"
click at [351, 510] on div "Concernant vos locataires Locataire 2 Son prénom [PERSON_NAME] nom petit Sa sit…" at bounding box center [695, 226] width 1212 height 1435
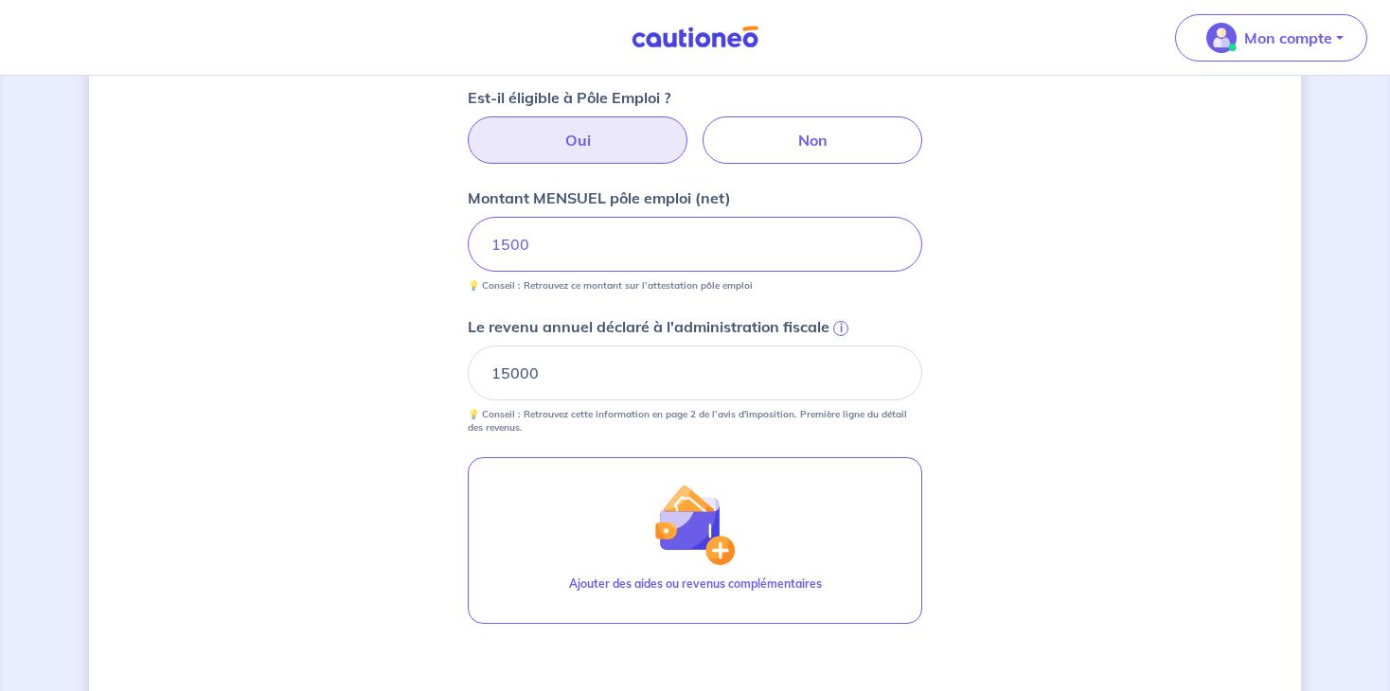
scroll to position [569, 0]
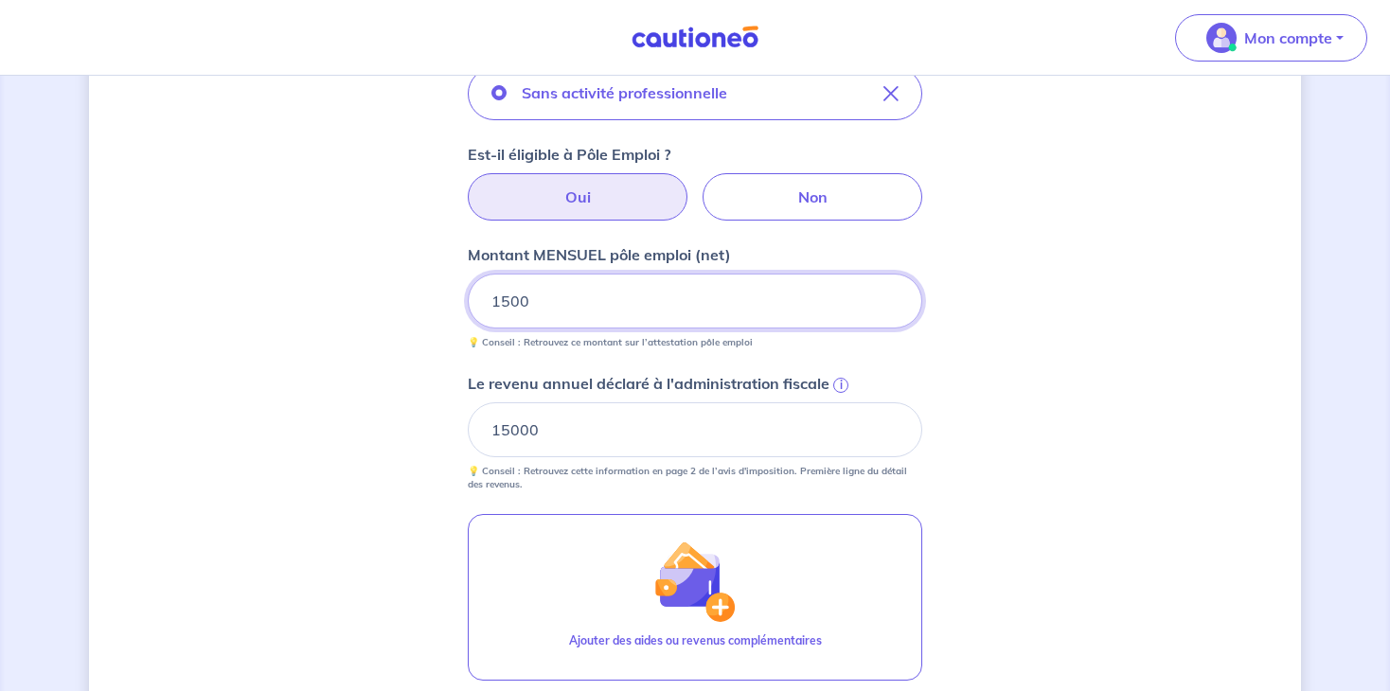
drag, startPoint x: 567, startPoint y: 297, endPoint x: 311, endPoint y: 195, distance: 276.2
click at [311, 195] on div "Concernant vos locataires Locataire 2 Son prénom [PERSON_NAME] nom petit Sa sit…" at bounding box center [695, 246] width 1212 height 1435
click at [775, 180] on label "Non" at bounding box center [813, 196] width 220 height 47
click at [702, 180] on input "Non" at bounding box center [695, 179] width 12 height 12
radio input "true"
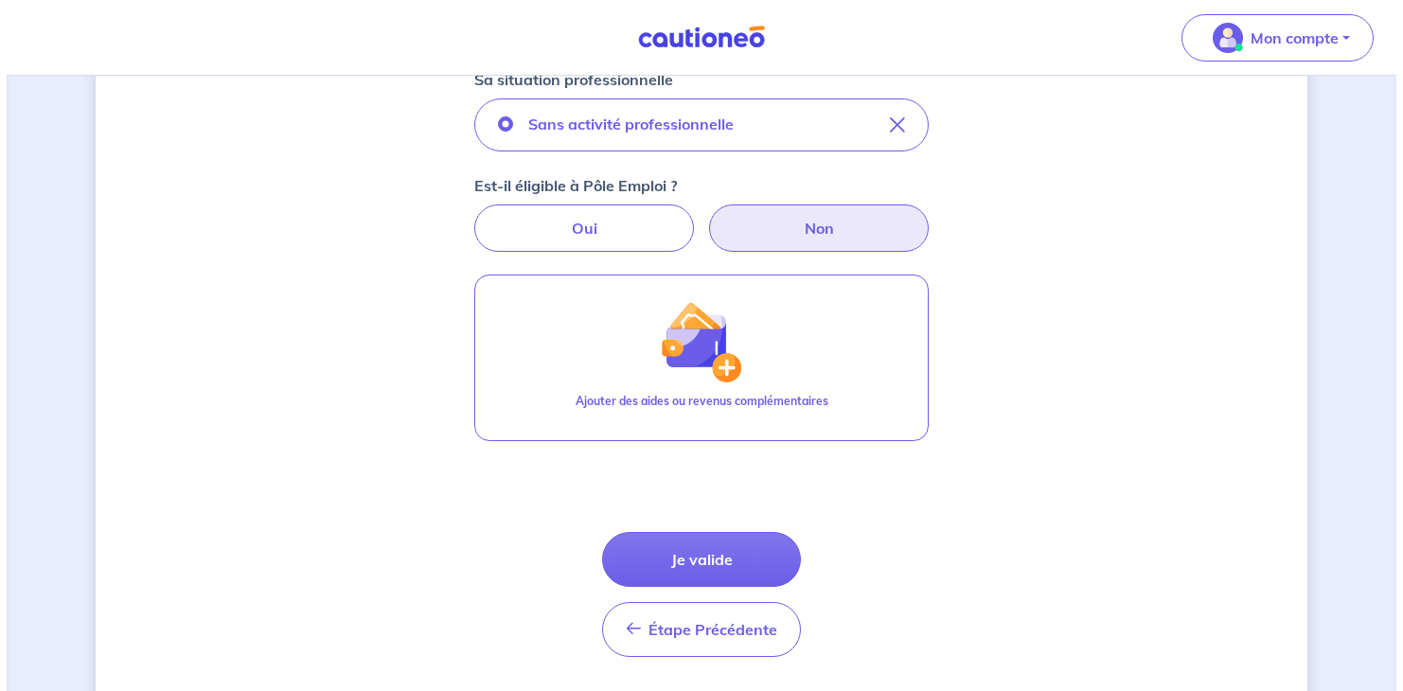
scroll to position [592, 0]
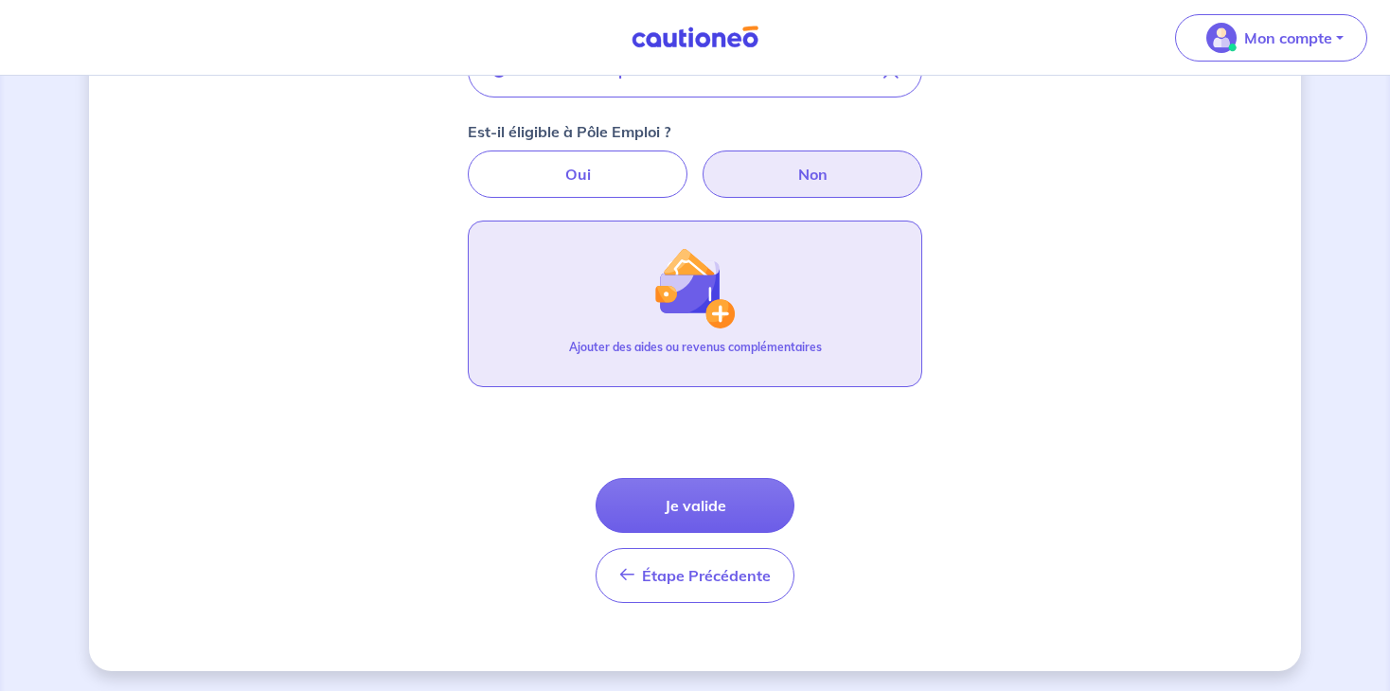
click at [679, 329] on button "Ajouter des aides ou revenus complémentaires" at bounding box center [695, 304] width 454 height 167
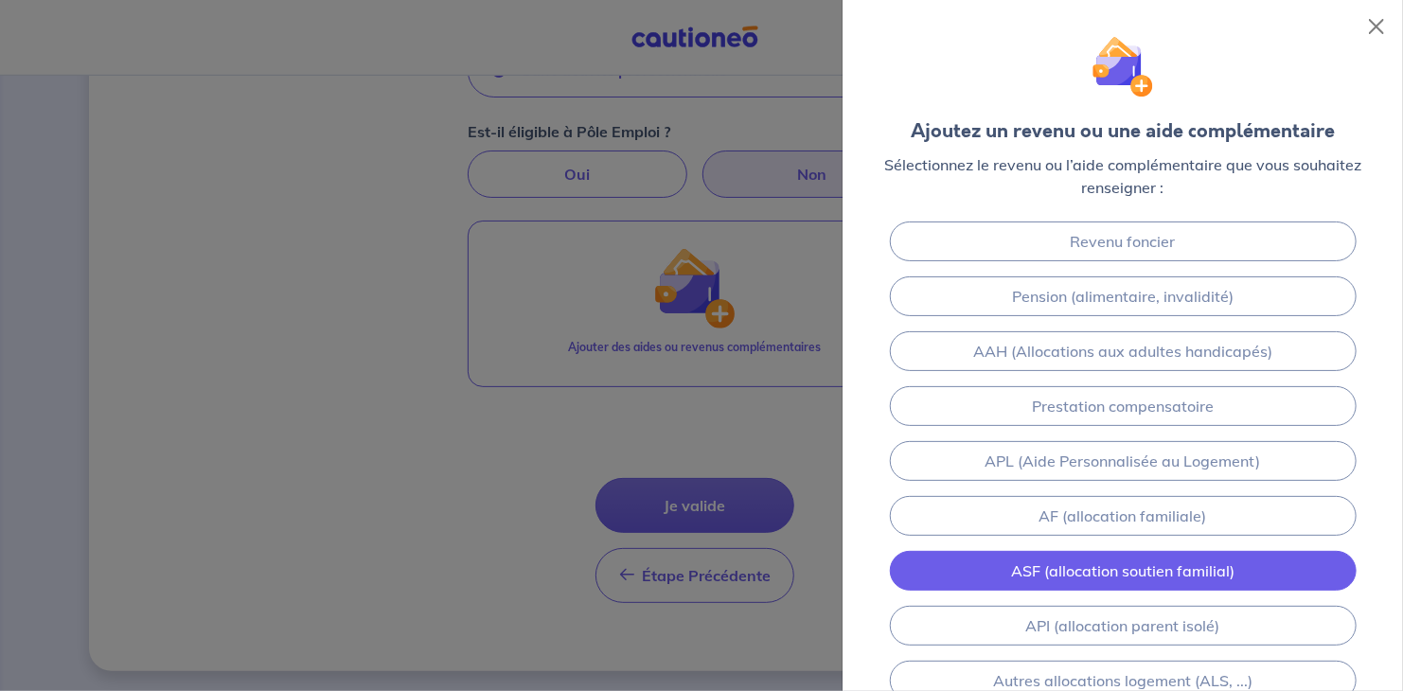
click at [1088, 562] on link "ASF (allocation soutien familial)" at bounding box center [1123, 571] width 467 height 40
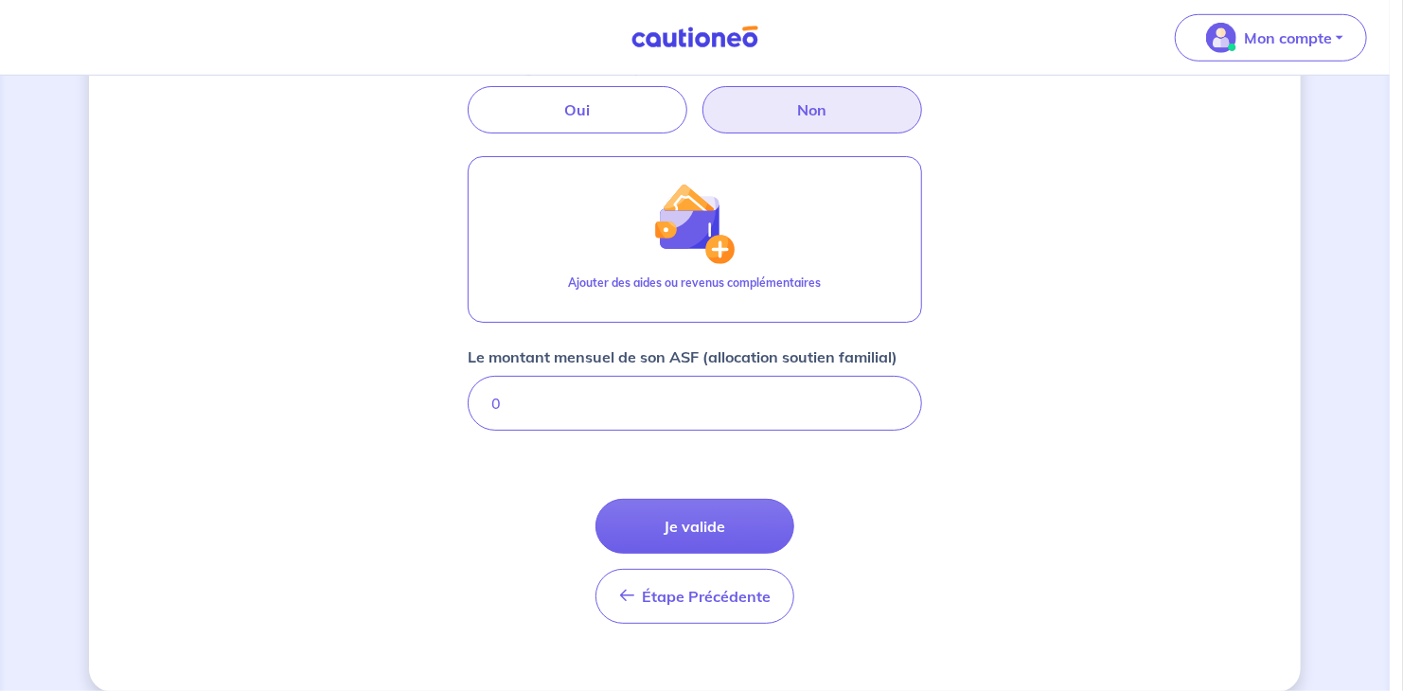
scroll to position [677, 0]
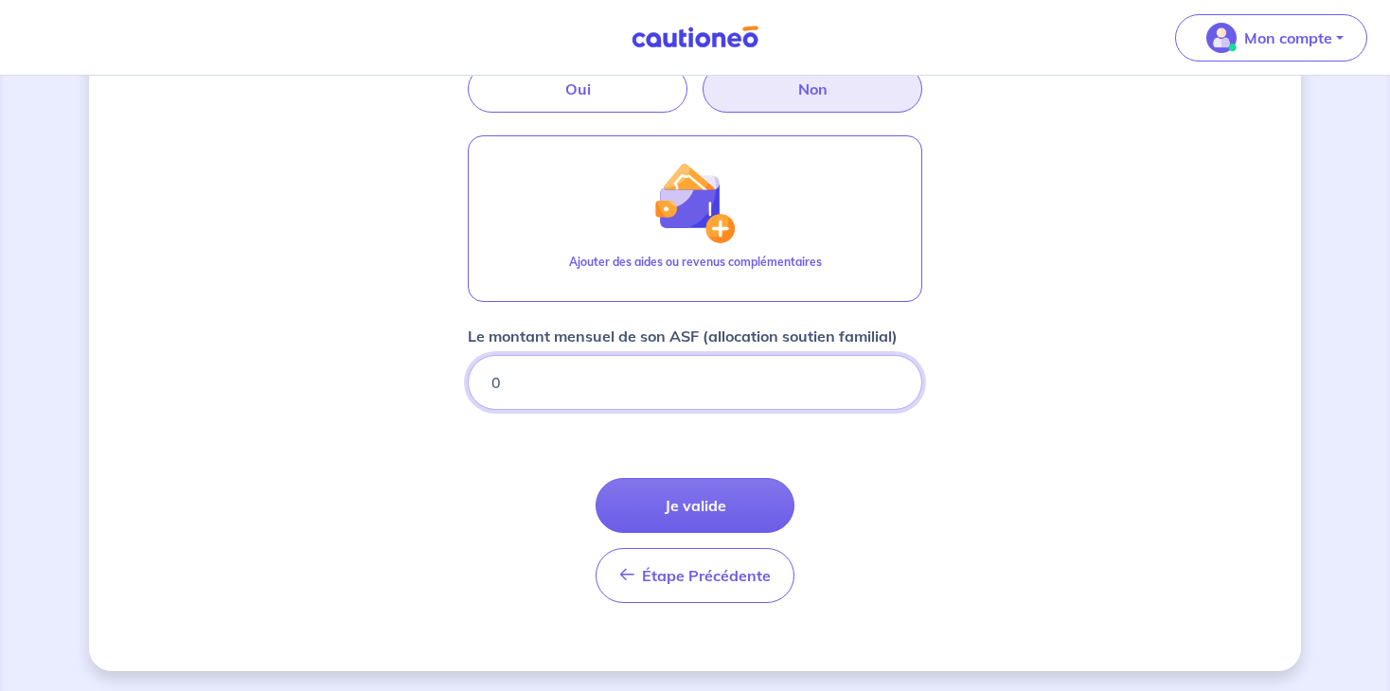
click at [782, 389] on input "0" at bounding box center [695, 382] width 454 height 55
type input "0"
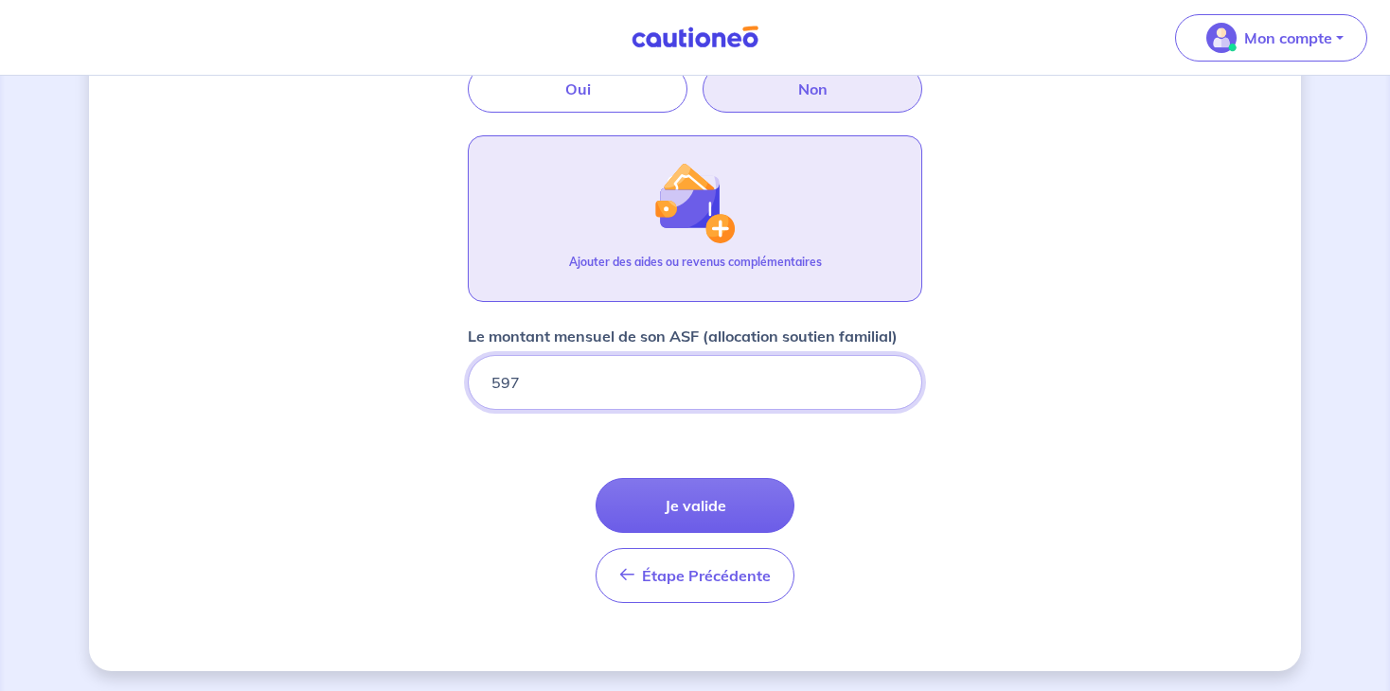
type input "597"
click at [786, 245] on button "Ajouter des aides ou revenus complémentaires" at bounding box center [695, 218] width 454 height 167
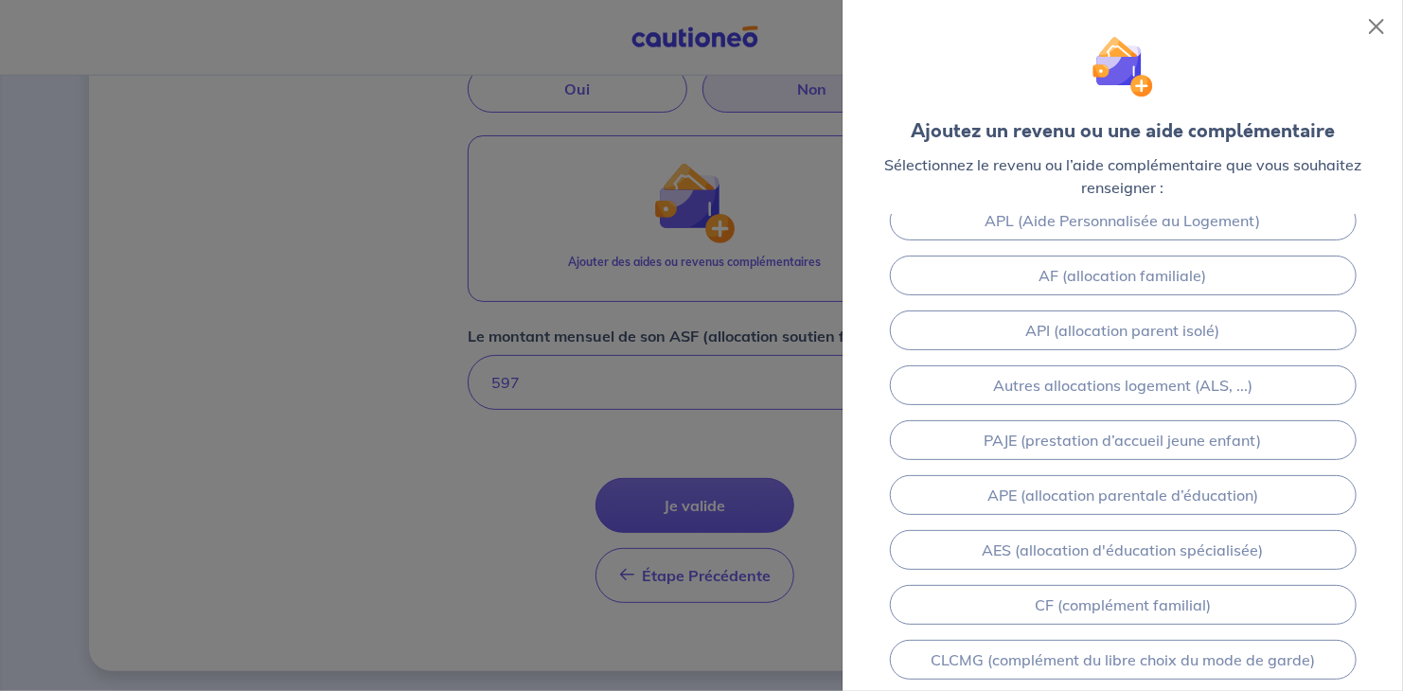
scroll to position [326, 0]
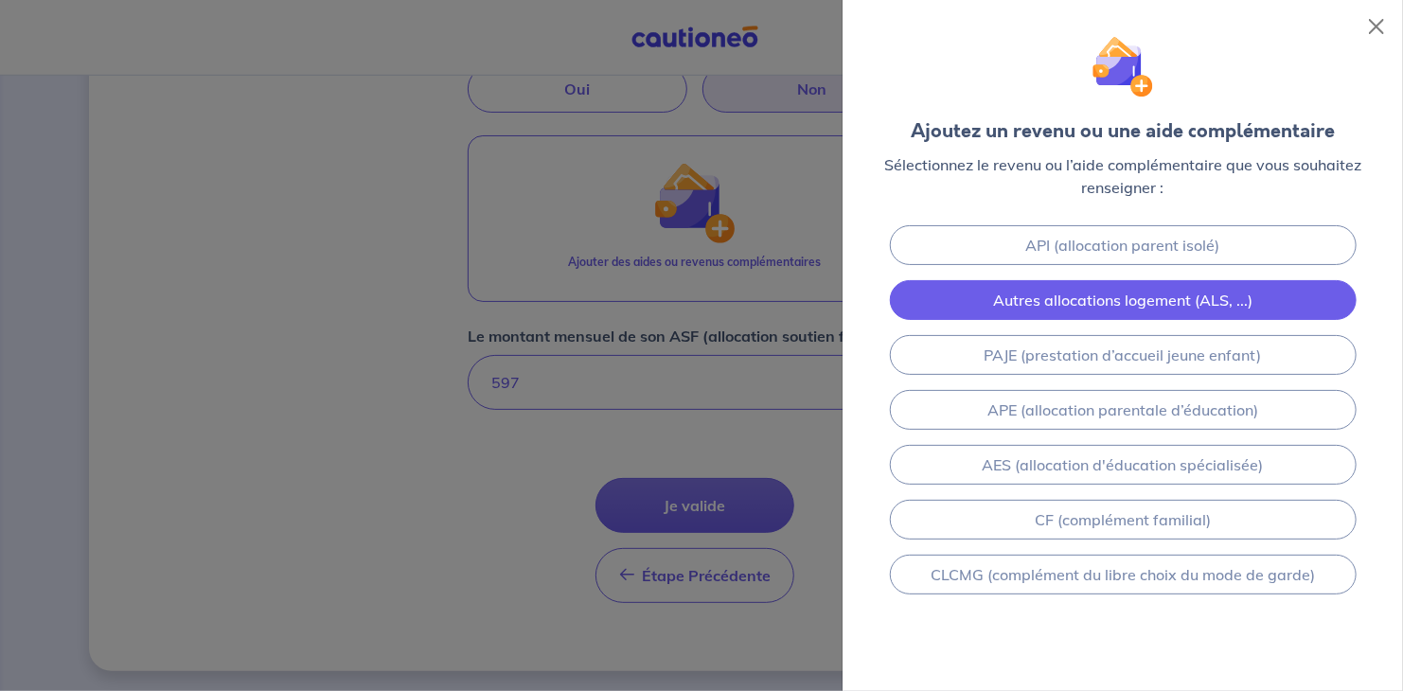
click at [1088, 312] on link "Autres allocations logement (ALS, ...)" at bounding box center [1123, 300] width 467 height 40
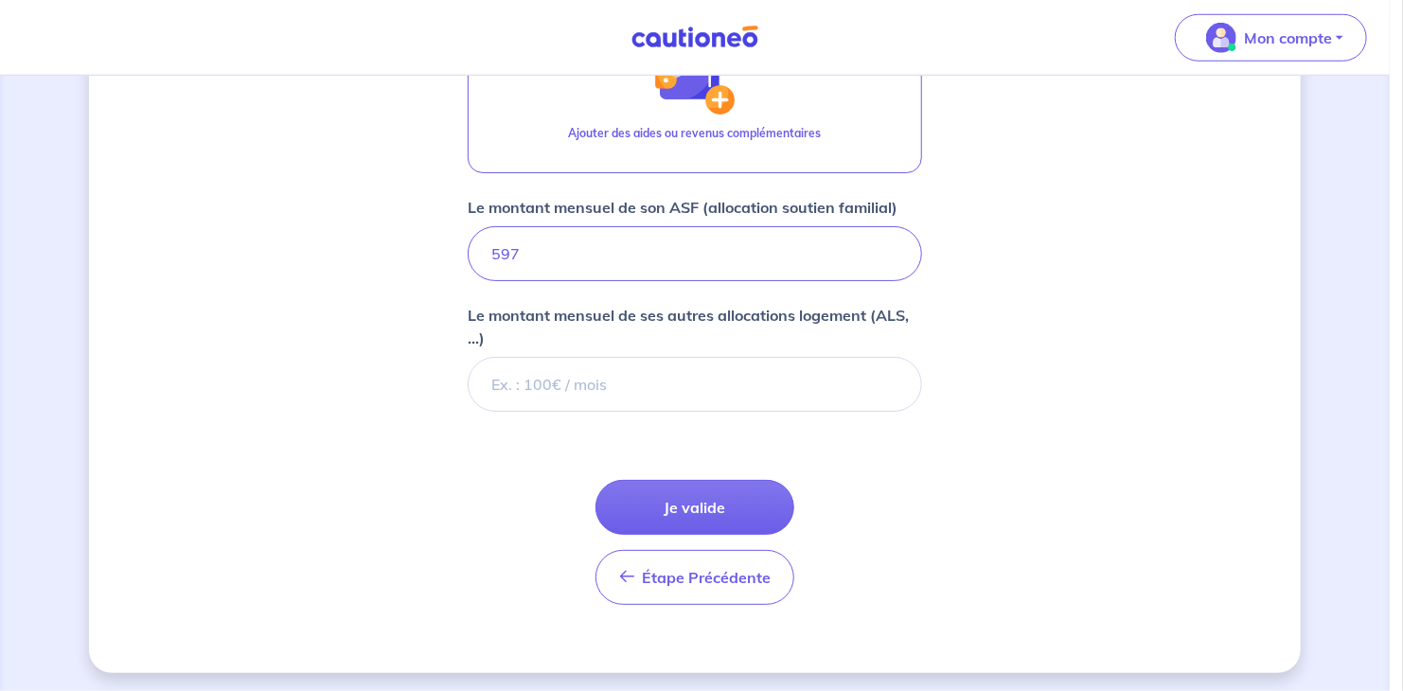
scroll to position [807, 0]
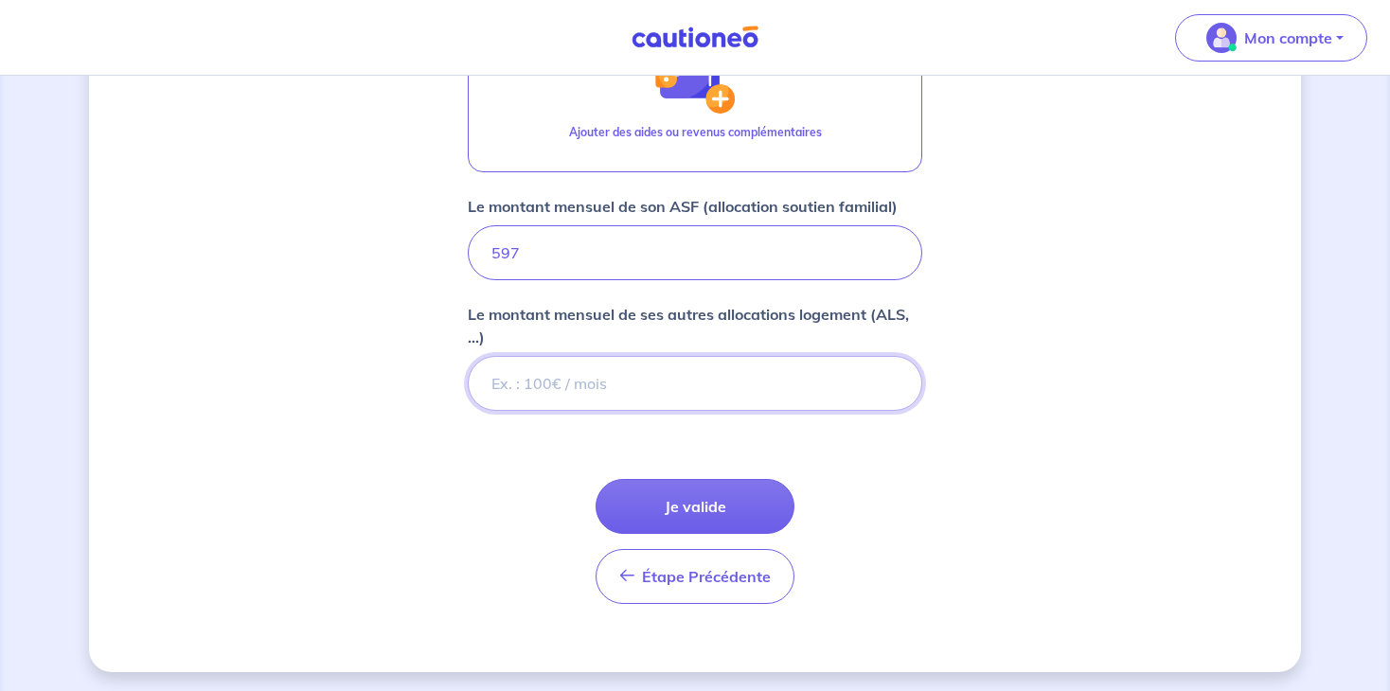
click at [669, 390] on input "Le montant mensuel de ses autres allocations logement (ALS, ...)" at bounding box center [695, 383] width 454 height 55
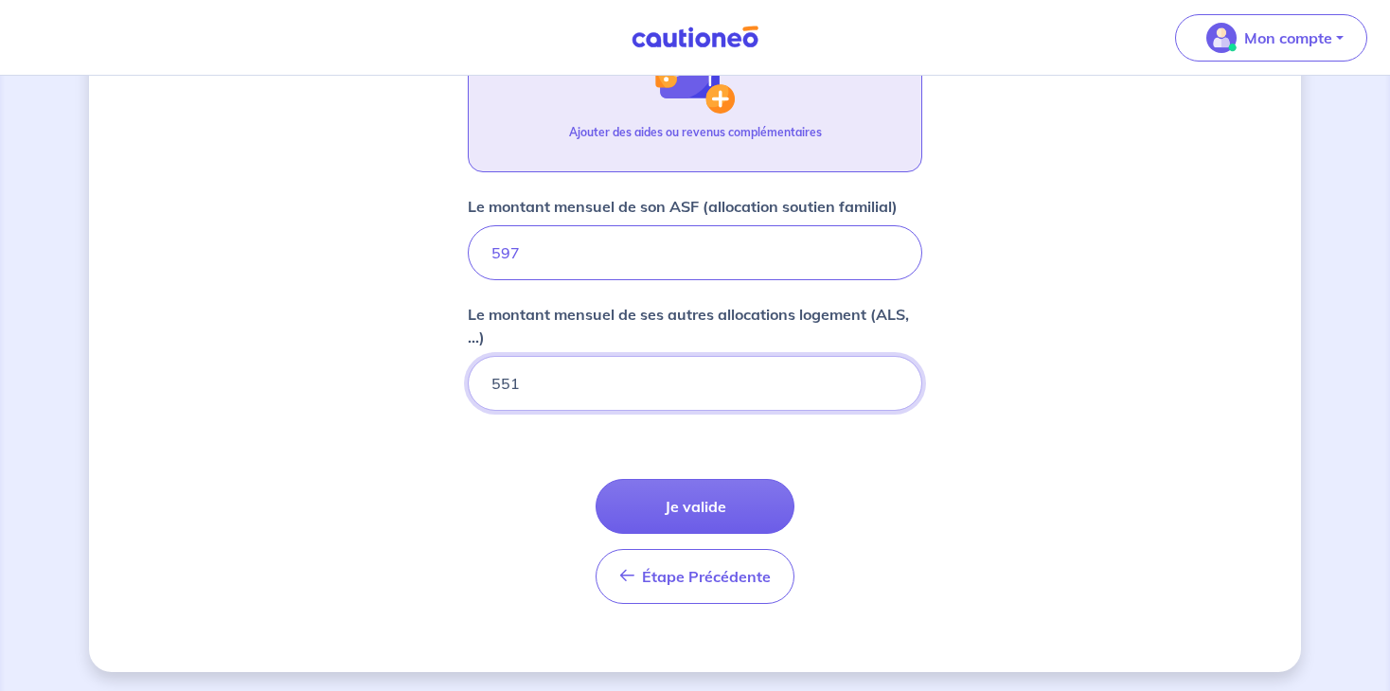
type input "551"
click at [727, 130] on p "Ajouter des aides ou revenus complémentaires" at bounding box center [695, 132] width 253 height 17
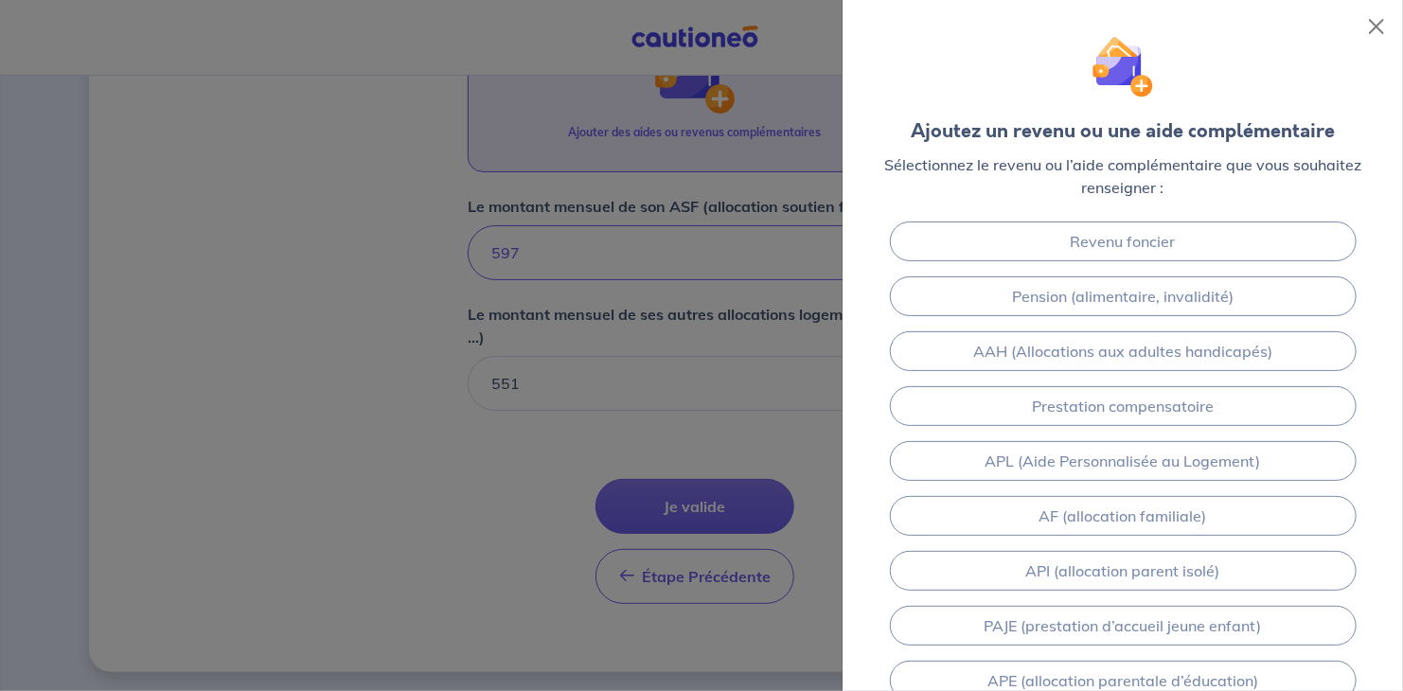
scroll to position [250, 0]
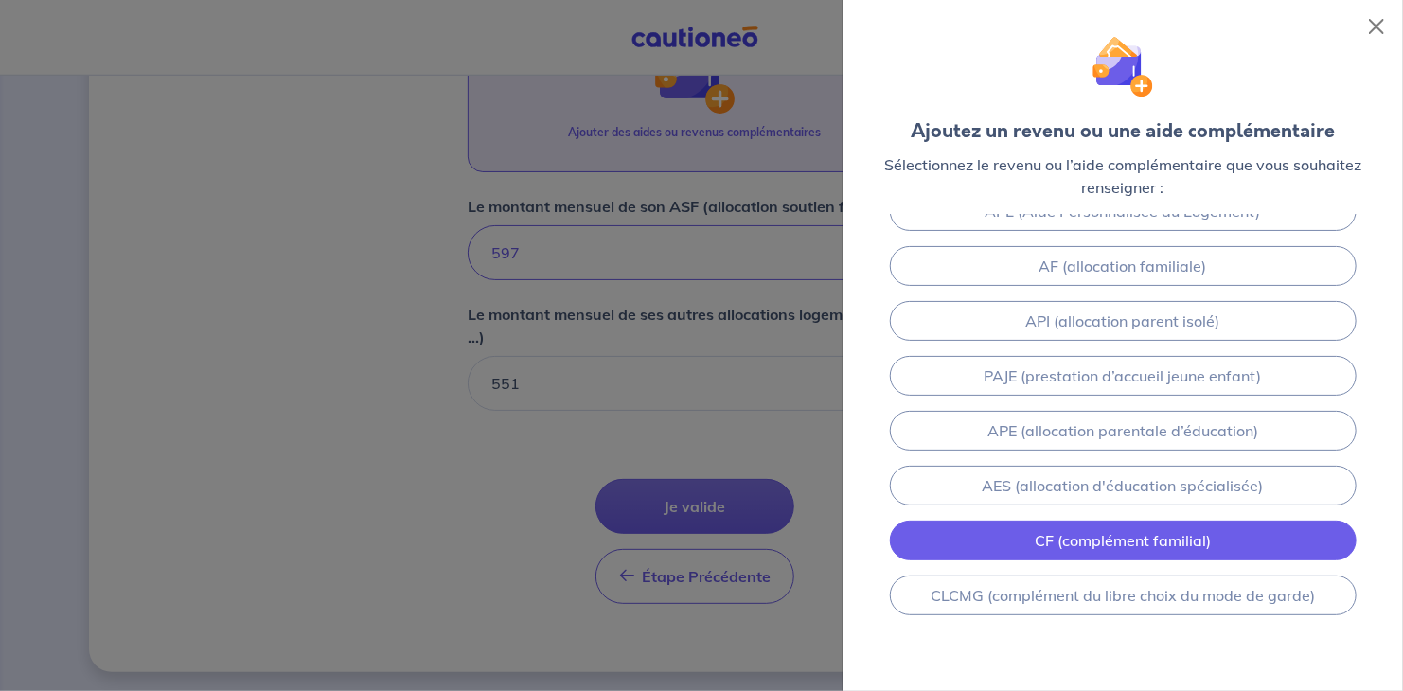
click at [1177, 547] on link "CF (complément familial)" at bounding box center [1123, 541] width 467 height 40
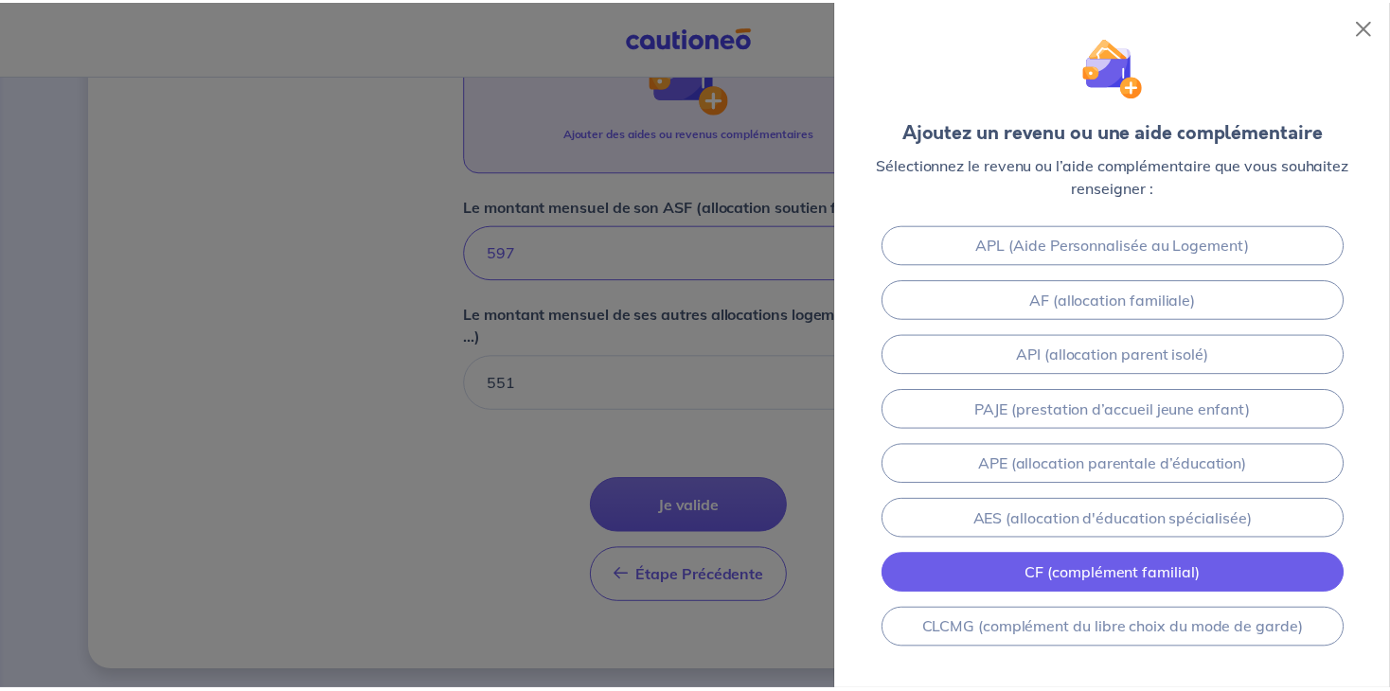
scroll to position [915, 0]
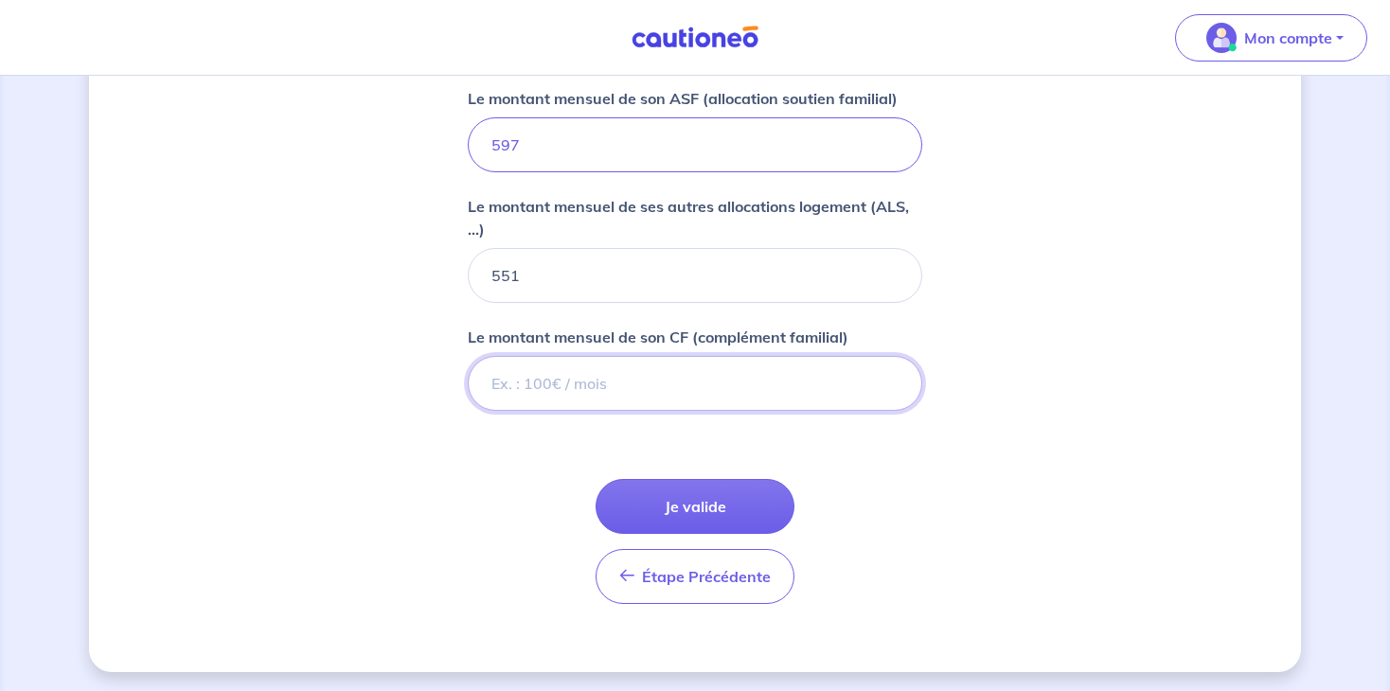
click at [647, 397] on input "Le montant mensuel de son CF (complément familial)" at bounding box center [695, 383] width 454 height 55
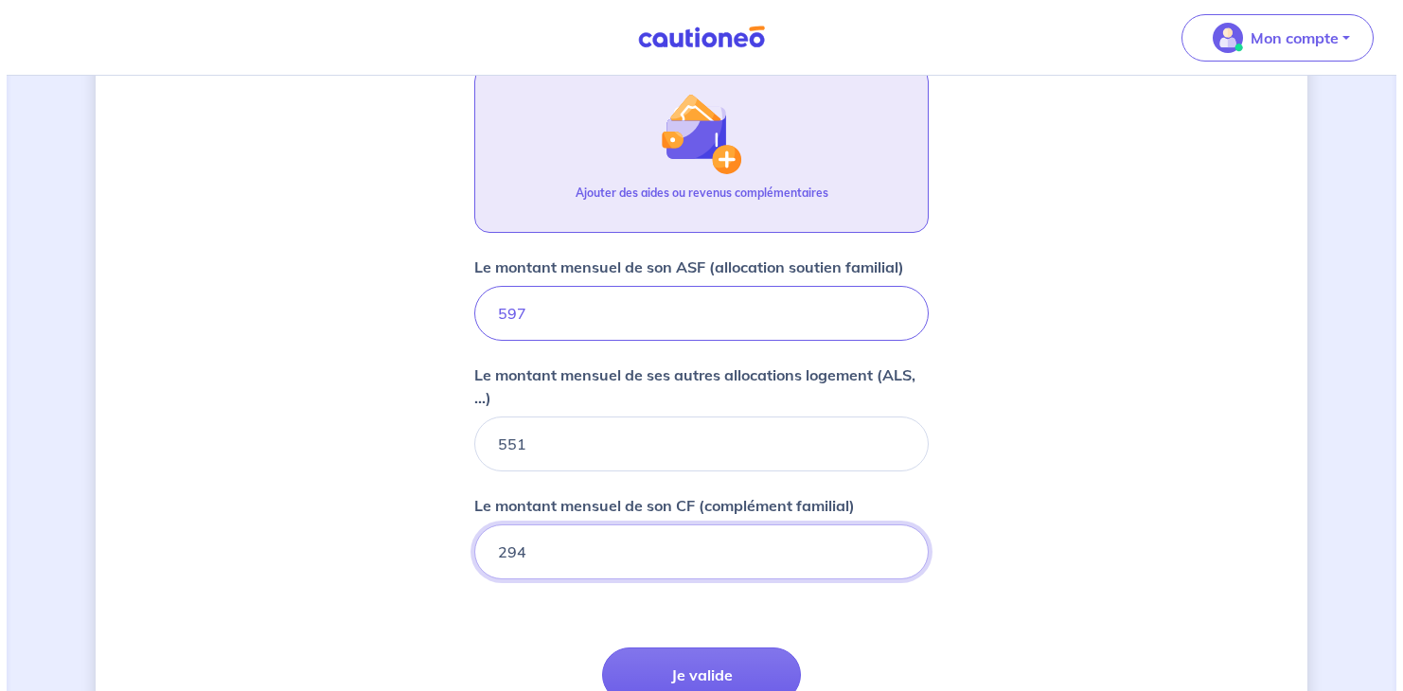
scroll to position [734, 0]
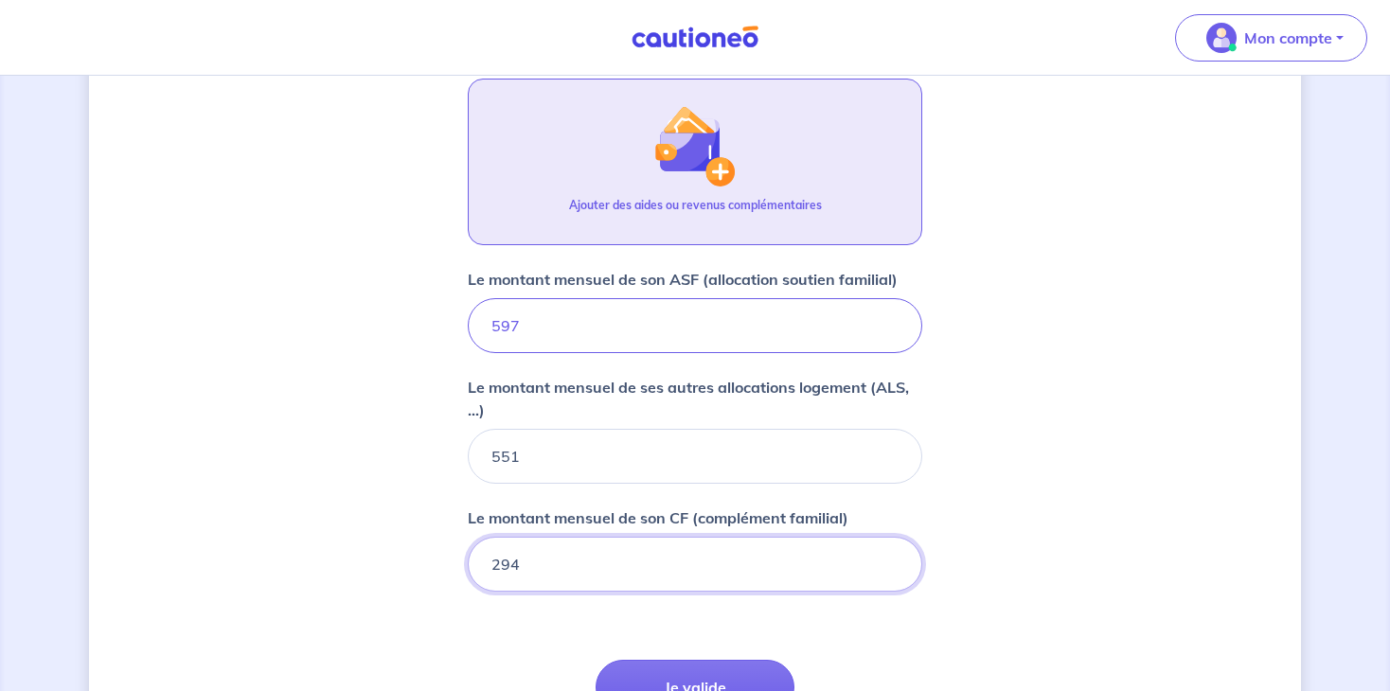
type input "294"
click at [713, 205] on p "Ajouter des aides ou revenus complémentaires" at bounding box center [695, 205] width 253 height 17
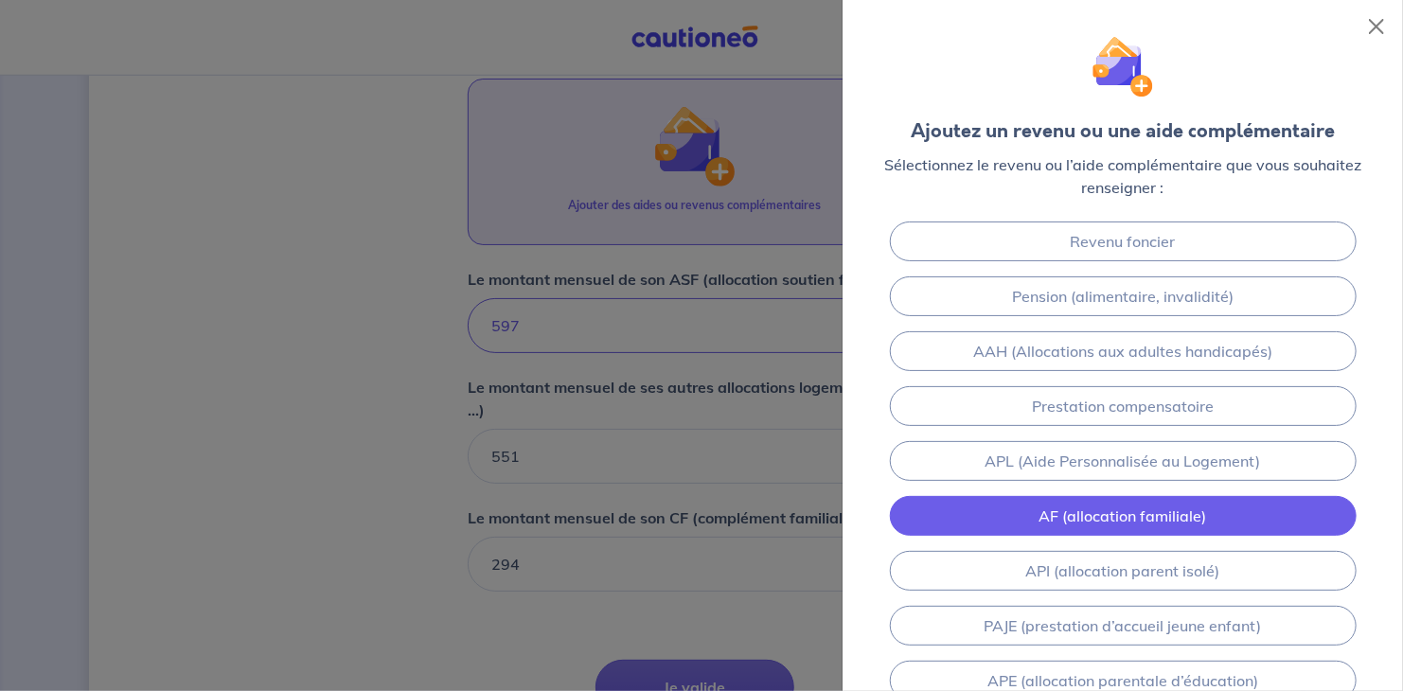
click at [1227, 499] on link "AF (allocation familiale)" at bounding box center [1123, 516] width 467 height 40
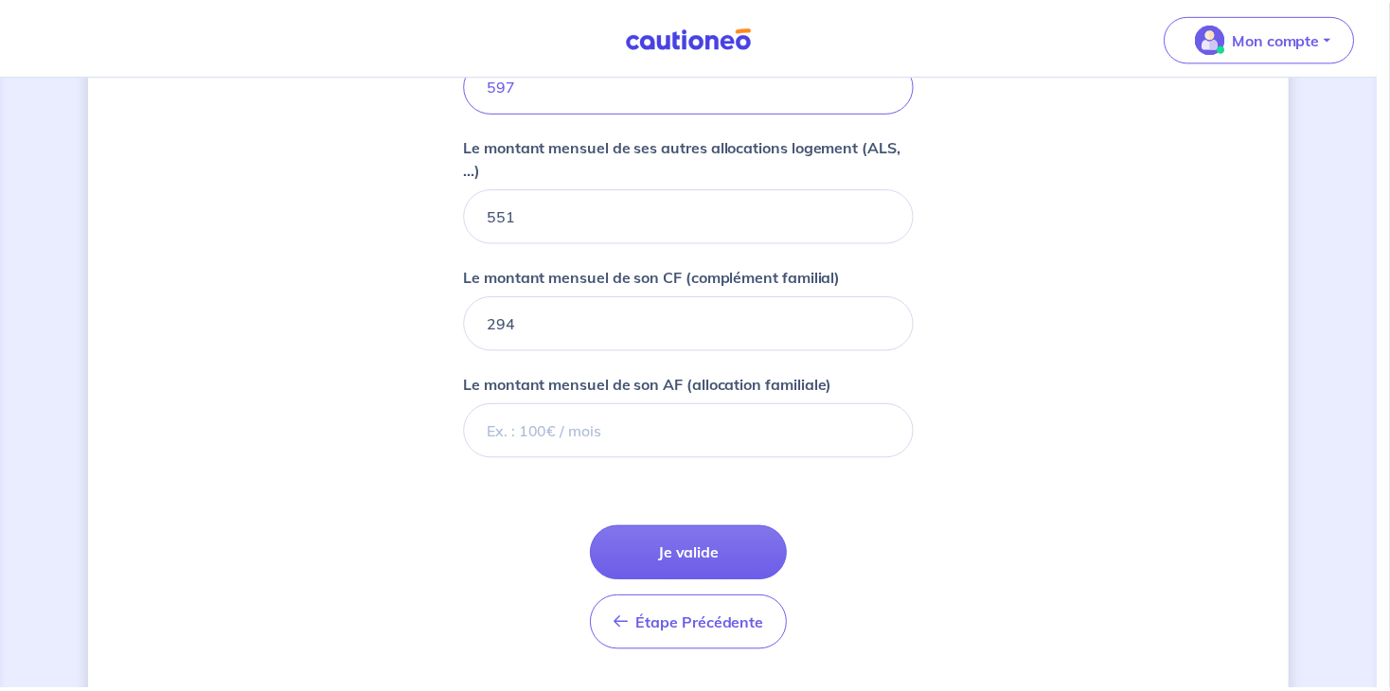
scroll to position [1023, 0]
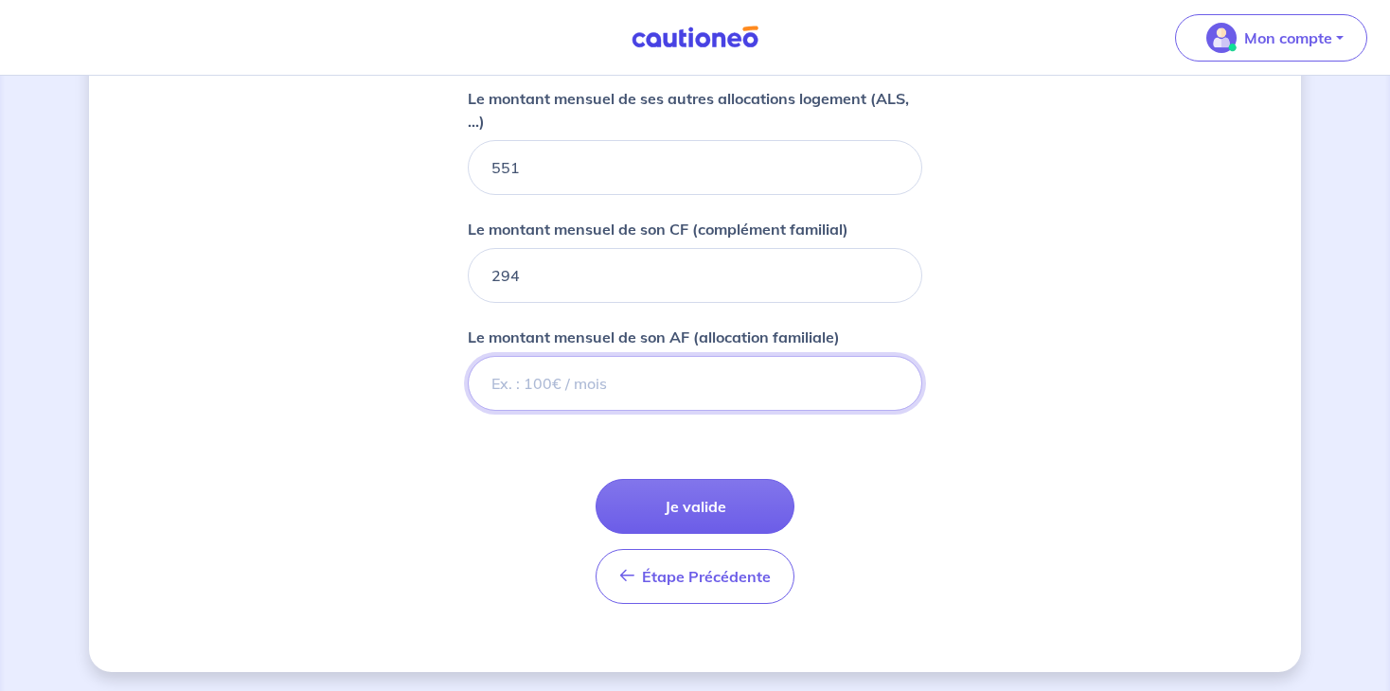
click at [761, 381] on input "Le montant mensuel de son AF (allocation familiale)" at bounding box center [695, 383] width 454 height 55
click at [695, 383] on input "Le montant mensuel de son AF (allocation familiale)" at bounding box center [695, 383] width 454 height 55
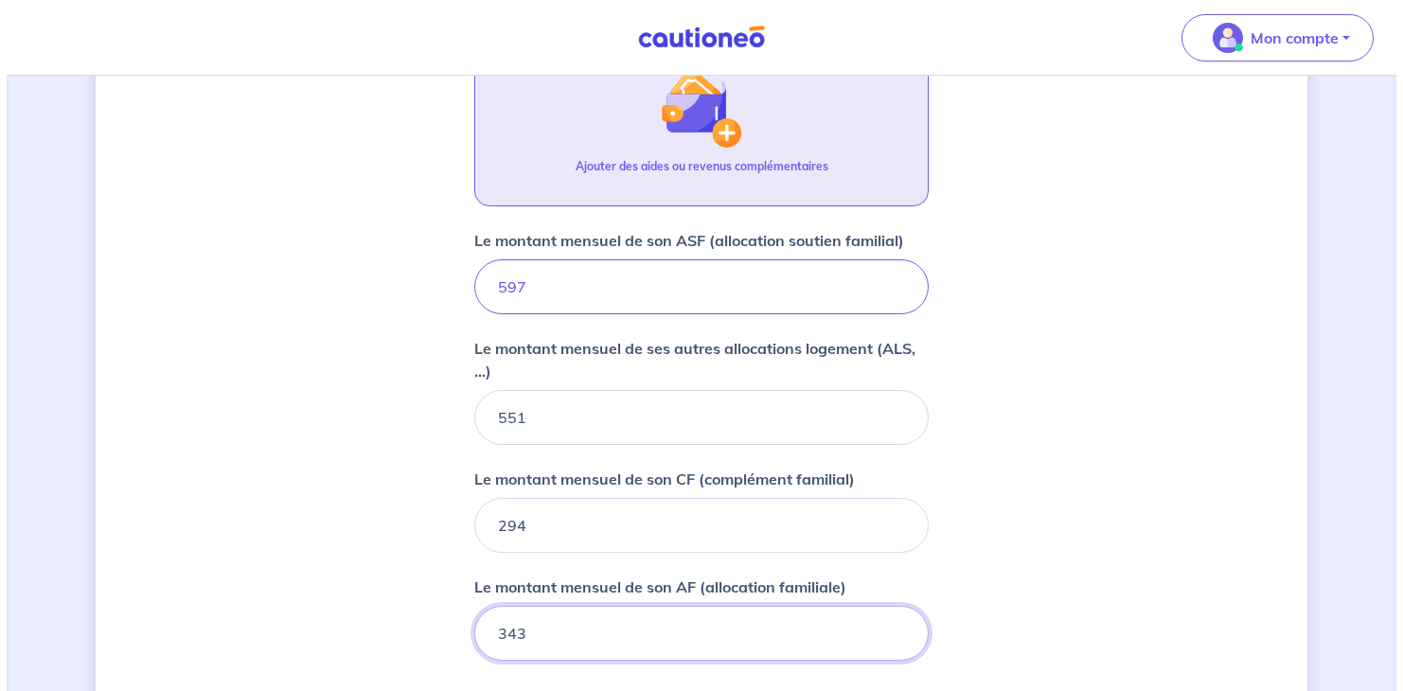
scroll to position [774, 0]
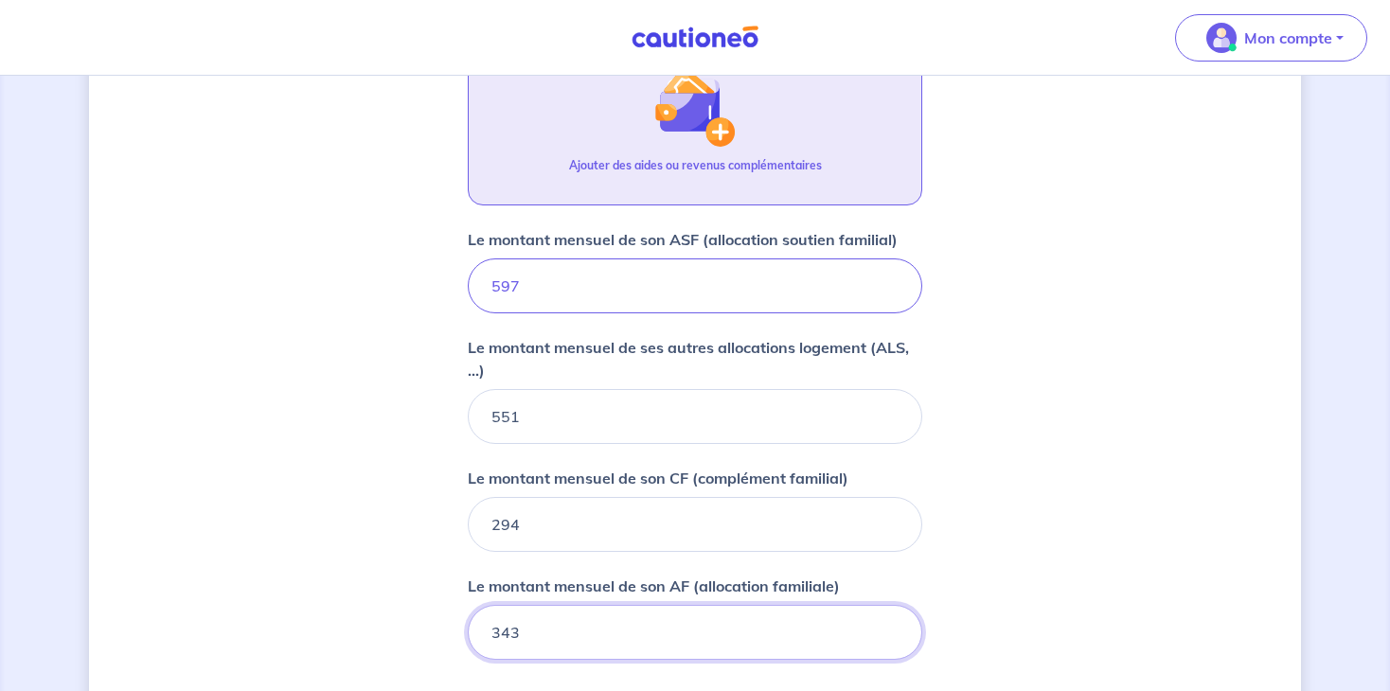
type input "343"
click at [645, 122] on button "Ajouter des aides ou revenus complémentaires" at bounding box center [695, 122] width 454 height 167
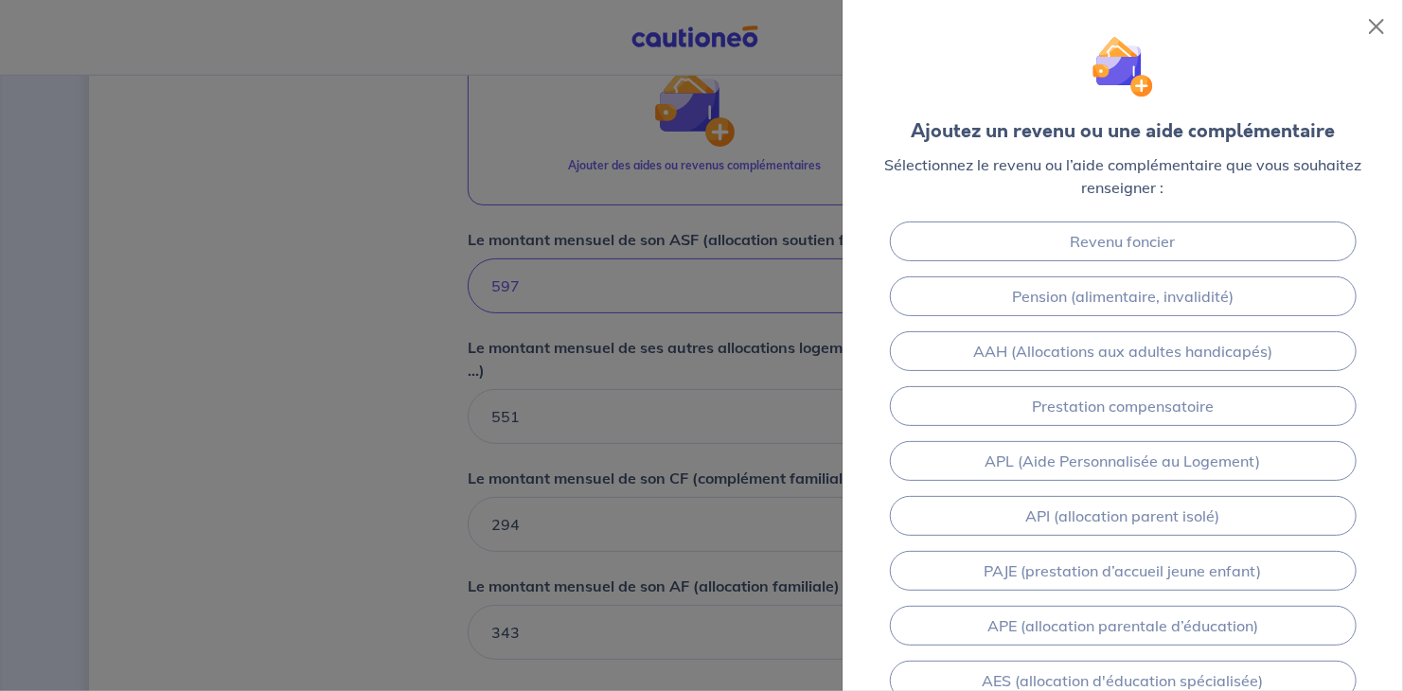
scroll to position [37, 0]
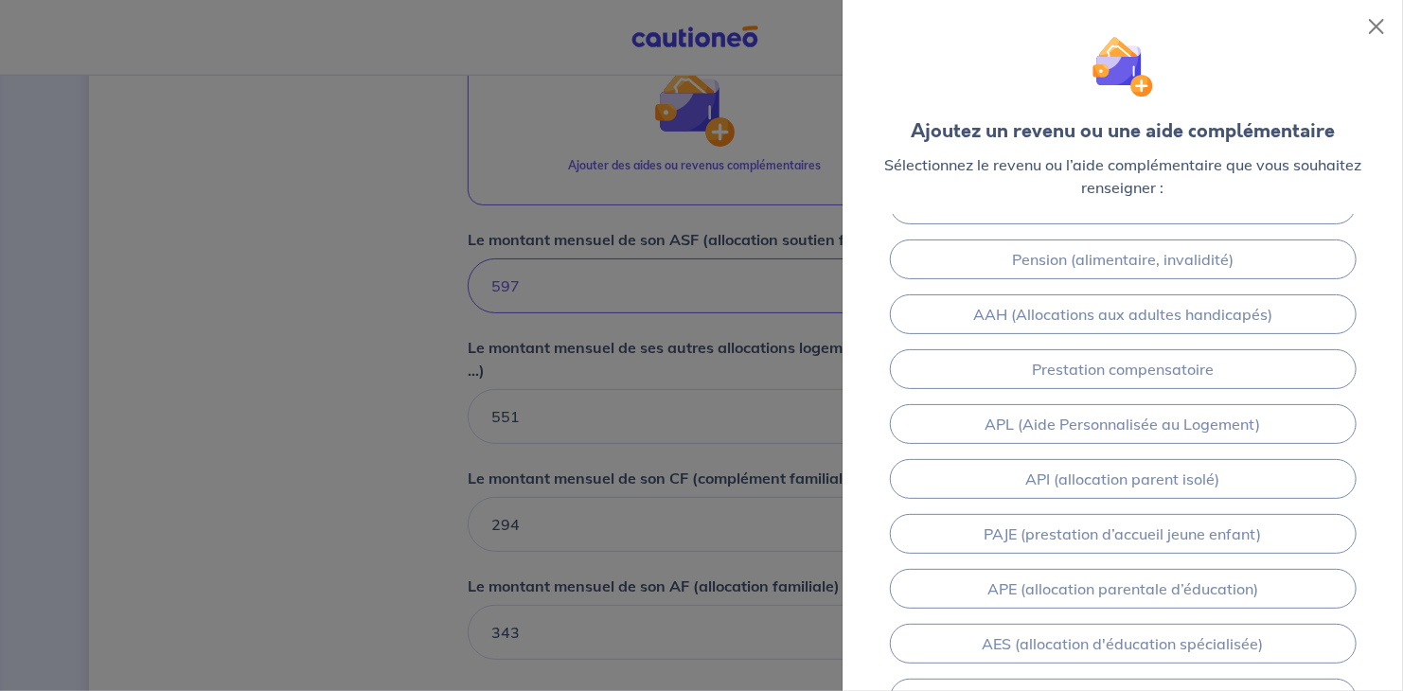
drag, startPoint x: 1387, startPoint y: 300, endPoint x: 1403, endPoint y: 510, distance: 210.8
click at [1402, 510] on div "Revenu foncier Pension (alimentaire, invalidité) AAH (Allocations aux adultes h…" at bounding box center [1123, 452] width 561 height 477
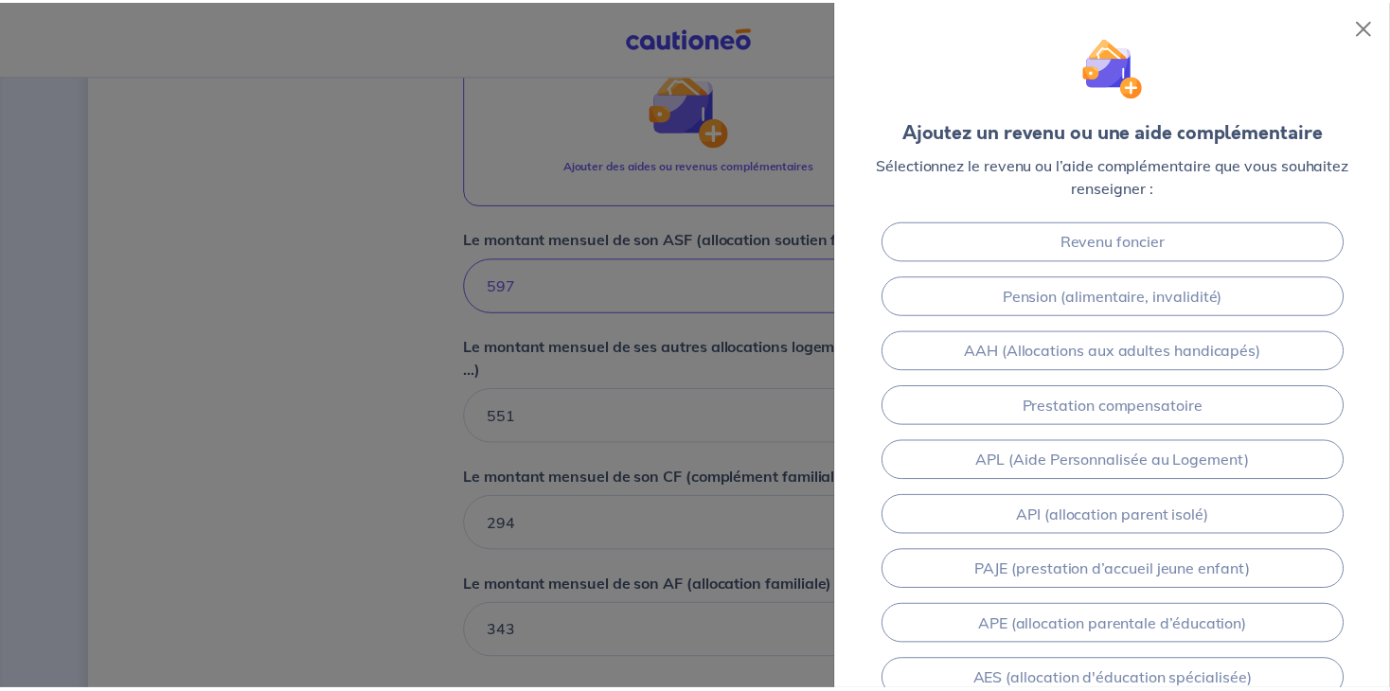
scroll to position [162, 0]
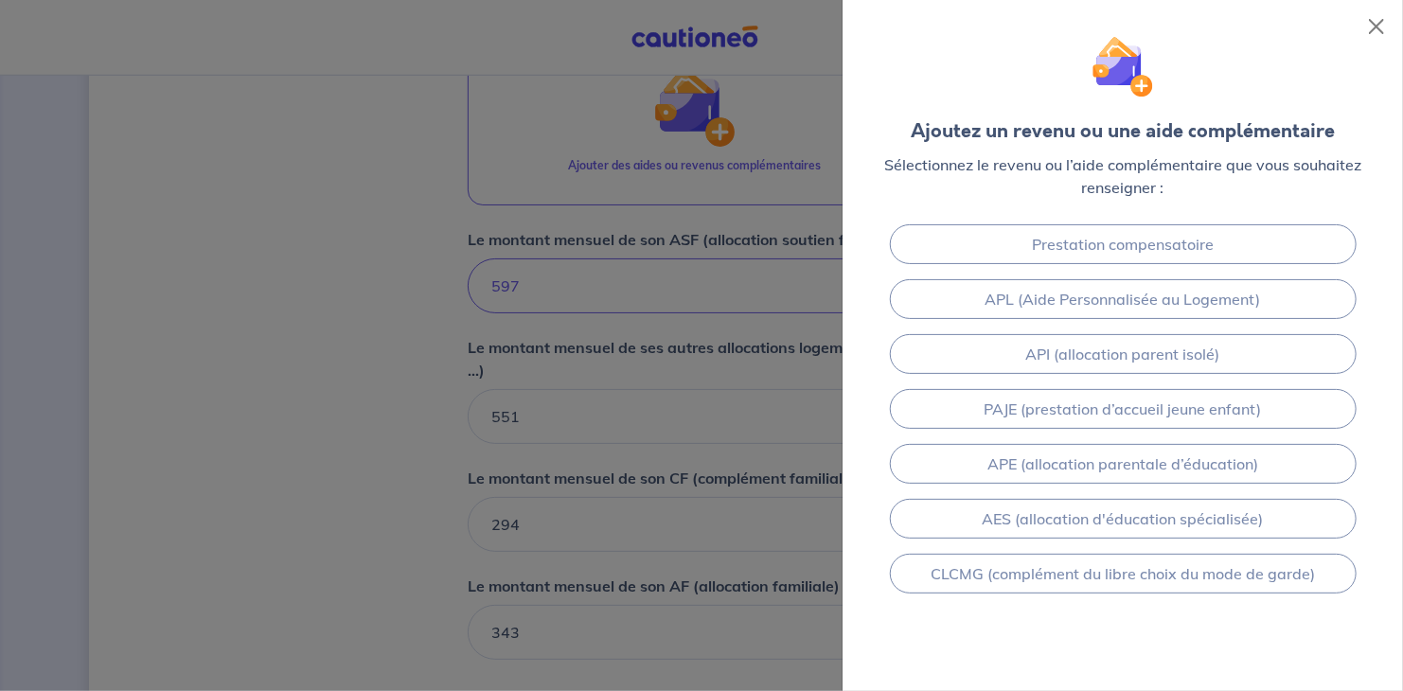
click at [214, 489] on div at bounding box center [701, 345] width 1403 height 691
click at [1380, 27] on button "Close" at bounding box center [1377, 26] width 30 height 30
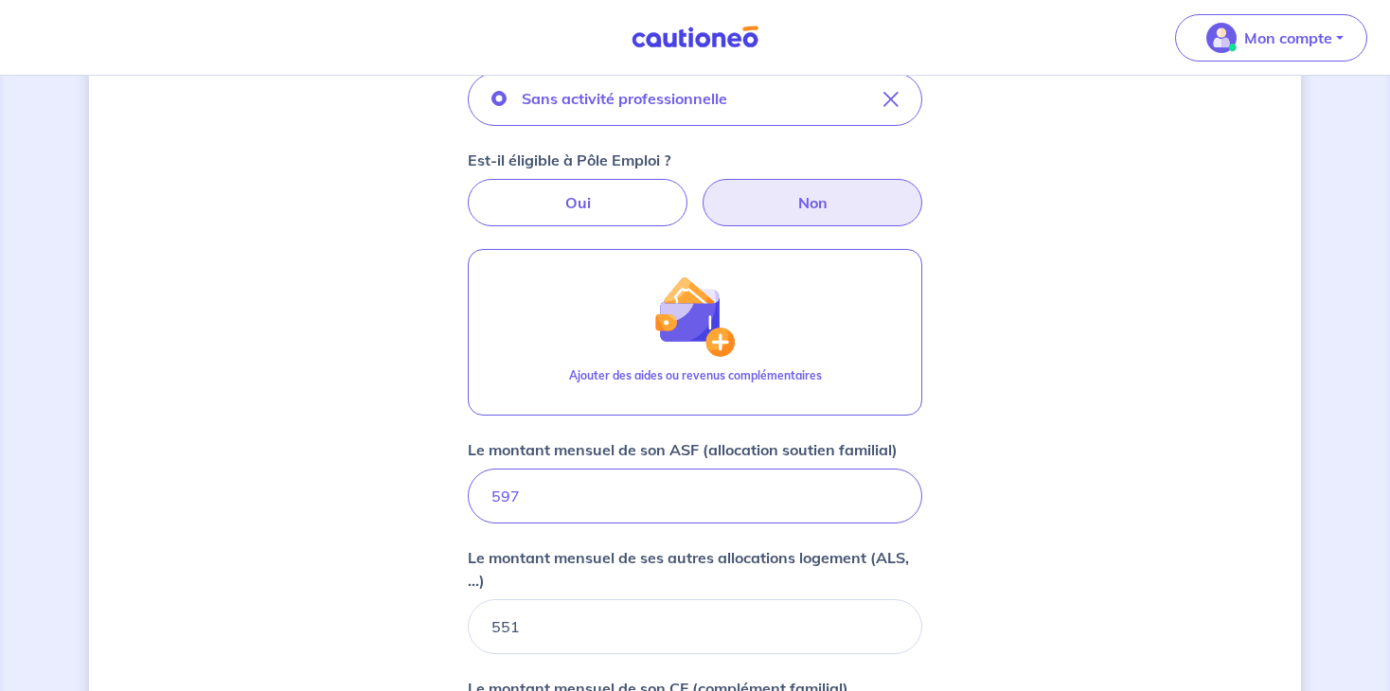
scroll to position [1023, 0]
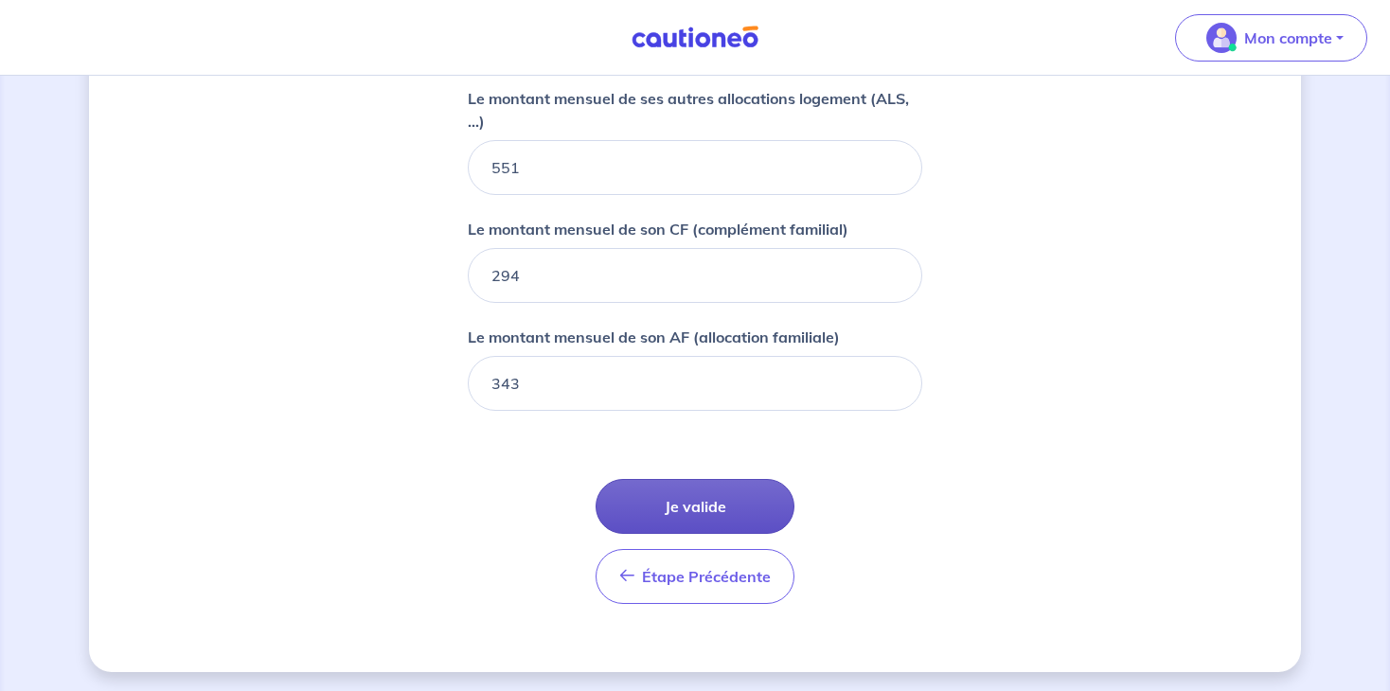
click at [714, 514] on button "Je valide" at bounding box center [695, 506] width 199 height 55
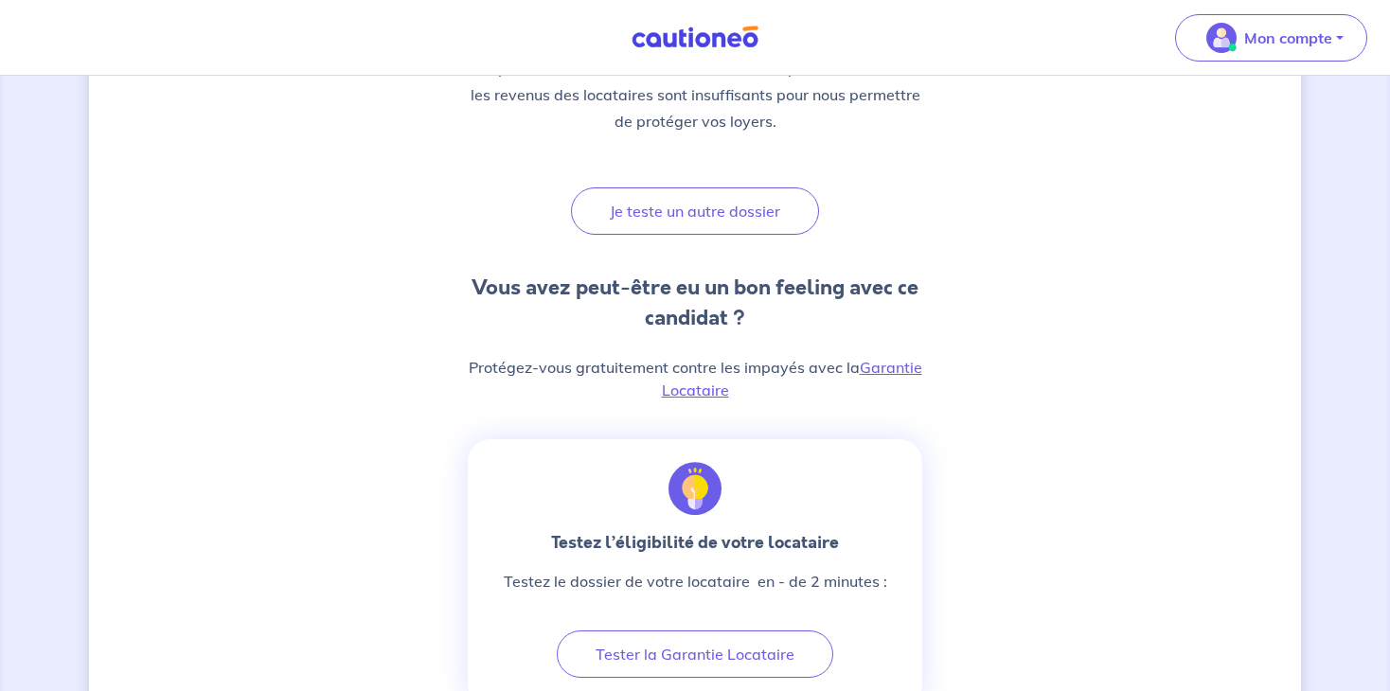
scroll to position [323, 0]
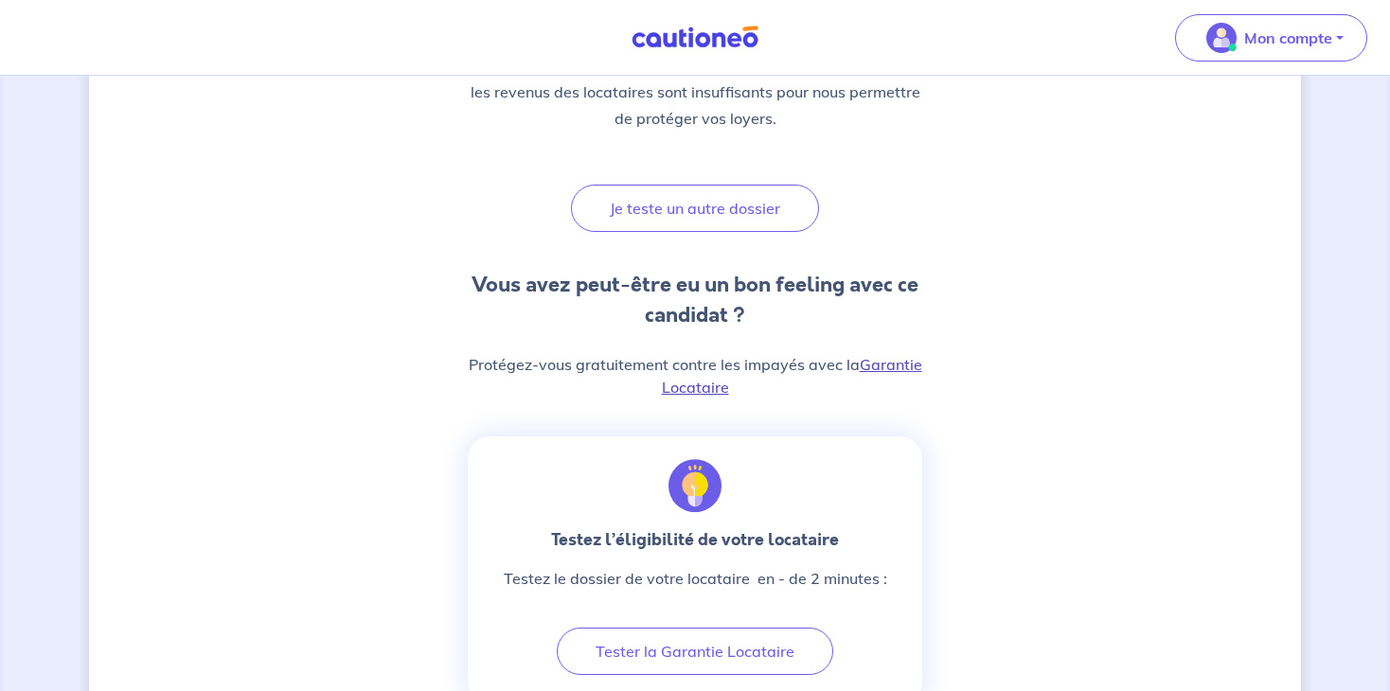
click at [885, 365] on link "Garantie Locataire" at bounding box center [792, 376] width 260 height 42
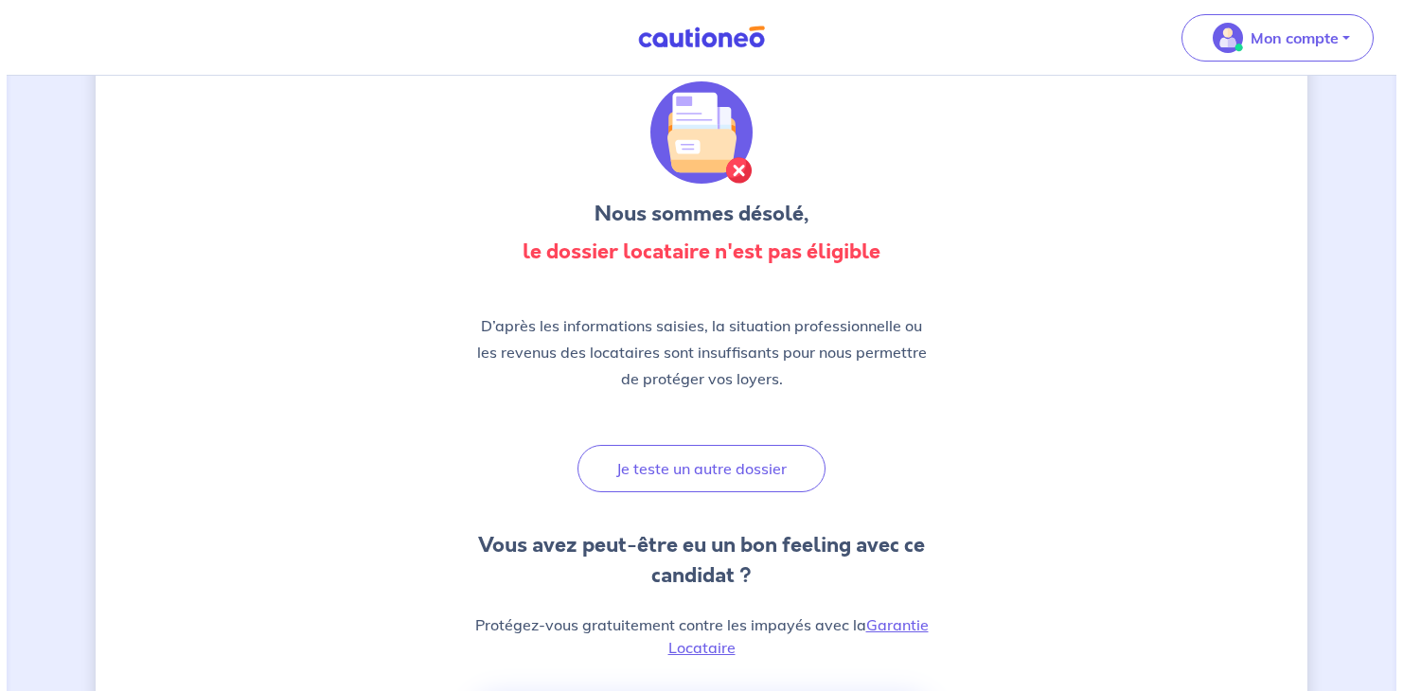
scroll to position [0, 0]
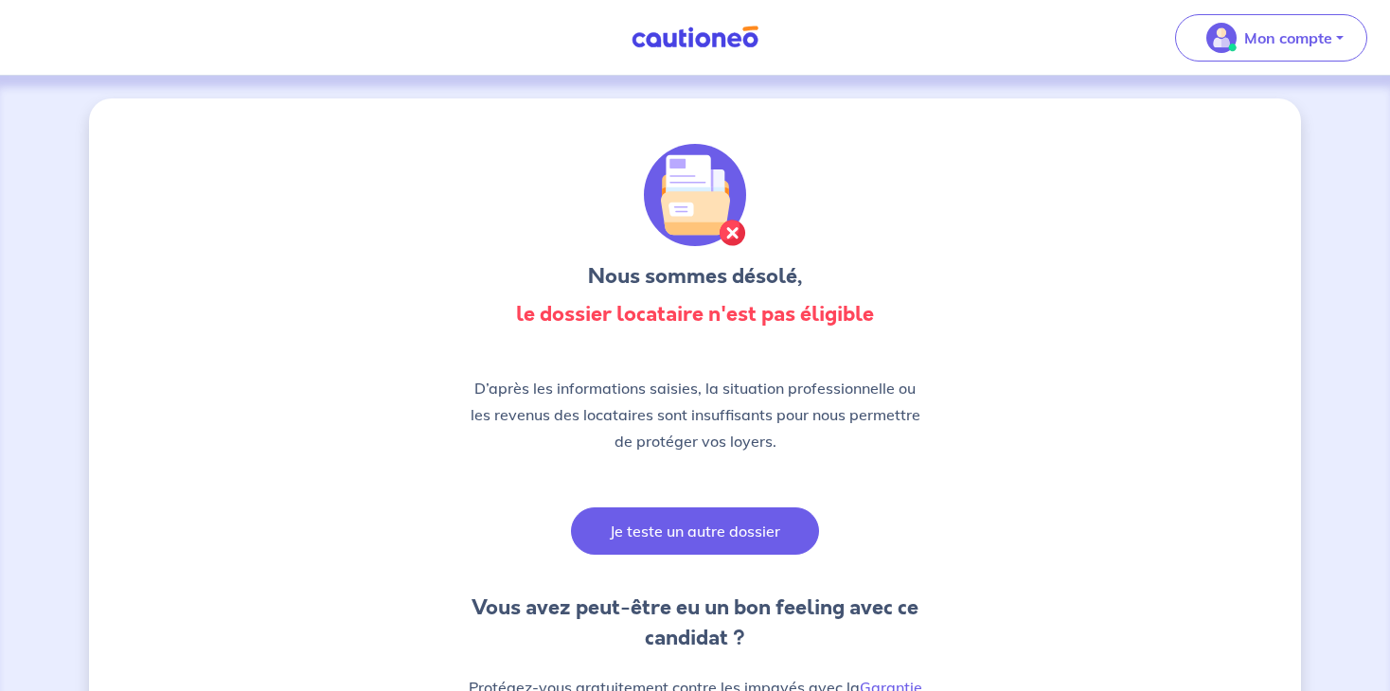
click at [715, 535] on button "Je teste un autre dossier" at bounding box center [695, 531] width 248 height 47
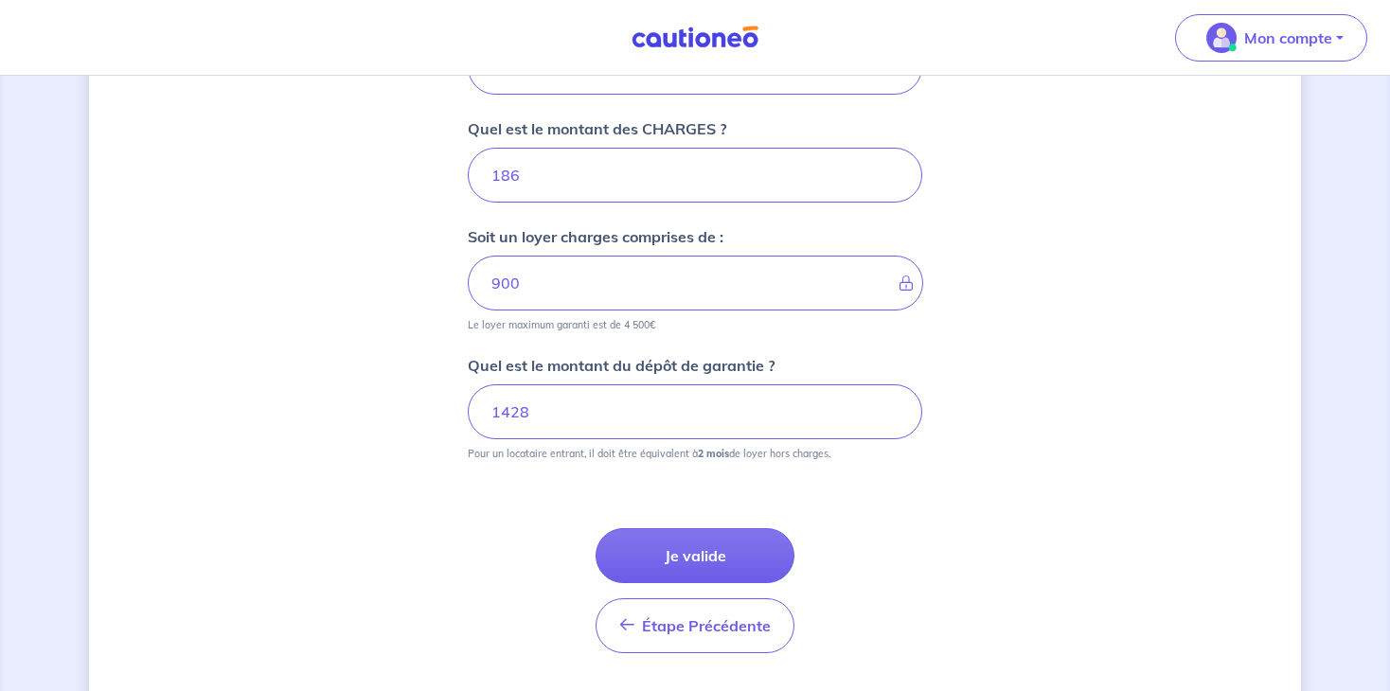
scroll to position [850, 0]
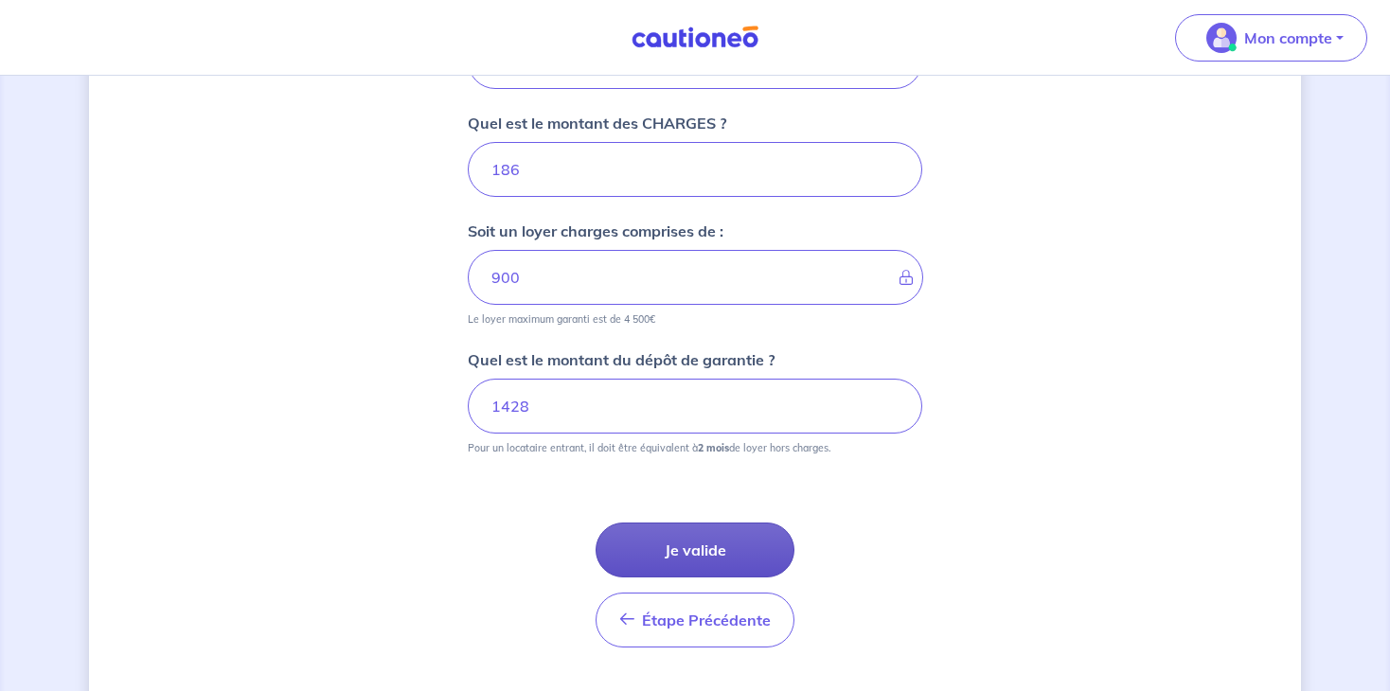
click at [704, 543] on button "Je valide" at bounding box center [695, 550] width 199 height 55
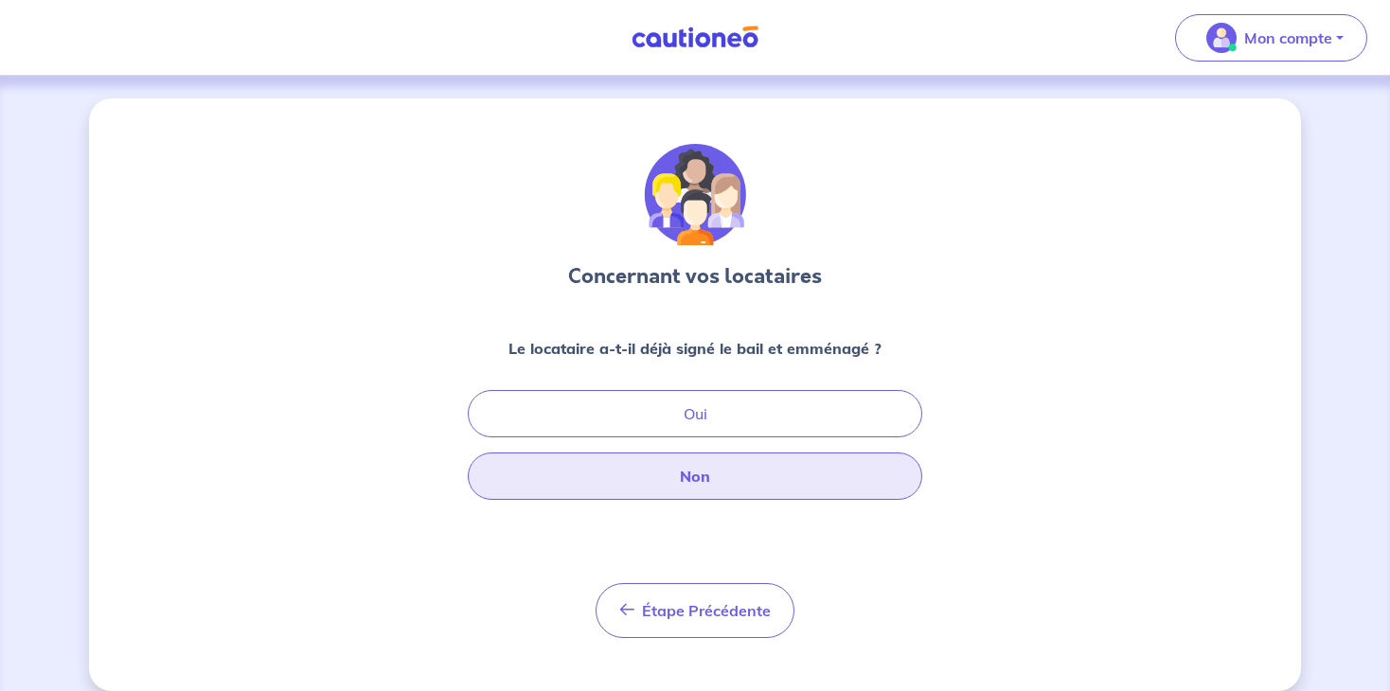
click at [677, 471] on button "Non" at bounding box center [695, 476] width 454 height 47
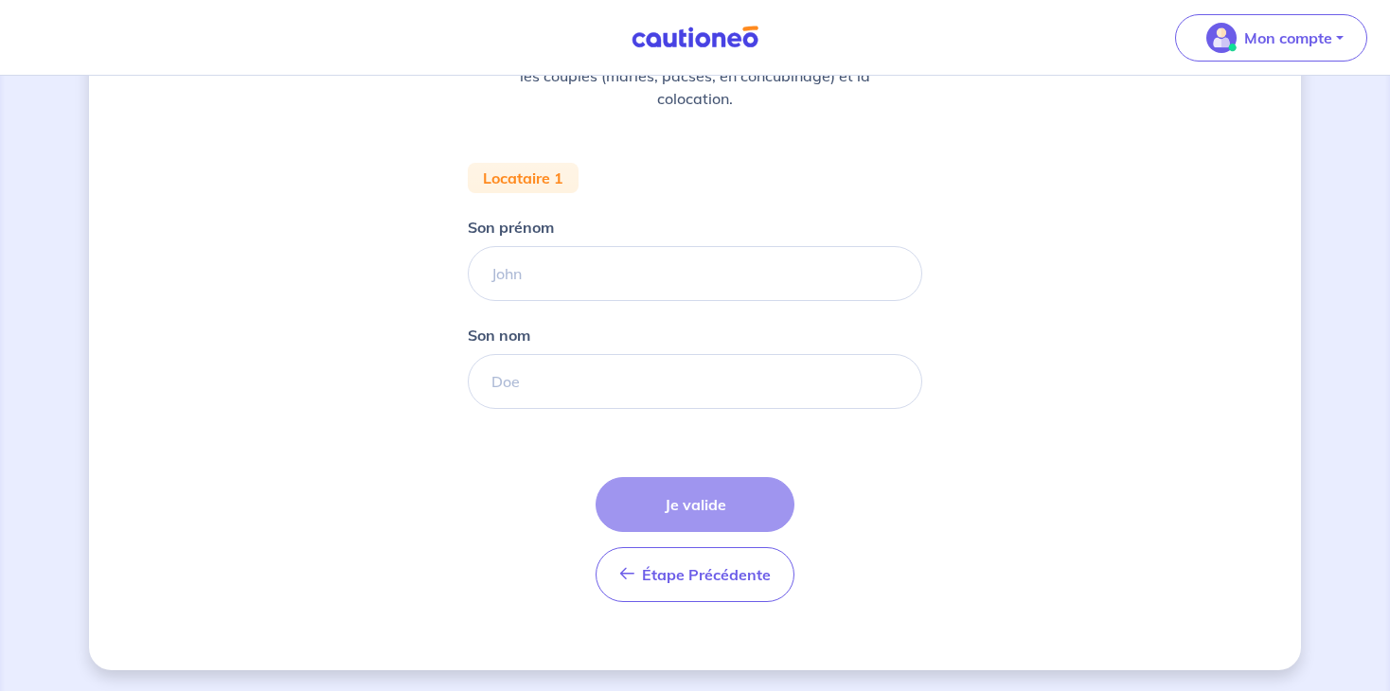
scroll to position [292, 0]
